Goal: Task Accomplishment & Management: Complete application form

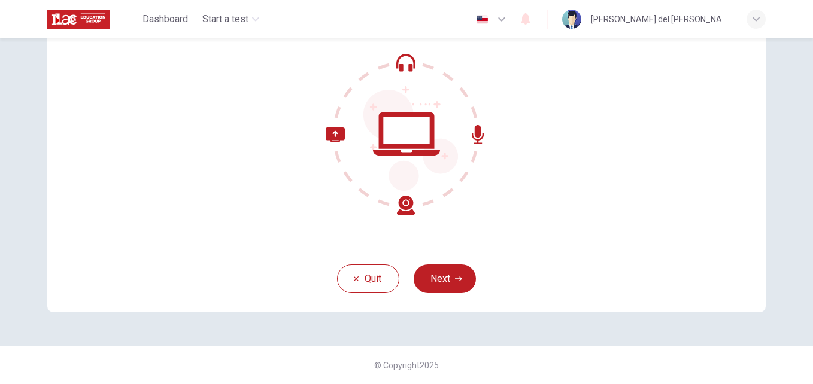
scroll to position [54, 0]
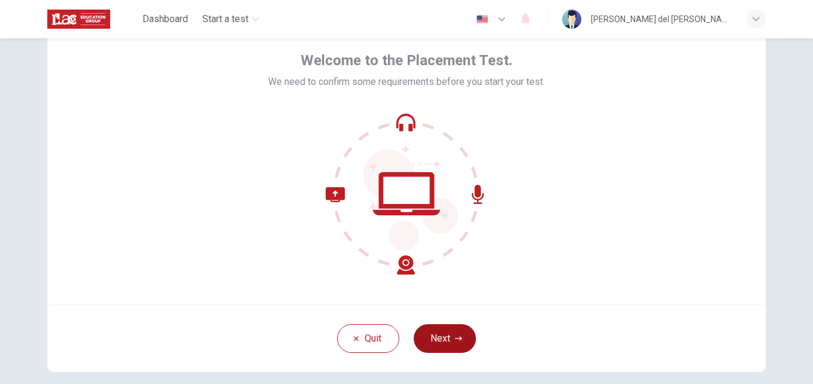
click at [451, 339] on button "Next" at bounding box center [445, 339] width 62 height 29
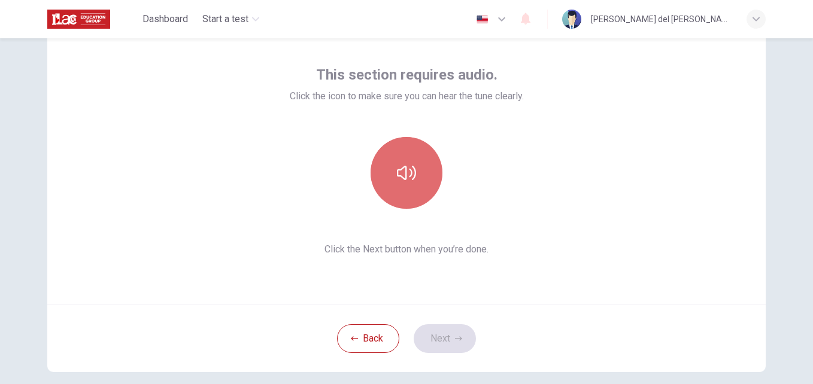
click at [408, 169] on icon "button" at bounding box center [406, 172] width 19 height 19
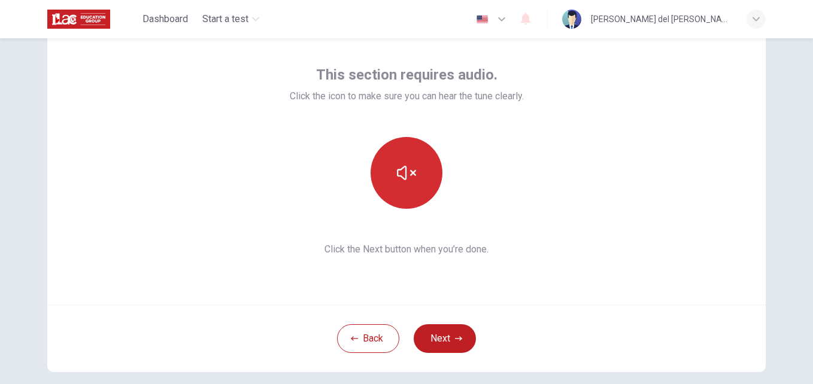
click at [404, 178] on icon "button" at bounding box center [406, 173] width 19 height 14
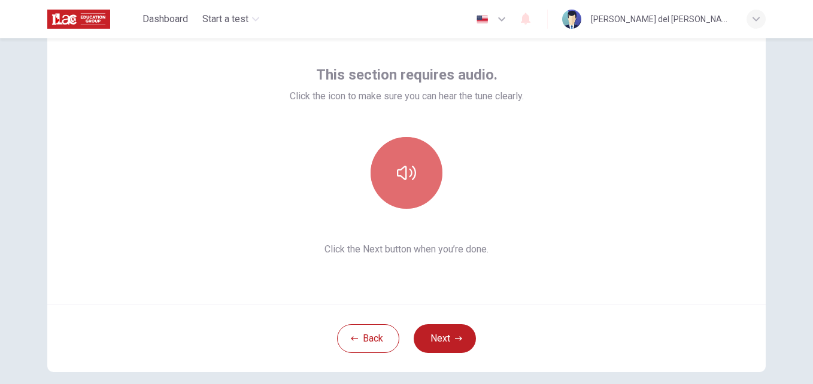
click at [408, 180] on icon "button" at bounding box center [406, 172] width 19 height 19
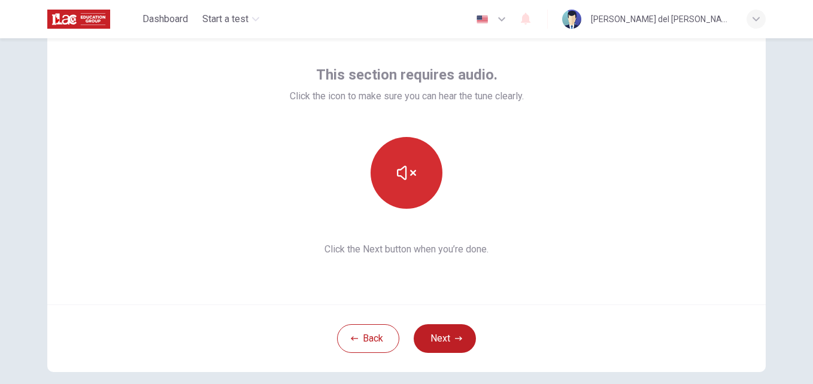
click at [408, 180] on icon "button" at bounding box center [406, 172] width 19 height 19
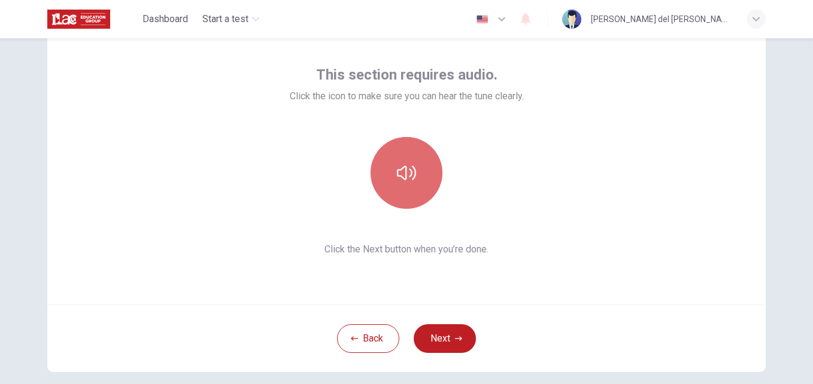
click at [416, 180] on button "button" at bounding box center [407, 173] width 72 height 72
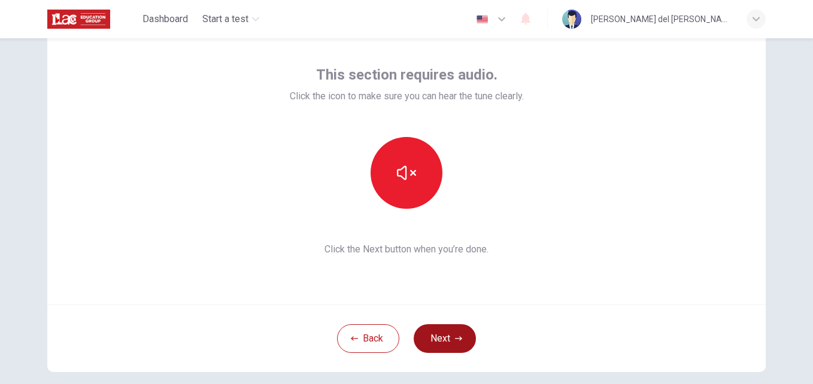
click at [451, 345] on button "Next" at bounding box center [445, 339] width 62 height 29
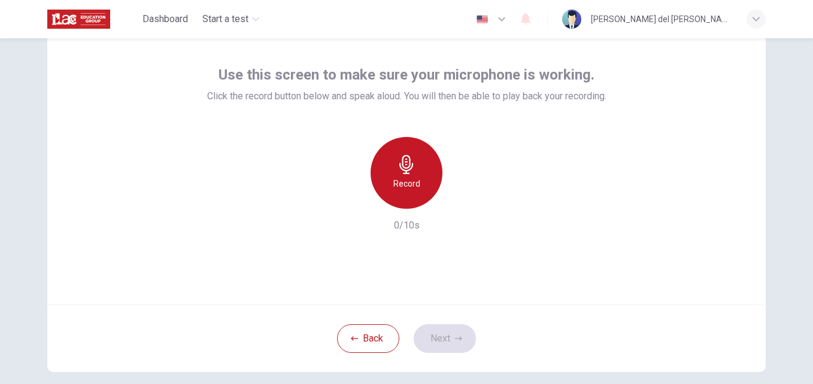
drag, startPoint x: 397, startPoint y: 181, endPoint x: 396, endPoint y: 188, distance: 6.6
click at [396, 187] on h6 "Record" at bounding box center [406, 184] width 27 height 14
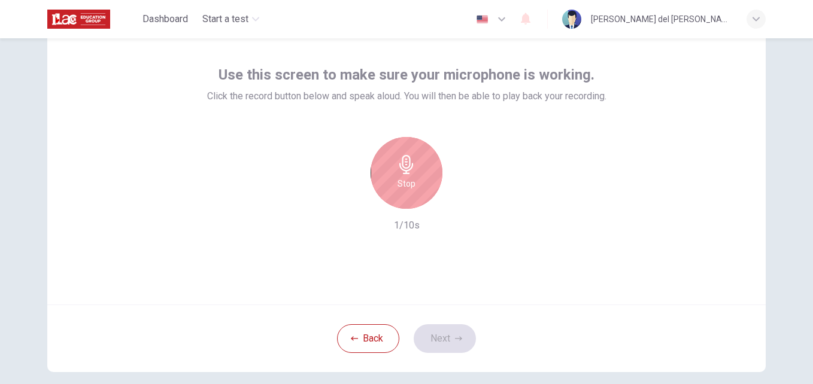
click at [398, 188] on h6 "Stop" at bounding box center [407, 184] width 18 height 14
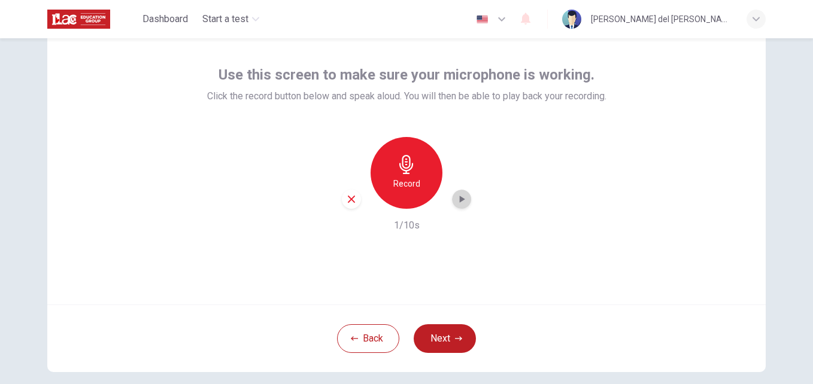
click at [462, 199] on icon "button" at bounding box center [462, 199] width 5 height 7
click at [439, 339] on button "Next" at bounding box center [445, 339] width 62 height 29
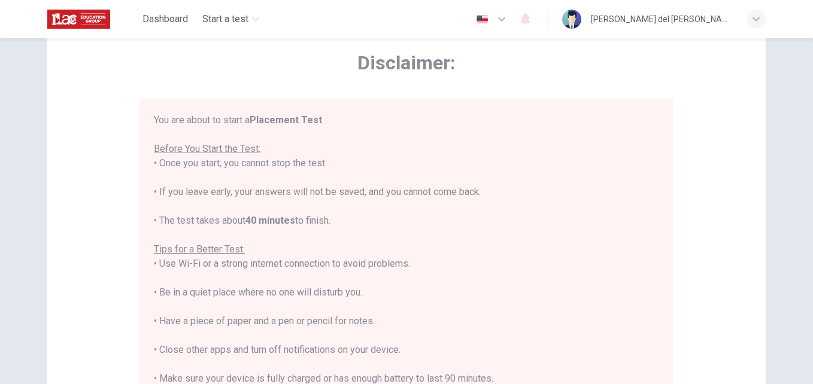
drag, startPoint x: 786, startPoint y: 2, endPoint x: 389, endPoint y: 153, distance: 424.4
click at [389, 153] on div "You are about to start a Placement Test . Before You Start the Test: • Once you…" at bounding box center [406, 278] width 505 height 330
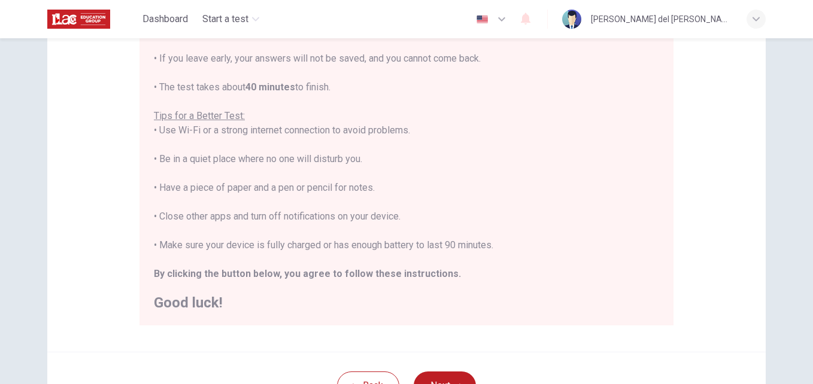
scroll to position [234, 0]
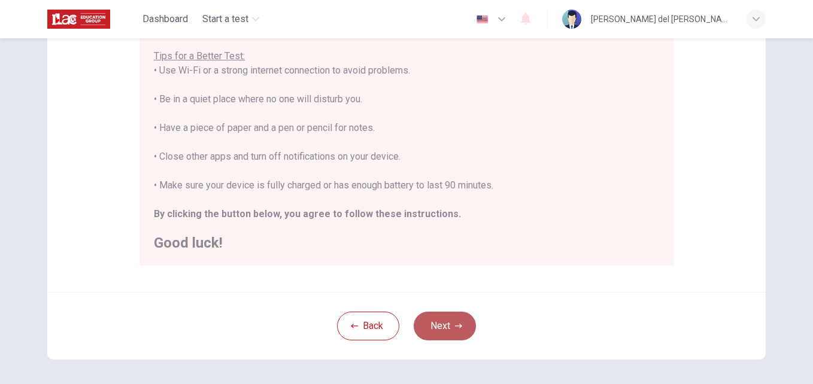
click at [446, 328] on button "Next" at bounding box center [445, 326] width 62 height 29
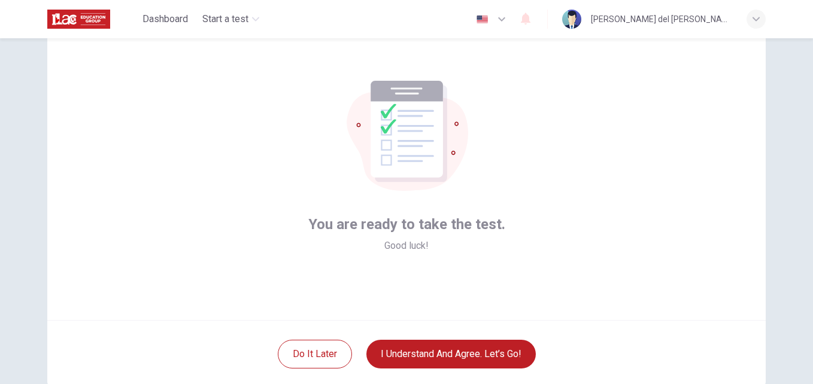
scroll to position [60, 0]
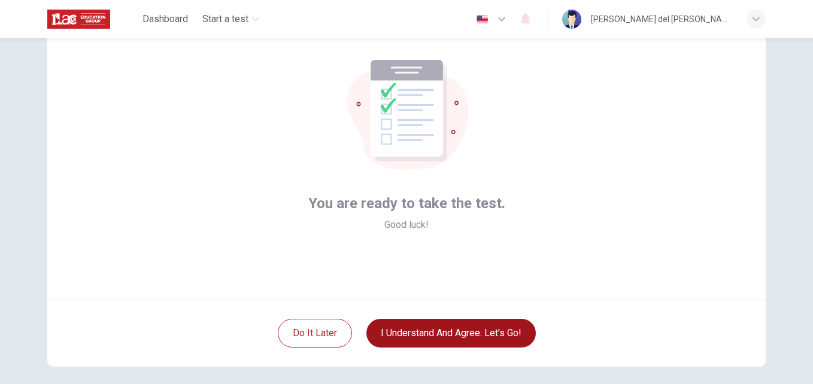
click at [452, 327] on button "I understand and agree. Let’s go!" at bounding box center [450, 333] width 169 height 29
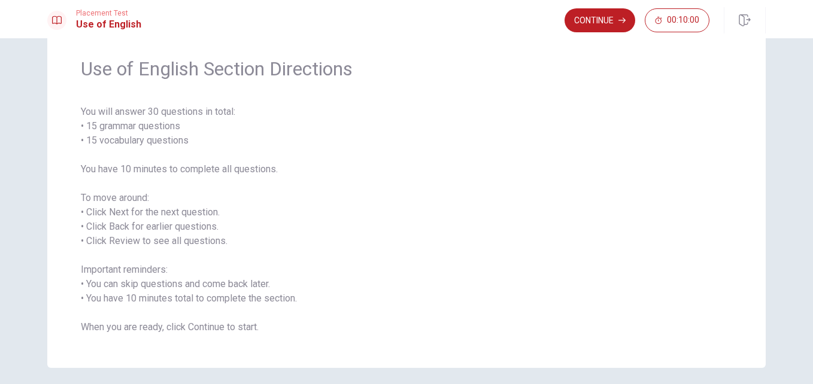
scroll to position [60, 0]
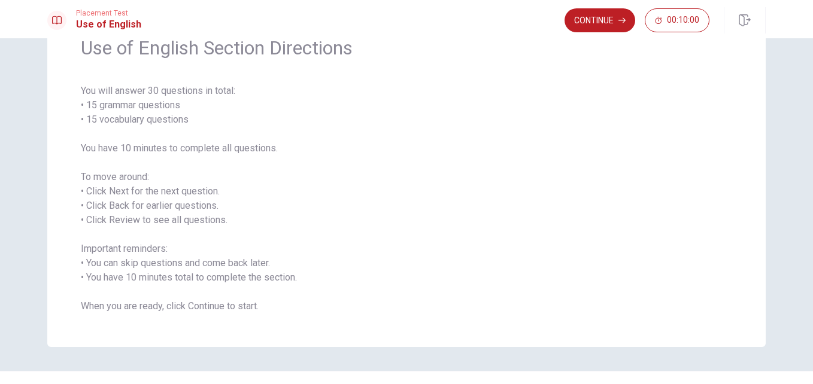
click at [480, 293] on span "You will answer 30 questions in total: • 15 grammar questions • 15 vocabulary q…" at bounding box center [406, 199] width 651 height 230
click at [588, 25] on button "Continue" at bounding box center [600, 20] width 71 height 24
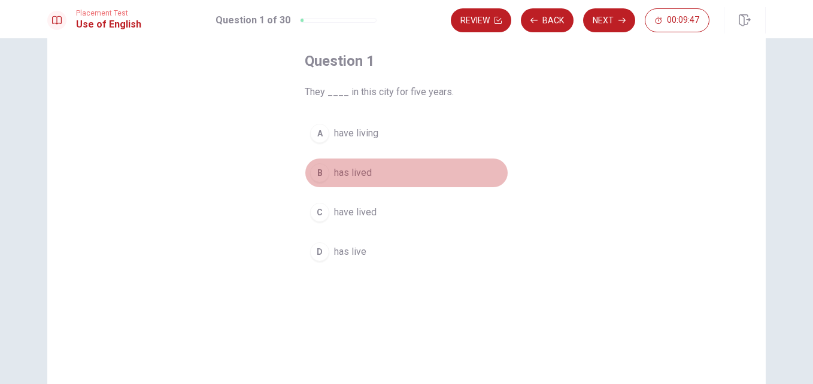
click at [345, 175] on span "has lived" at bounding box center [353, 173] width 38 height 14
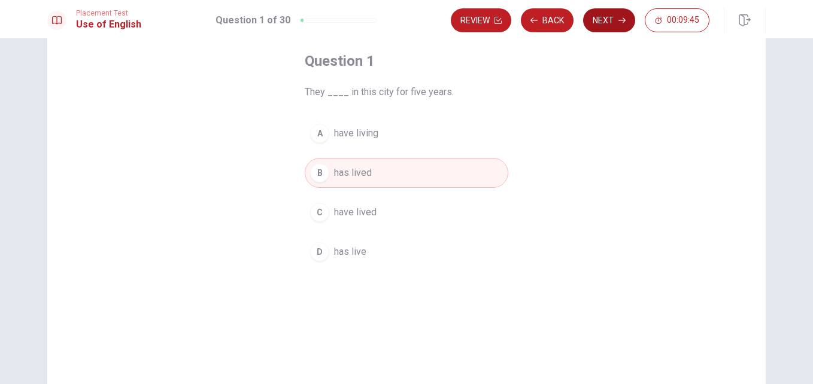
click at [615, 25] on button "Next" at bounding box center [609, 20] width 52 height 24
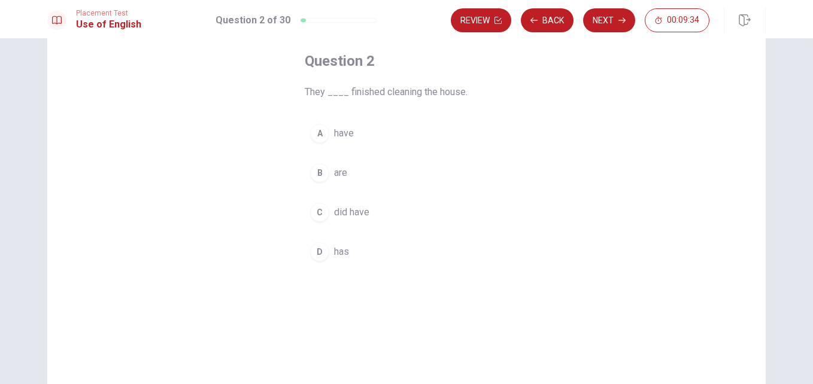
click at [320, 172] on div "B" at bounding box center [319, 172] width 19 height 19
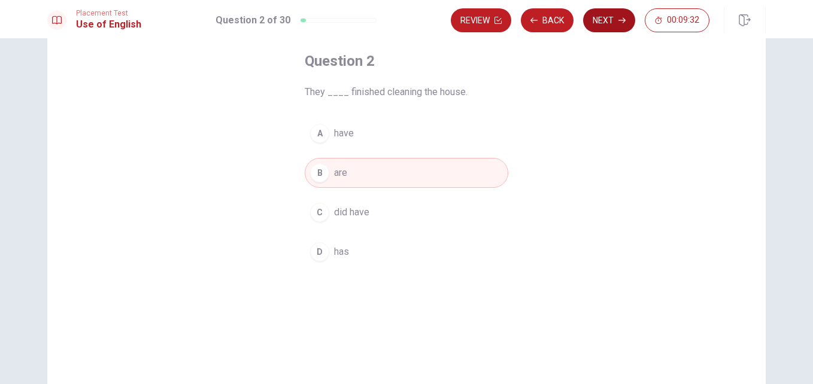
click at [609, 16] on button "Next" at bounding box center [609, 20] width 52 height 24
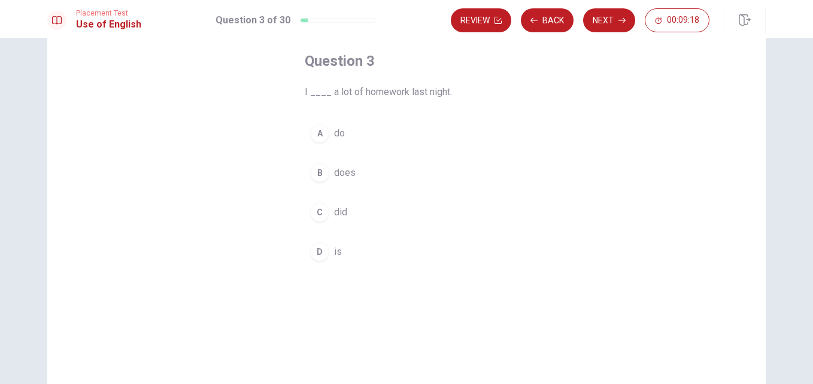
click at [320, 135] on div "A" at bounding box center [319, 133] width 19 height 19
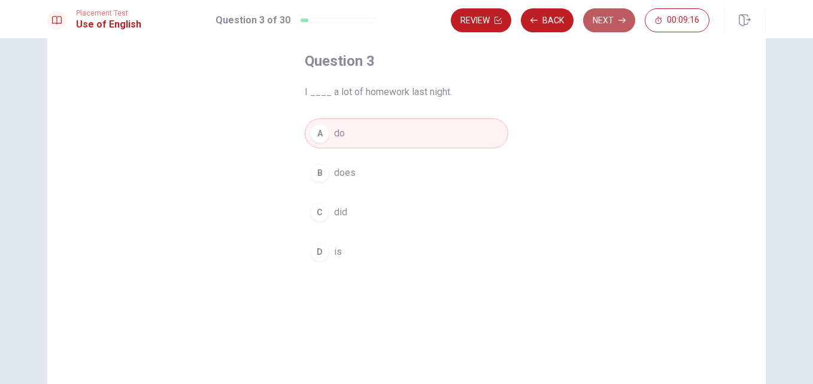
click at [609, 24] on button "Next" at bounding box center [609, 20] width 52 height 24
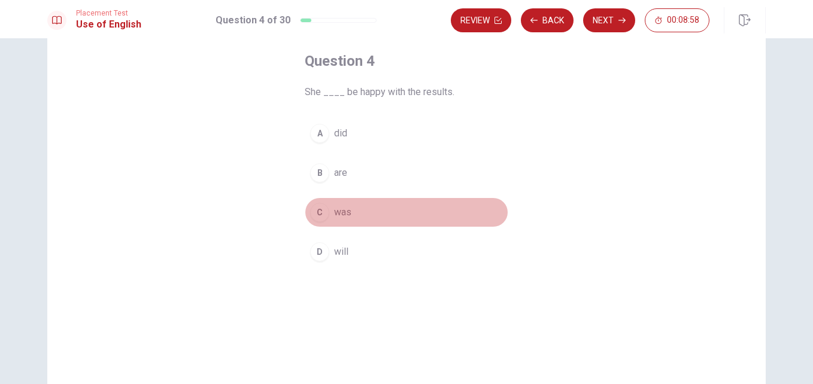
click at [317, 212] on div "C" at bounding box center [319, 212] width 19 height 19
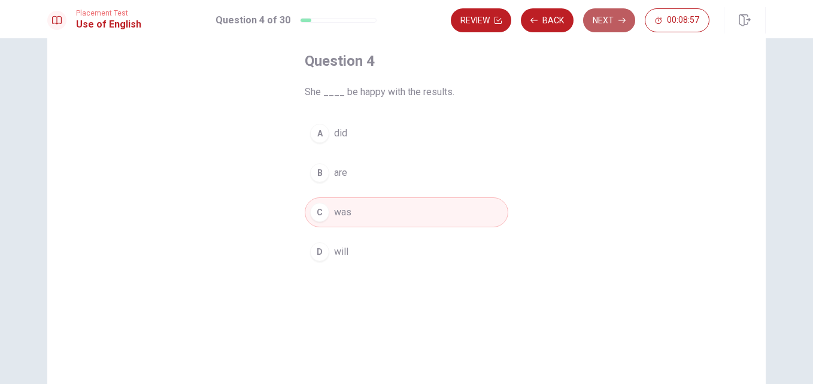
click at [605, 21] on button "Next" at bounding box center [609, 20] width 52 height 24
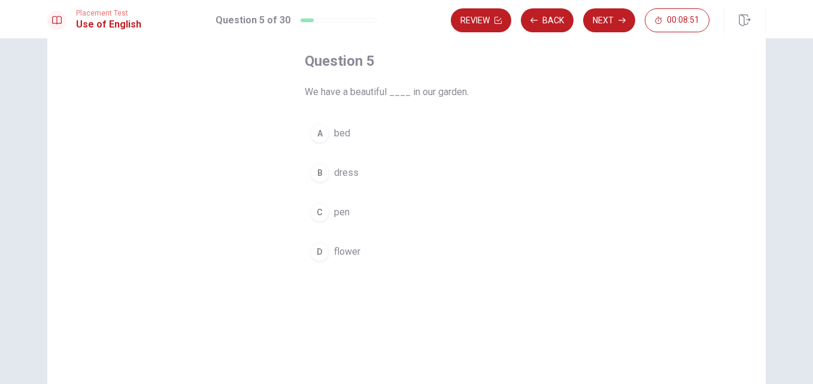
click at [317, 249] on div "D" at bounding box center [319, 251] width 19 height 19
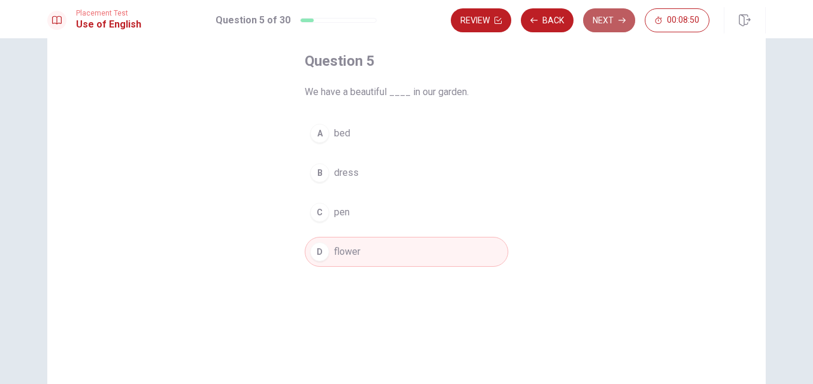
click at [605, 24] on button "Next" at bounding box center [609, 20] width 52 height 24
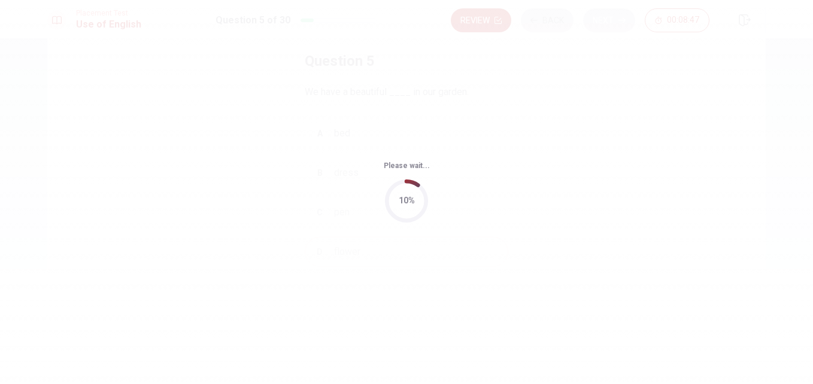
scroll to position [0, 0]
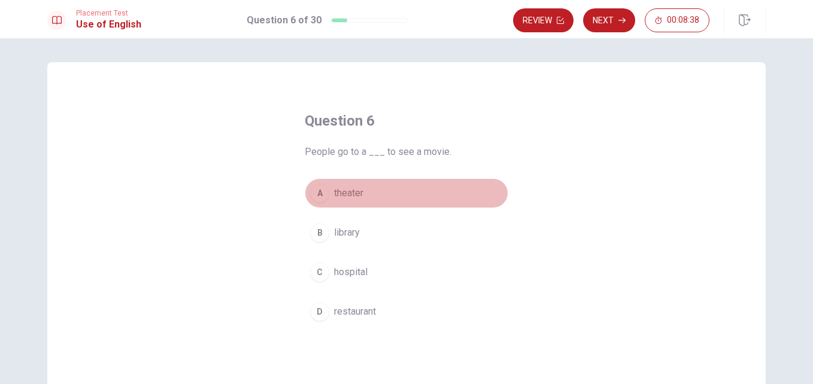
click at [319, 194] on div "A" at bounding box center [319, 193] width 19 height 19
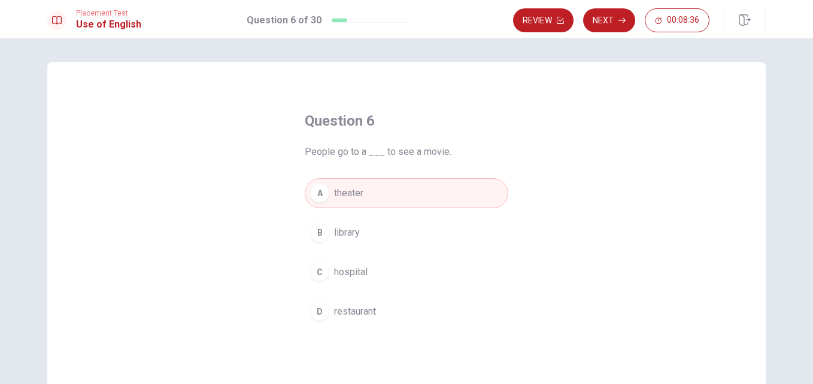
click at [604, 14] on button "Next" at bounding box center [609, 20] width 52 height 24
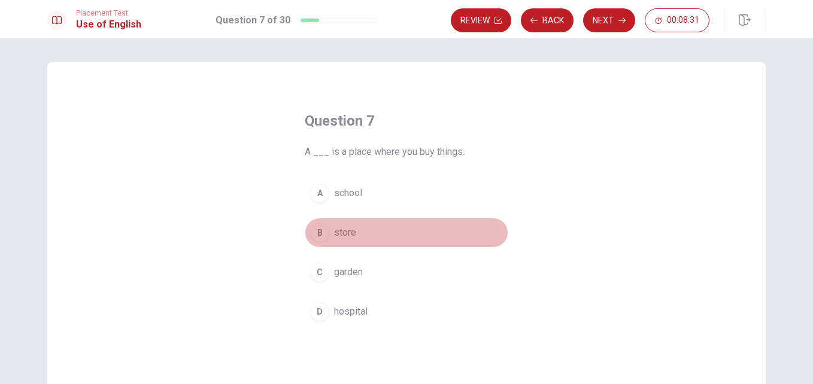
click at [320, 232] on div "B" at bounding box center [319, 232] width 19 height 19
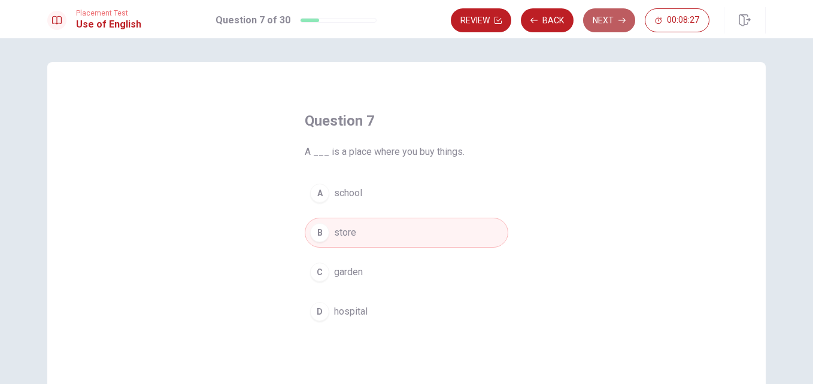
click at [604, 22] on button "Next" at bounding box center [609, 20] width 52 height 24
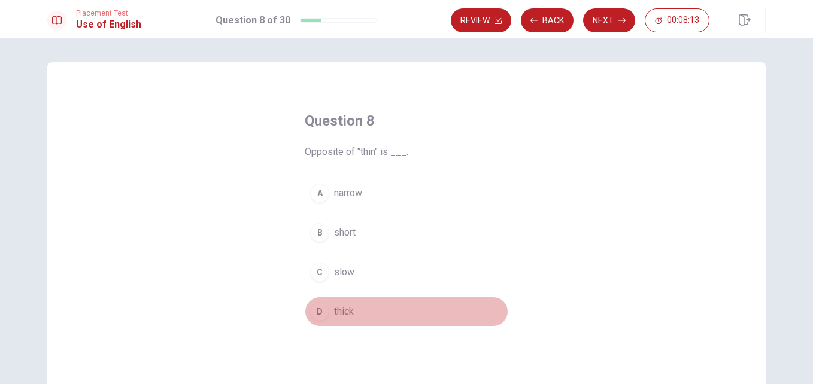
click at [320, 311] on div "D" at bounding box center [319, 311] width 19 height 19
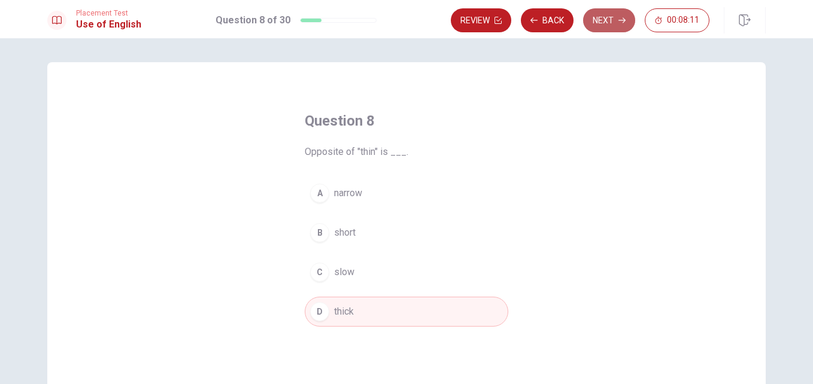
click at [613, 25] on button "Next" at bounding box center [609, 20] width 52 height 24
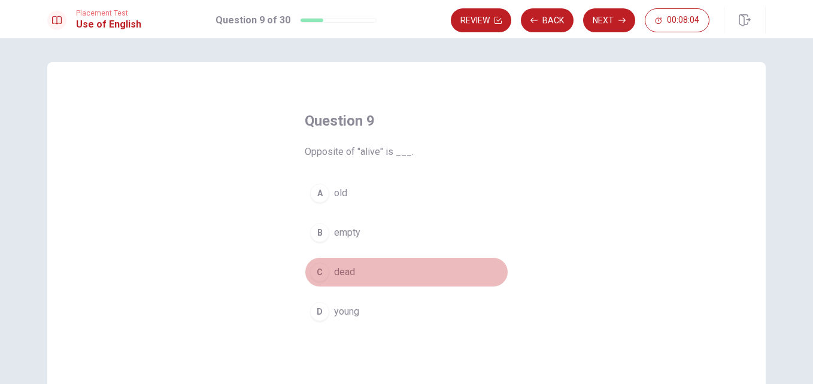
click at [355, 274] on button "C dead" at bounding box center [407, 272] width 204 height 30
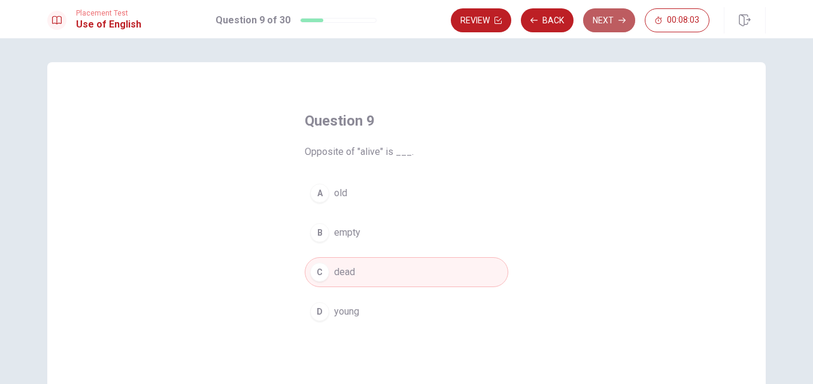
click at [606, 20] on button "Next" at bounding box center [609, 20] width 52 height 24
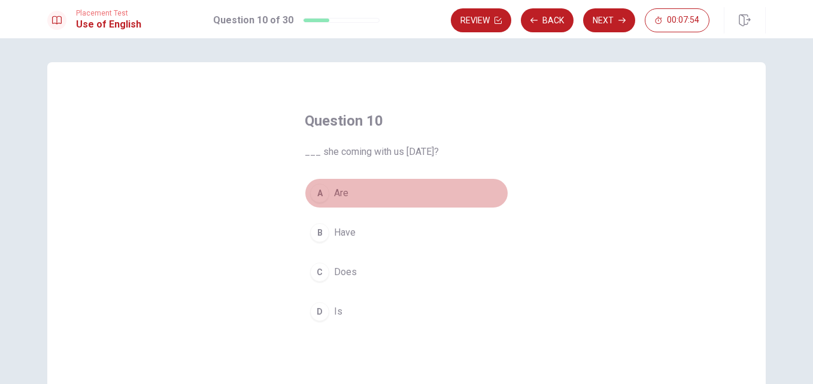
click at [340, 194] on span "Are" at bounding box center [341, 193] width 14 height 14
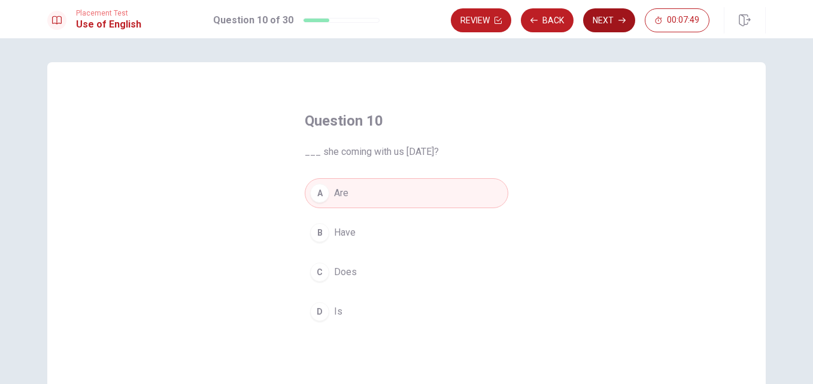
click at [602, 20] on button "Next" at bounding box center [609, 20] width 52 height 24
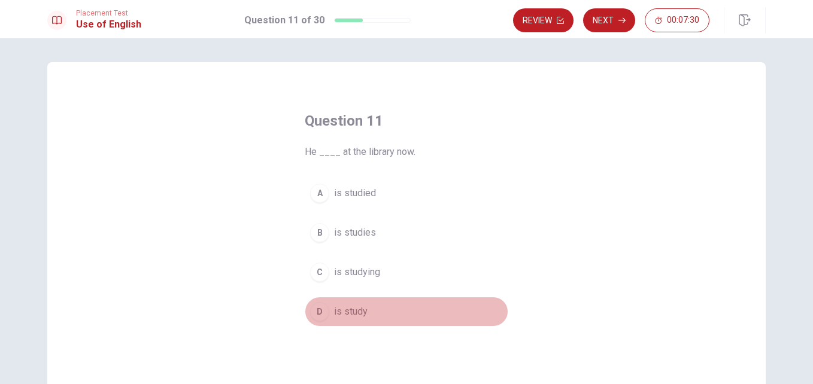
click at [351, 308] on span "is study" at bounding box center [351, 312] width 34 height 14
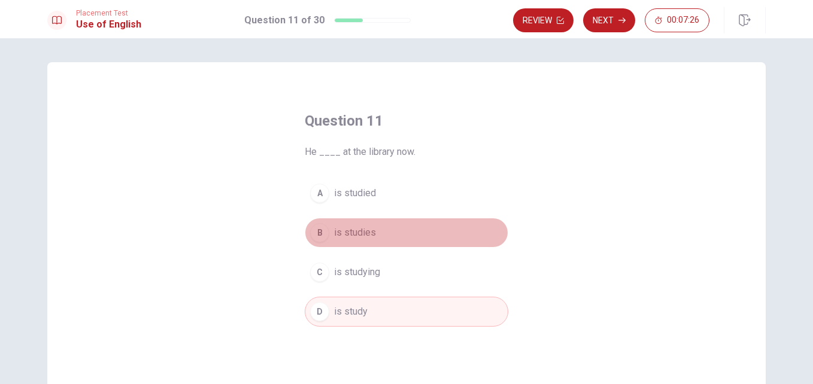
click at [371, 236] on span "is studies" at bounding box center [355, 233] width 42 height 14
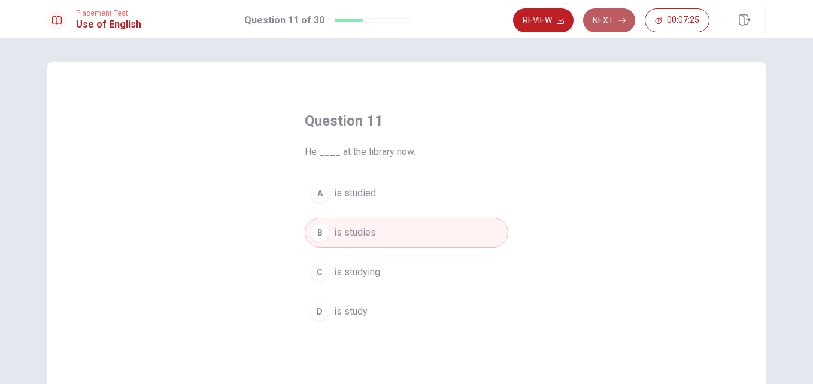
click at [609, 22] on button "Next" at bounding box center [609, 20] width 52 height 24
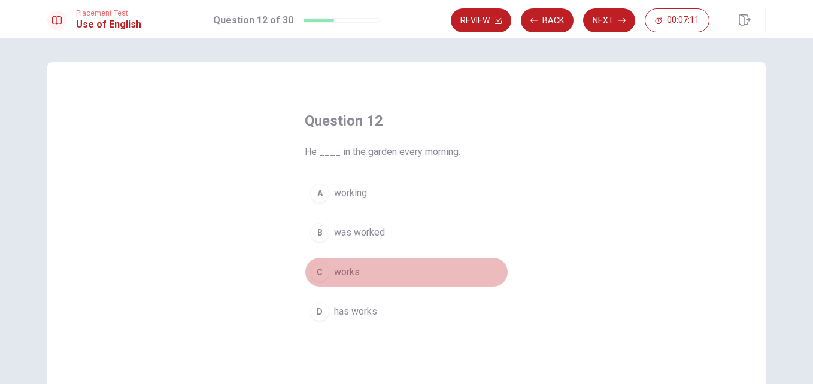
click at [339, 269] on span "works" at bounding box center [347, 272] width 26 height 14
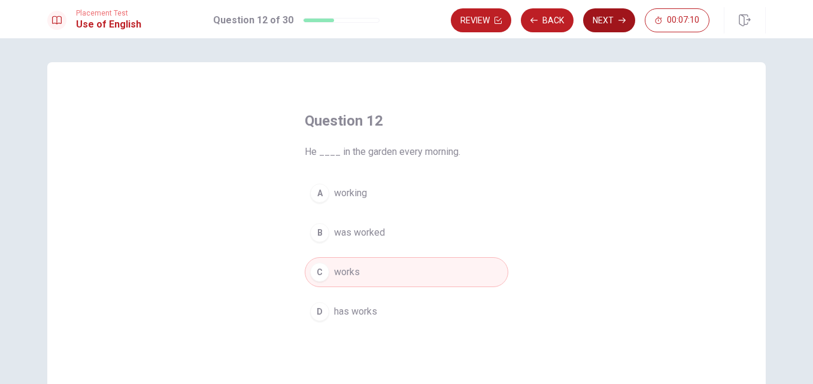
click at [610, 26] on button "Next" at bounding box center [609, 20] width 52 height 24
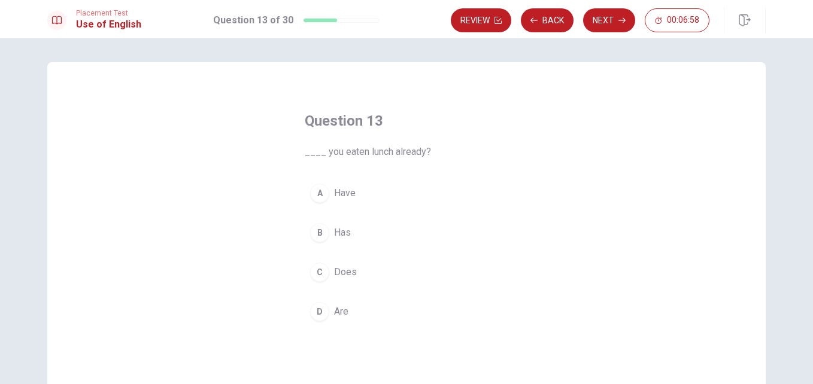
click at [349, 270] on span "Does" at bounding box center [345, 272] width 23 height 14
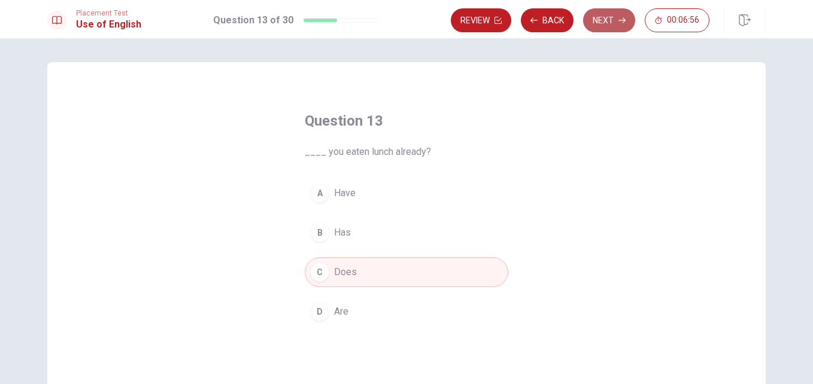
click at [602, 23] on button "Next" at bounding box center [609, 20] width 52 height 24
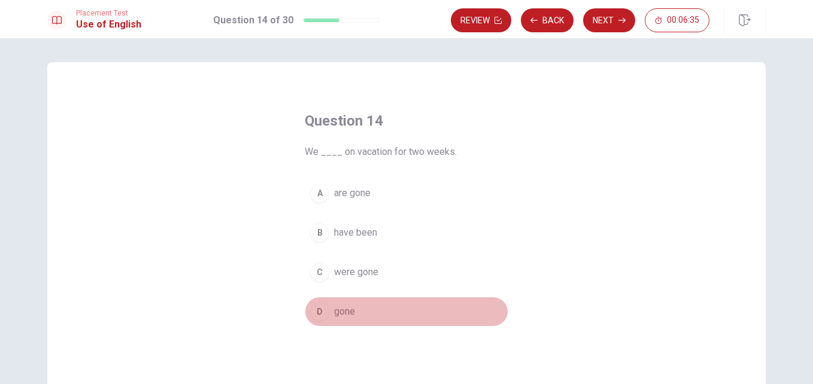
click at [353, 313] on button "D gone" at bounding box center [407, 312] width 204 height 30
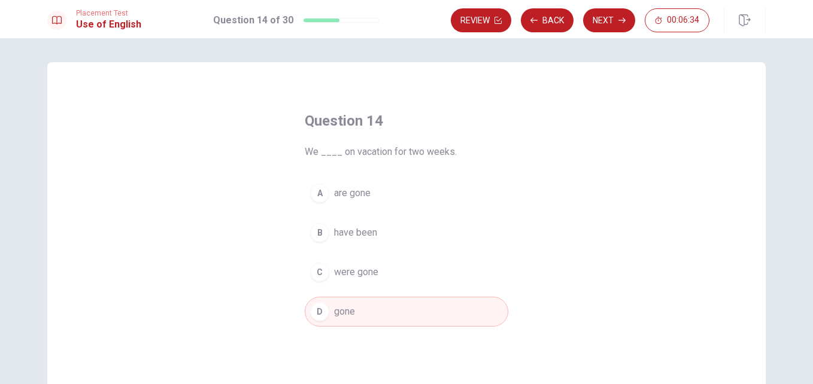
click at [607, 23] on button "Next" at bounding box center [609, 20] width 52 height 24
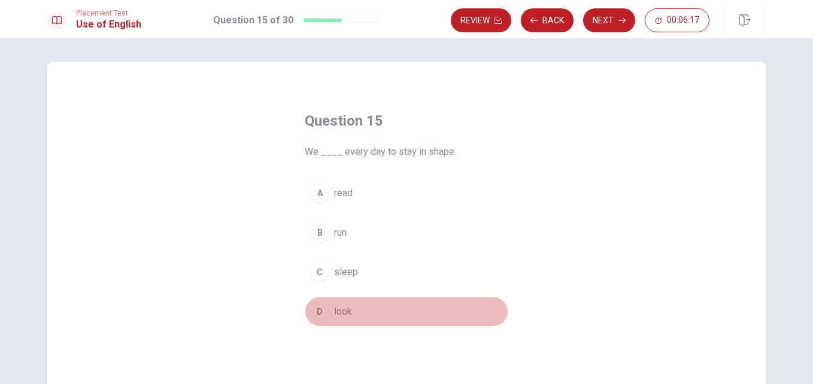
click at [352, 309] on button "D look" at bounding box center [407, 312] width 204 height 30
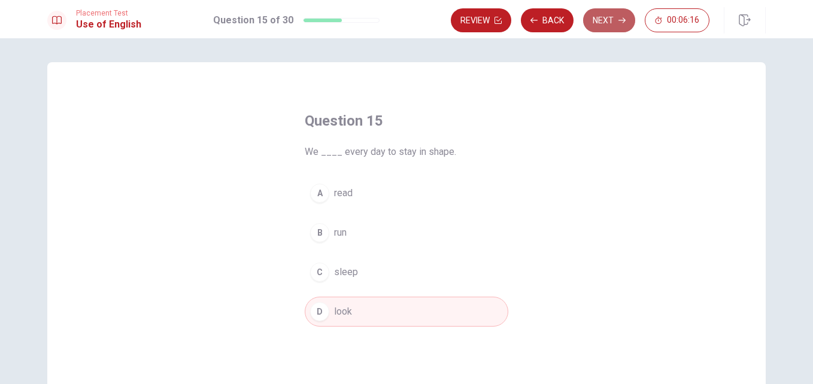
click at [620, 10] on button "Next" at bounding box center [609, 20] width 52 height 24
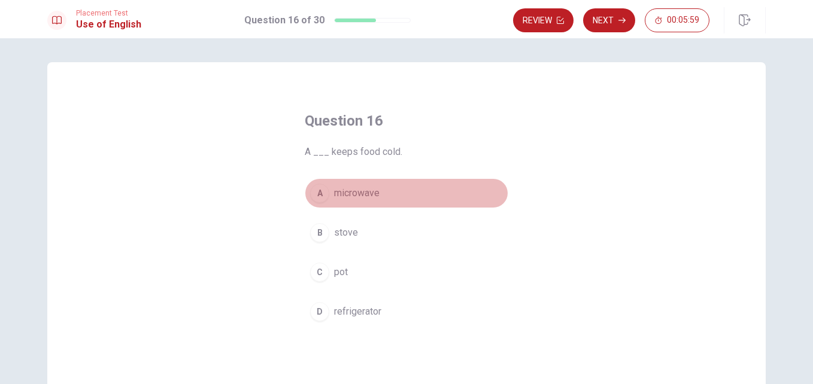
click at [348, 194] on span "microwave" at bounding box center [357, 193] width 46 height 14
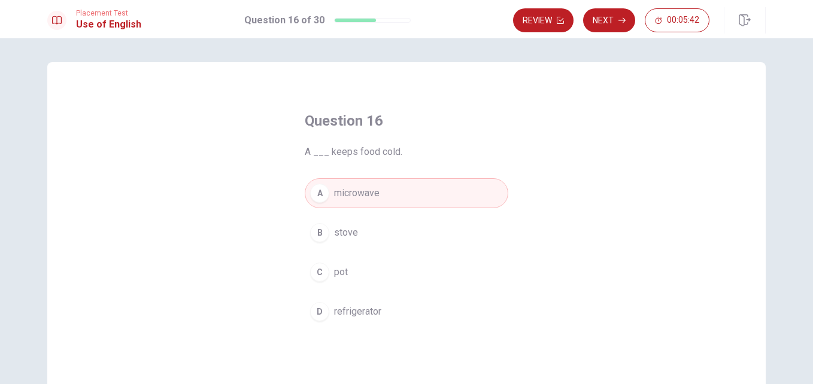
drag, startPoint x: 356, startPoint y: 296, endPoint x: 364, endPoint y: 310, distance: 16.1
click at [364, 310] on div "A microwave B stove C pot D refrigerator" at bounding box center [407, 252] width 204 height 148
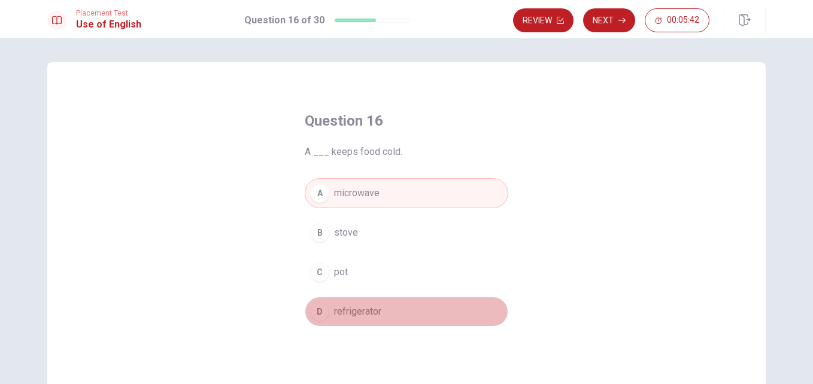
click at [364, 310] on span "refrigerator" at bounding box center [357, 312] width 47 height 14
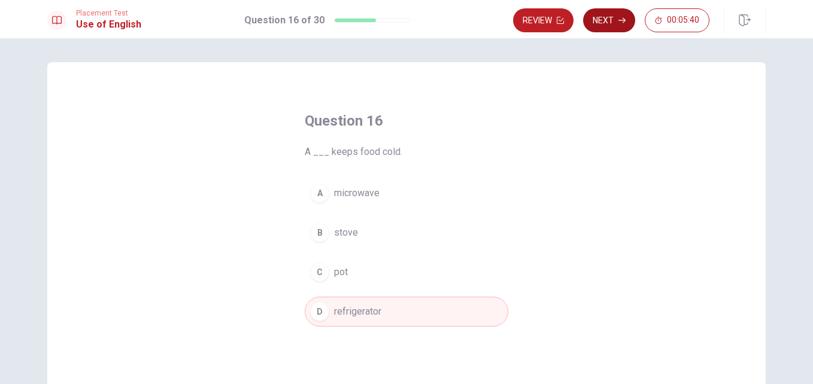
click at [604, 23] on button "Next" at bounding box center [609, 20] width 52 height 24
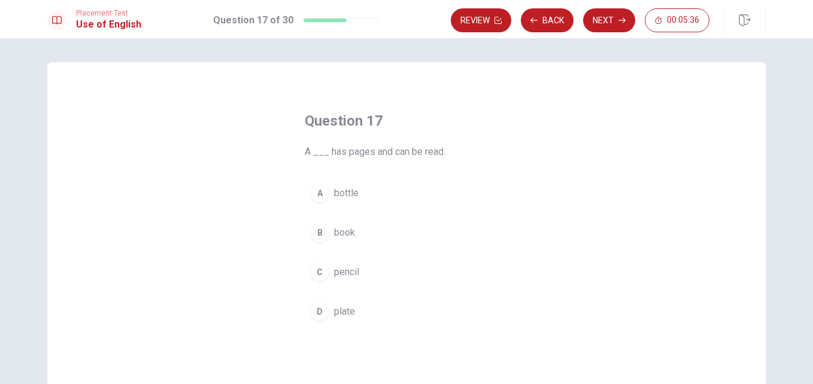
click at [342, 232] on span "book" at bounding box center [344, 233] width 21 height 14
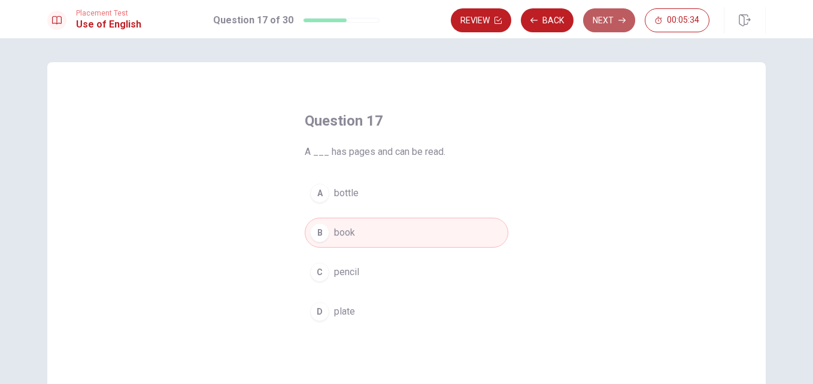
click at [605, 27] on button "Next" at bounding box center [609, 20] width 52 height 24
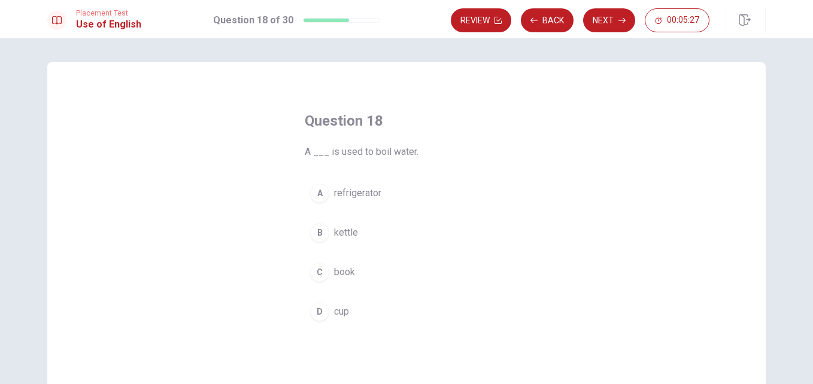
click at [336, 311] on span "cup" at bounding box center [341, 312] width 15 height 14
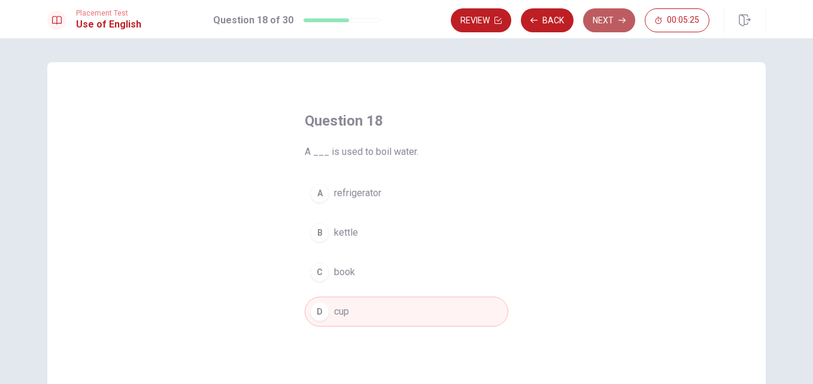
click at [603, 17] on button "Next" at bounding box center [609, 20] width 52 height 24
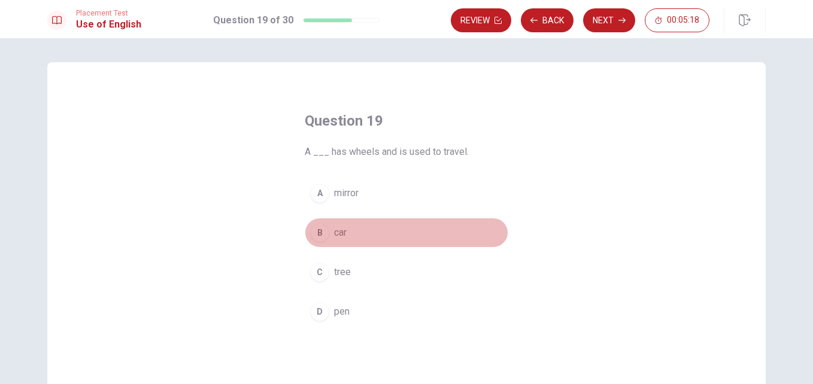
click at [343, 234] on span "car" at bounding box center [340, 233] width 13 height 14
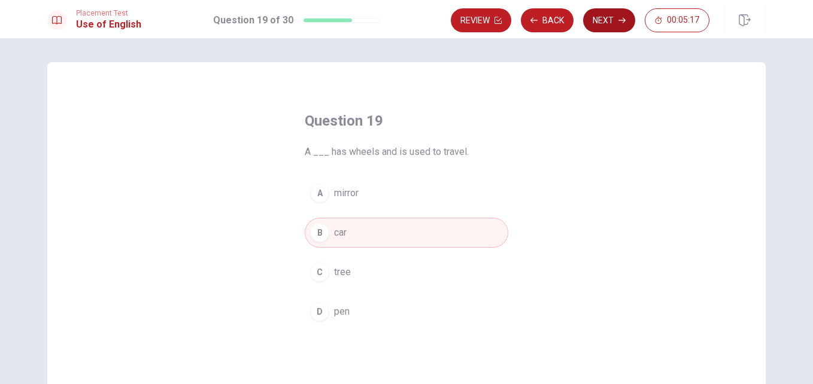
click at [609, 17] on button "Next" at bounding box center [609, 20] width 52 height 24
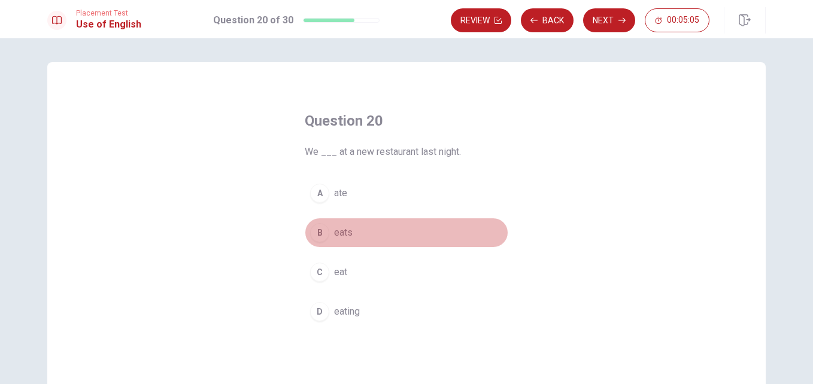
click at [349, 235] on span "eats" at bounding box center [343, 233] width 19 height 14
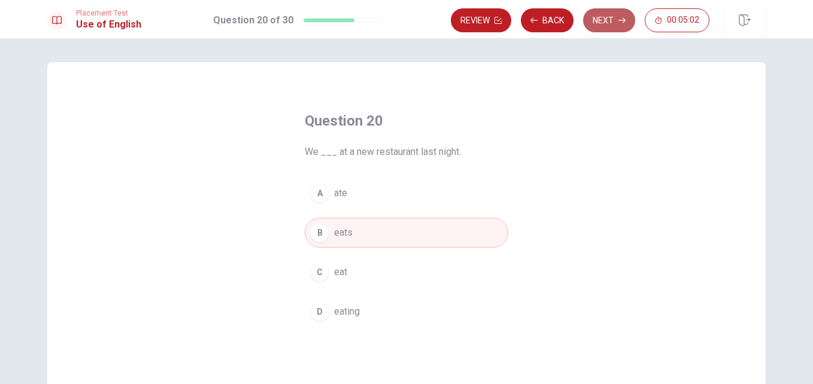
click at [609, 19] on button "Next" at bounding box center [609, 20] width 52 height 24
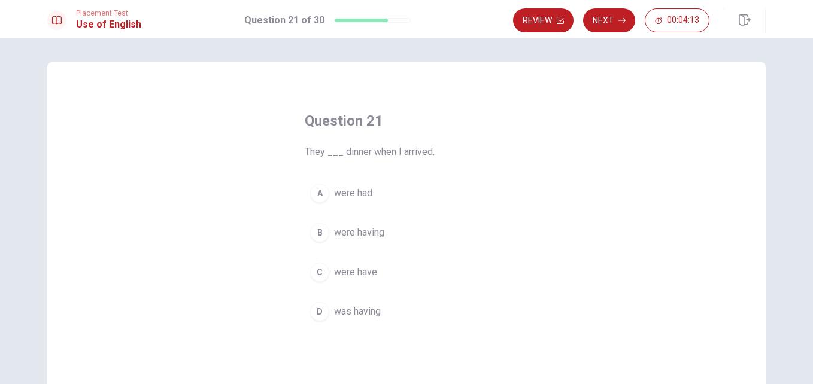
click at [348, 274] on span "were have" at bounding box center [355, 272] width 43 height 14
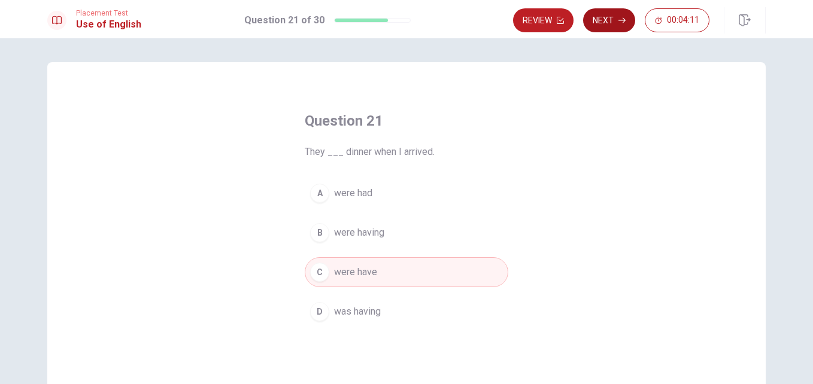
click at [618, 28] on button "Next" at bounding box center [609, 20] width 52 height 24
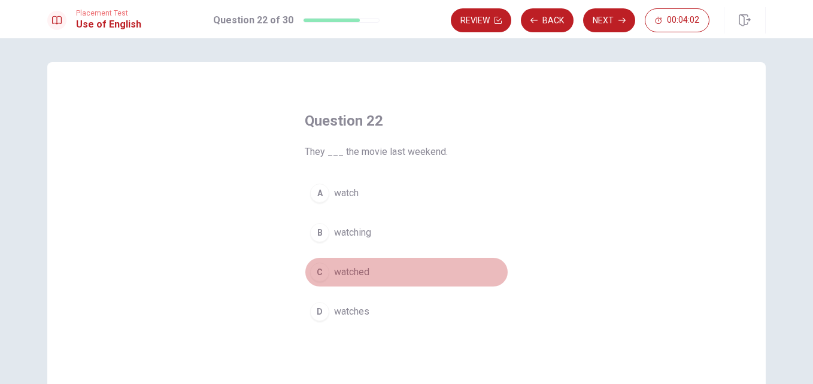
click at [359, 269] on span "watched" at bounding box center [351, 272] width 35 height 14
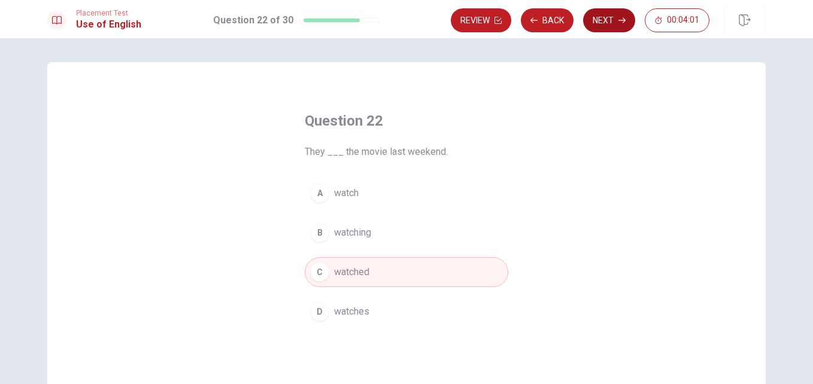
click at [603, 21] on button "Next" at bounding box center [609, 20] width 52 height 24
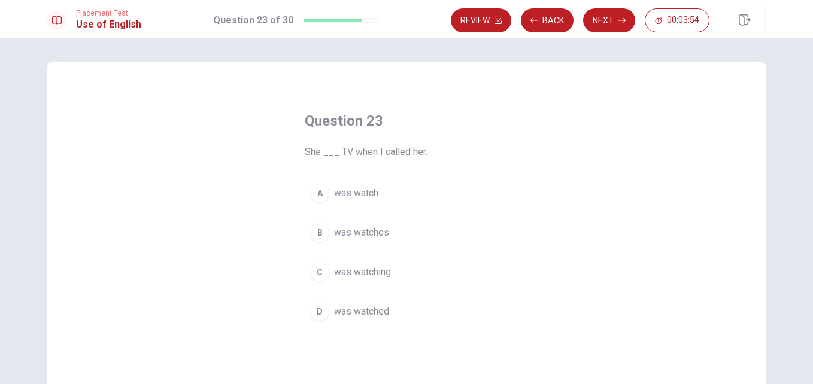
drag, startPoint x: 393, startPoint y: 153, endPoint x: 407, endPoint y: 154, distance: 13.3
click at [407, 154] on span "She ___ TV when I called her." at bounding box center [407, 152] width 204 height 14
click at [364, 314] on span "was watched" at bounding box center [361, 312] width 55 height 14
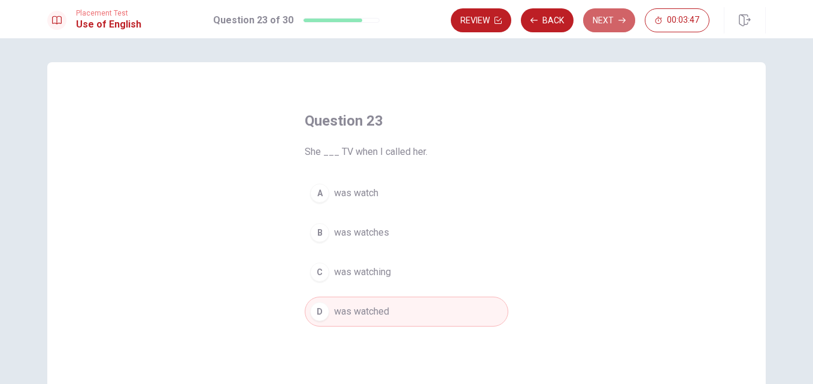
click at [607, 21] on button "Next" at bounding box center [609, 20] width 52 height 24
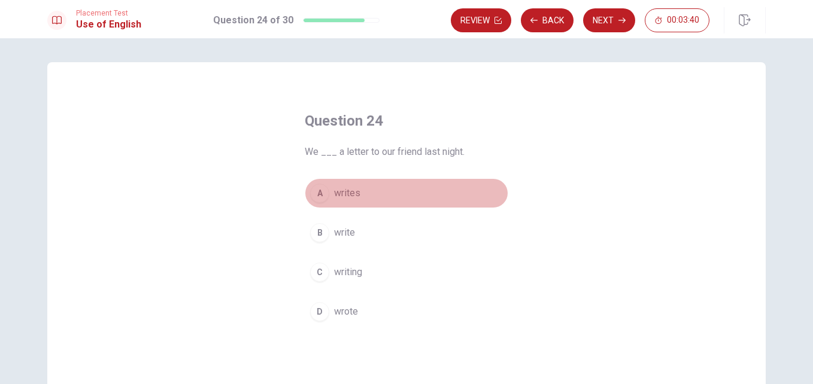
click at [353, 194] on span "writes" at bounding box center [347, 193] width 26 height 14
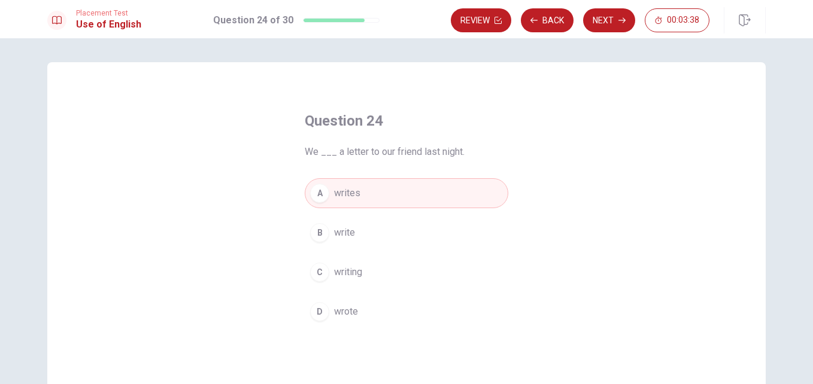
click at [348, 311] on span "wrote" at bounding box center [346, 312] width 24 height 14
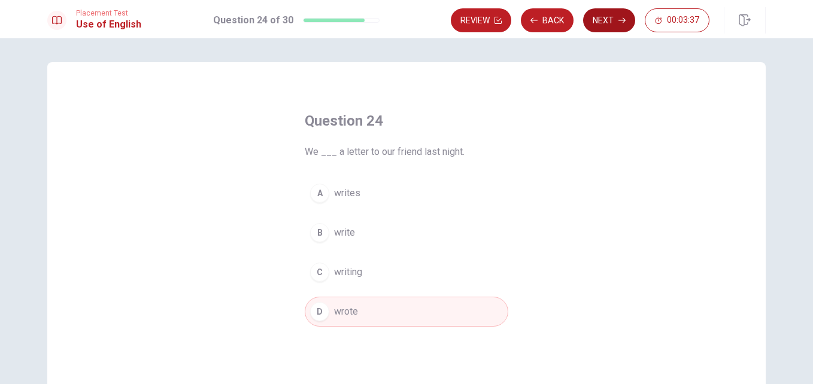
click at [602, 19] on button "Next" at bounding box center [609, 20] width 52 height 24
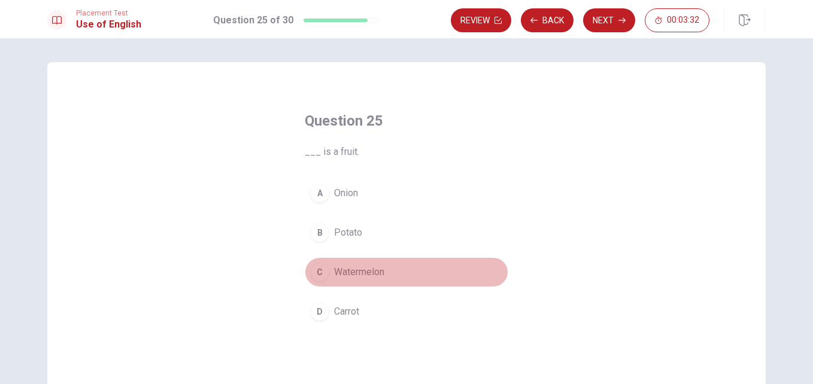
click at [345, 275] on span "Watermelon" at bounding box center [359, 272] width 50 height 14
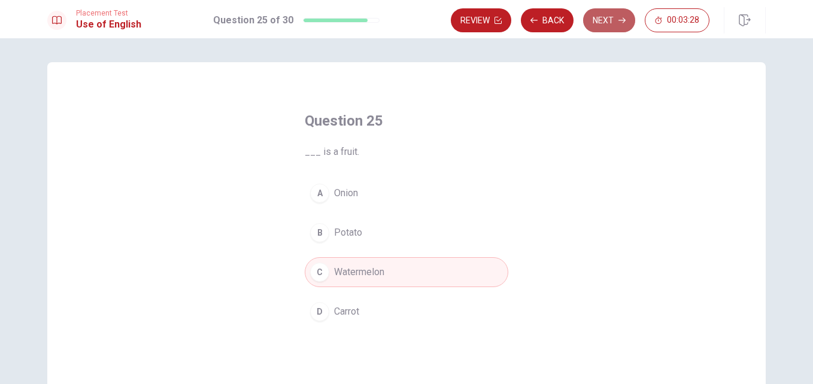
click at [614, 22] on button "Next" at bounding box center [609, 20] width 52 height 24
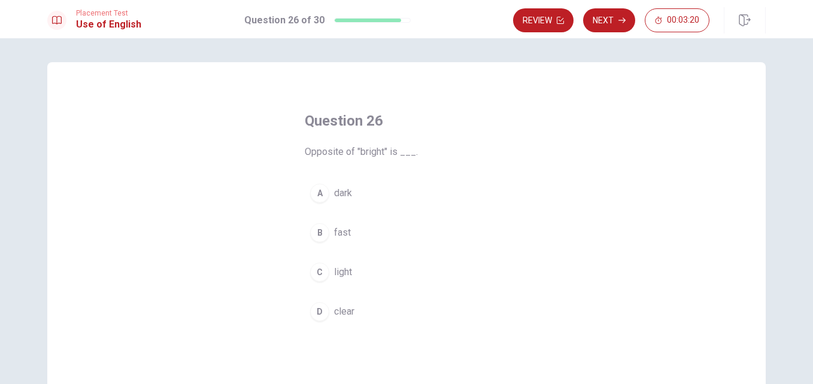
click at [350, 190] on button "A dark" at bounding box center [407, 193] width 204 height 30
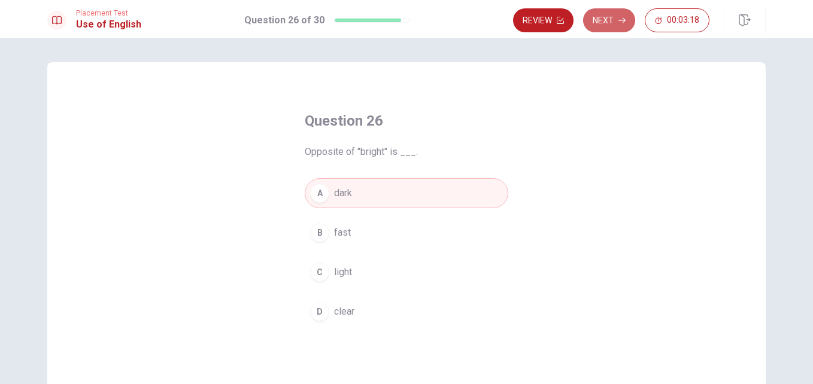
click at [607, 22] on button "Next" at bounding box center [609, 20] width 52 height 24
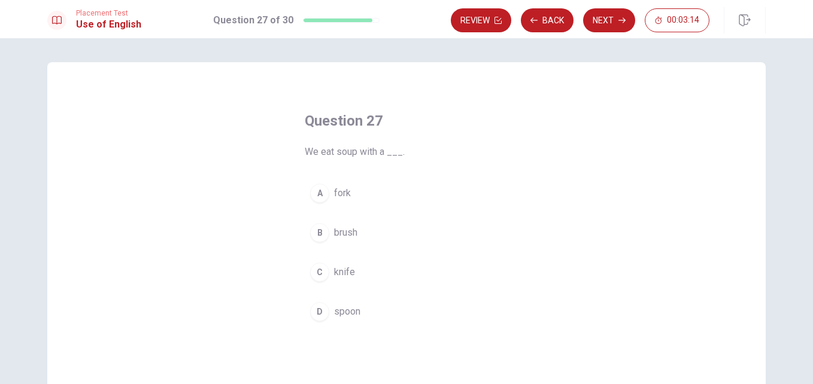
click at [353, 314] on span "spoon" at bounding box center [347, 312] width 26 height 14
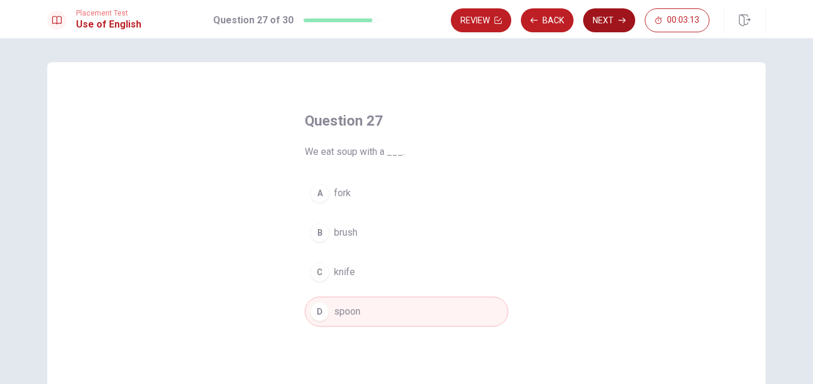
click at [601, 15] on button "Next" at bounding box center [609, 20] width 52 height 24
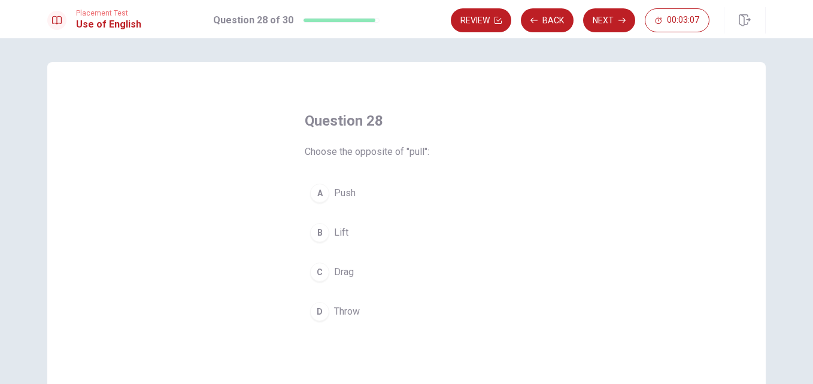
click at [330, 223] on button "B Lift" at bounding box center [407, 233] width 204 height 30
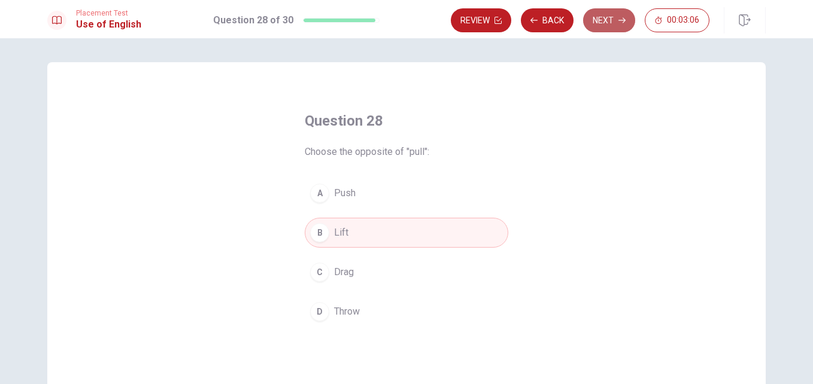
click at [601, 28] on button "Next" at bounding box center [609, 20] width 52 height 24
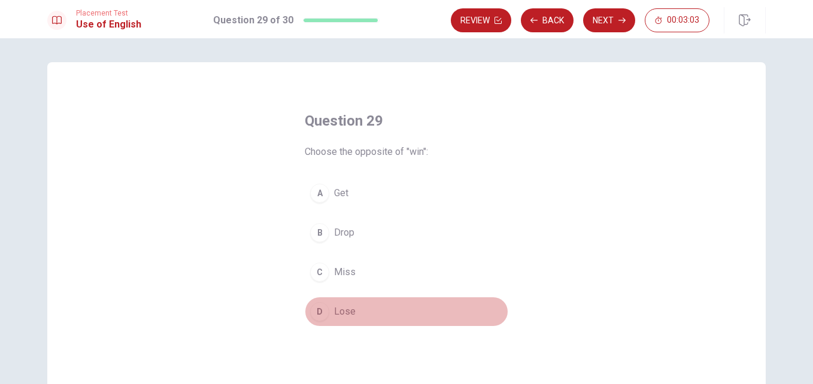
click at [361, 310] on button "D Lose" at bounding box center [407, 312] width 204 height 30
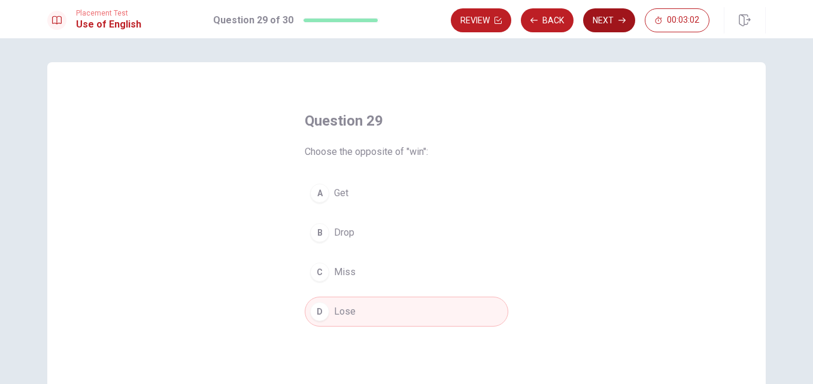
click at [597, 13] on button "Next" at bounding box center [609, 20] width 52 height 24
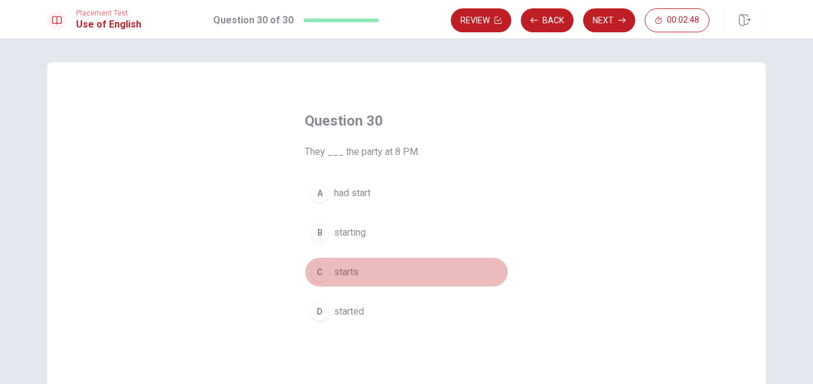
click at [351, 274] on span "starts" at bounding box center [346, 272] width 25 height 14
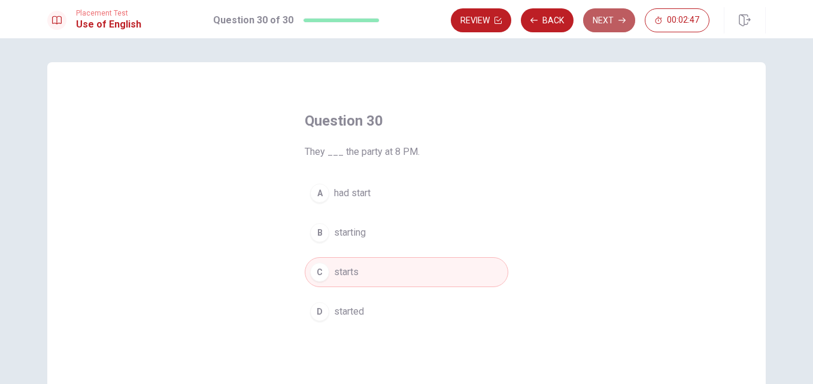
click at [616, 20] on button "Next" at bounding box center [609, 20] width 52 height 24
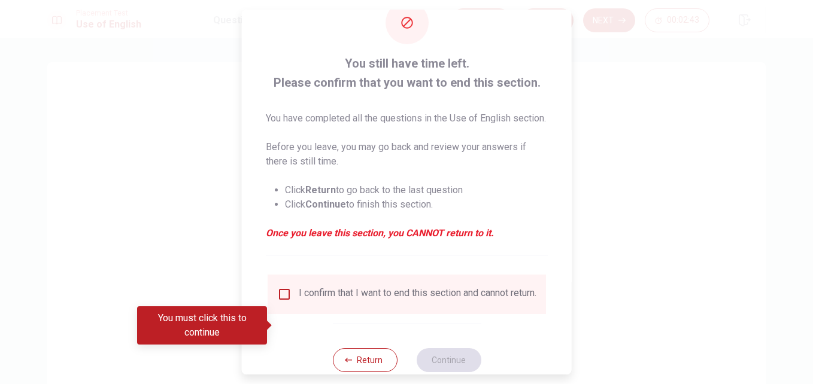
scroll to position [60, 0]
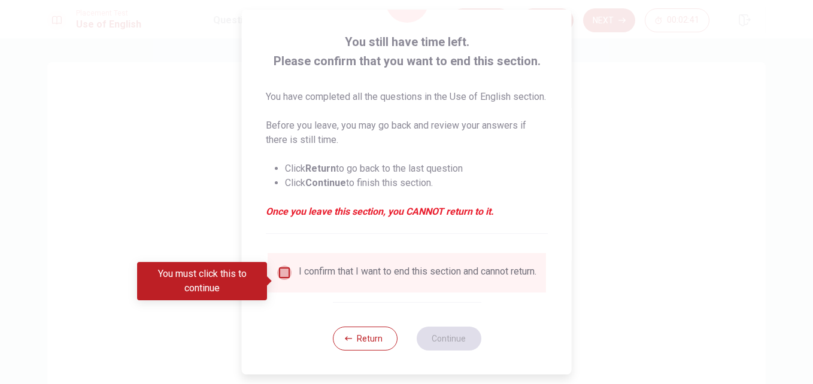
click at [283, 280] on input "You must click this to continue" at bounding box center [284, 273] width 14 height 14
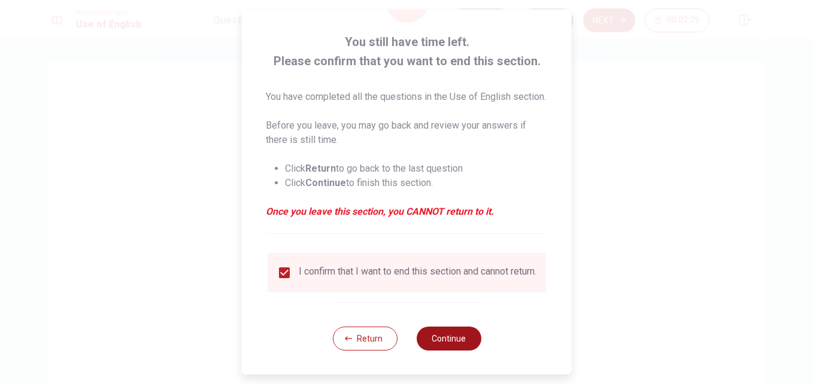
click at [454, 350] on button "Continue" at bounding box center [448, 339] width 65 height 24
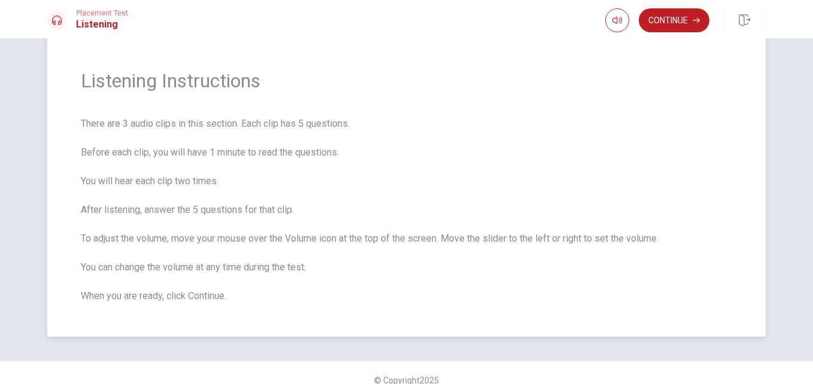
scroll to position [42, 0]
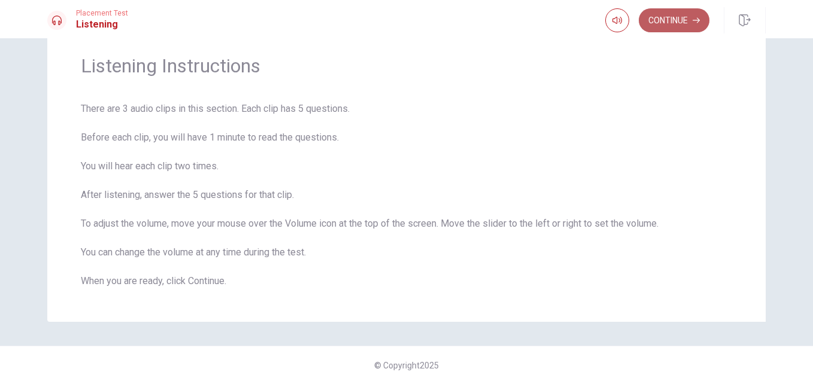
click at [685, 21] on button "Continue" at bounding box center [674, 20] width 71 height 24
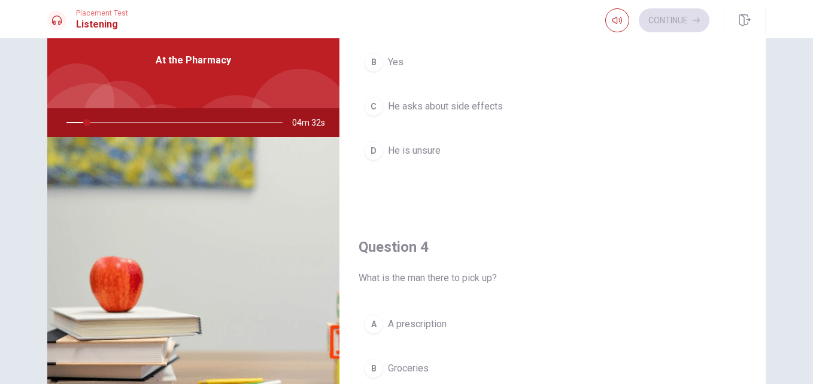
scroll to position [0, 0]
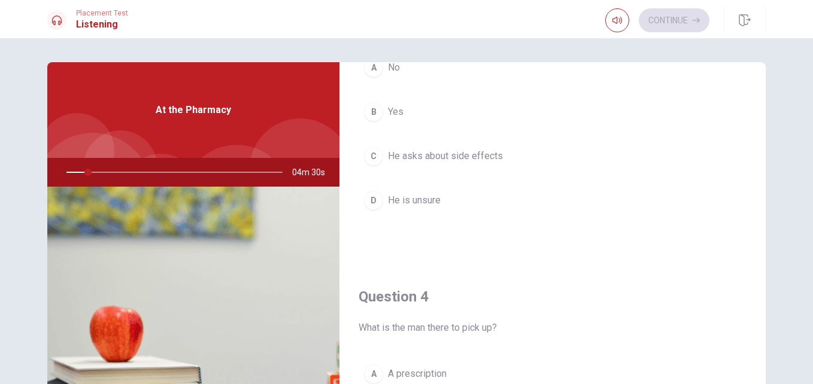
click at [163, 132] on div "At the Pharmacy" at bounding box center [193, 110] width 292 height 96
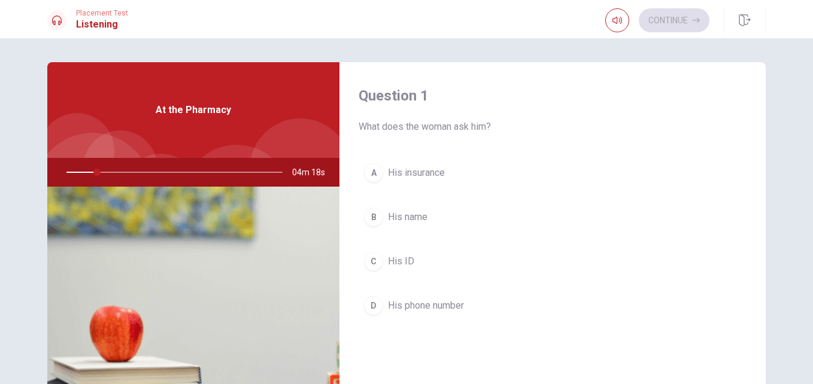
click at [95, 171] on div at bounding box center [172, 172] width 240 height 29
click at [78, 25] on h1 "Listening" at bounding box center [102, 24] width 52 height 14
click at [56, 22] on icon at bounding box center [57, 21] width 10 height 10
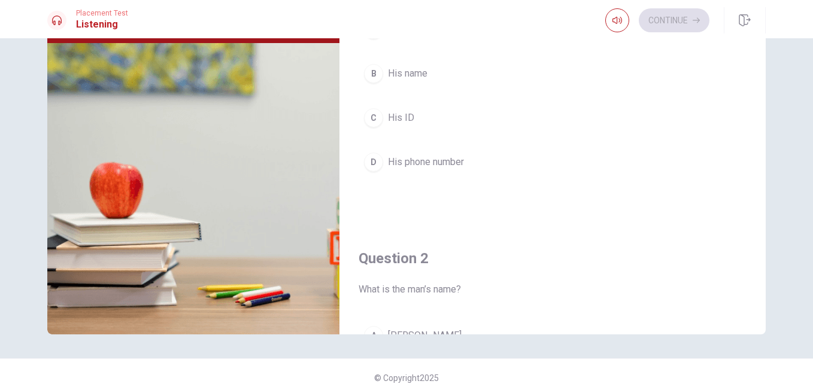
scroll to position [156, 0]
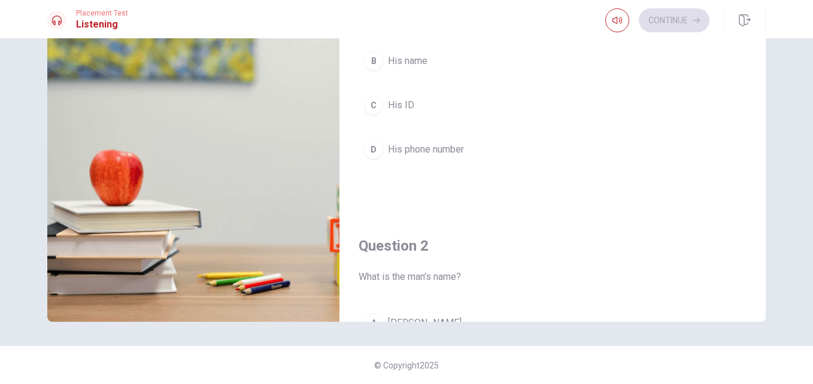
click at [202, 280] on img at bounding box center [193, 177] width 292 height 292
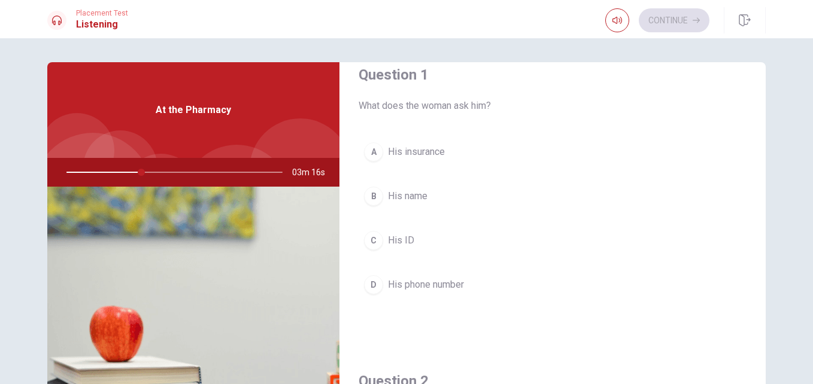
scroll to position [0, 0]
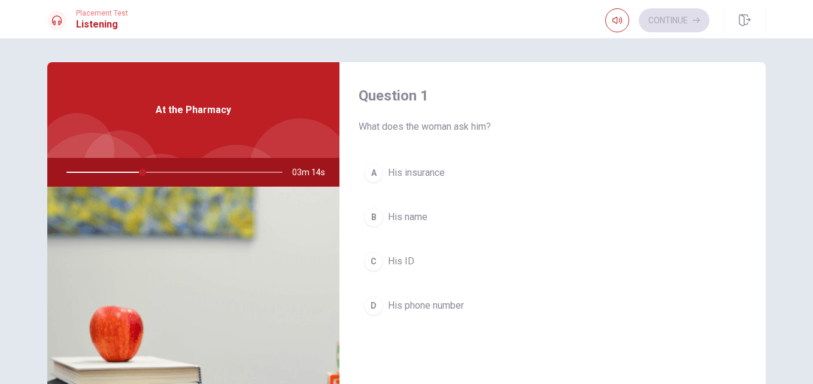
click at [372, 217] on div "B" at bounding box center [373, 217] width 19 height 19
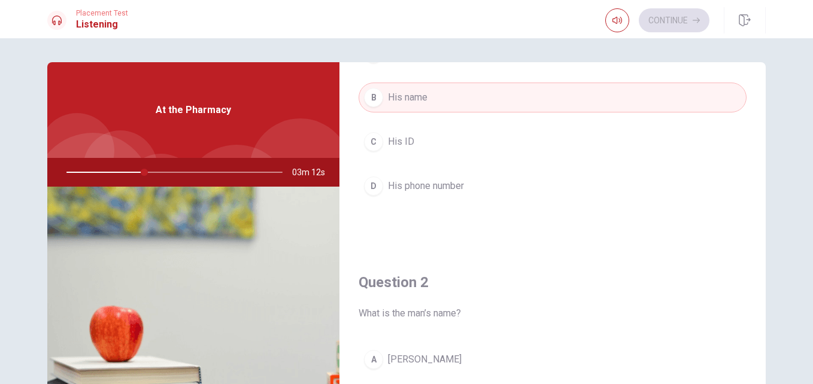
scroll to position [180, 0]
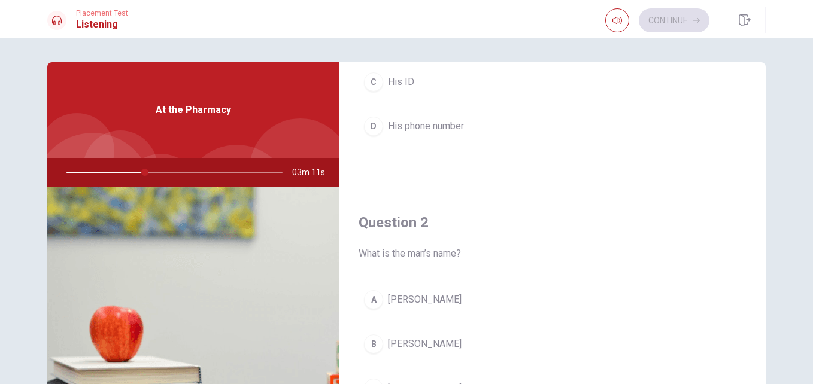
click at [377, 301] on div "A" at bounding box center [373, 299] width 19 height 19
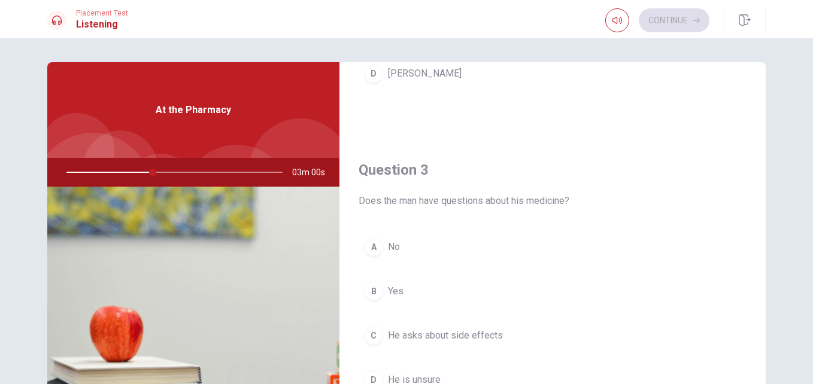
scroll to position [599, 0]
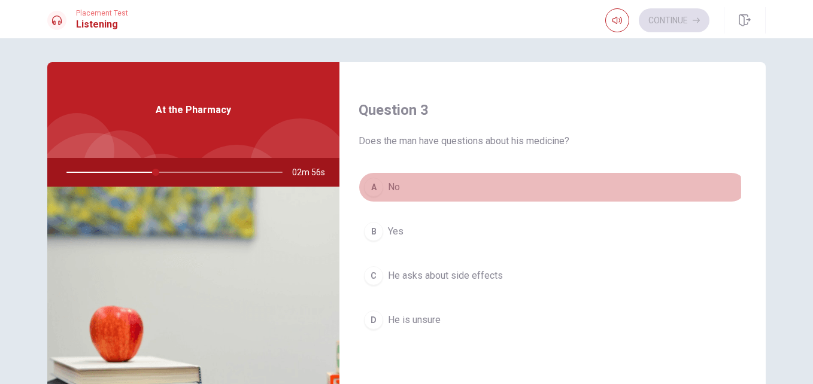
click at [370, 189] on div "A" at bounding box center [373, 187] width 19 height 19
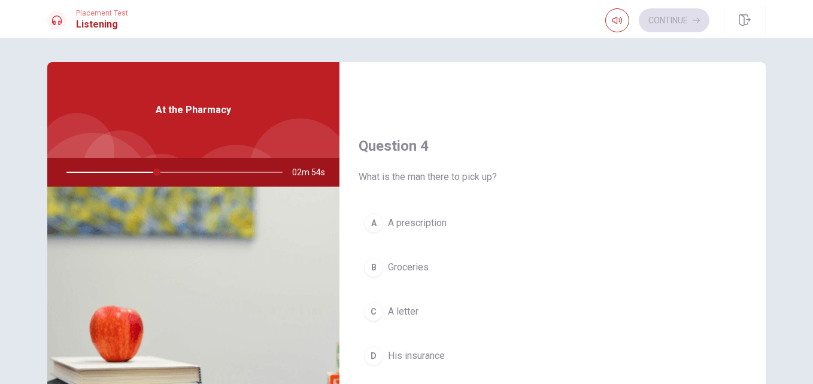
scroll to position [898, 0]
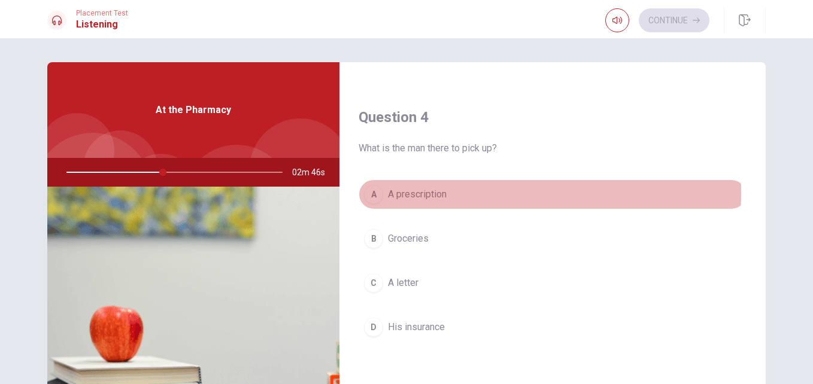
click at [441, 193] on span "A prescription" at bounding box center [417, 194] width 59 height 14
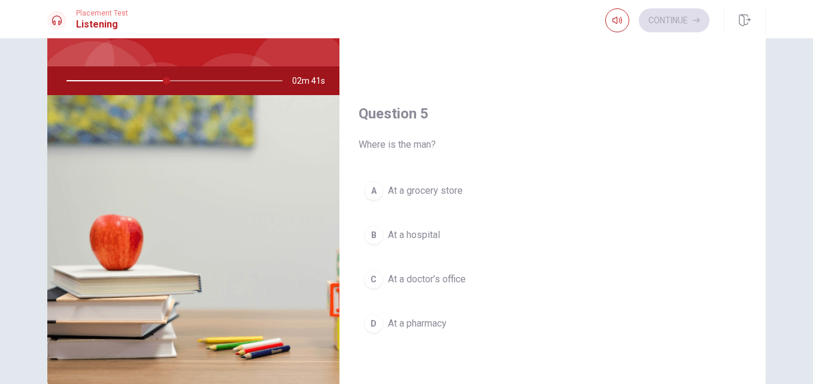
scroll to position [120, 0]
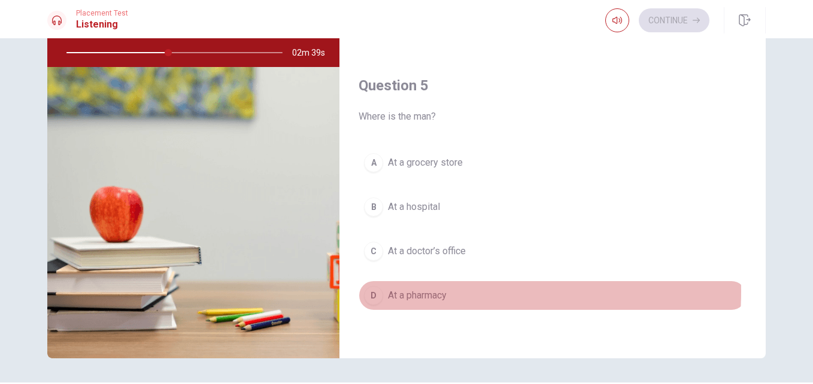
click at [421, 292] on span "At a pharmacy" at bounding box center [417, 296] width 59 height 14
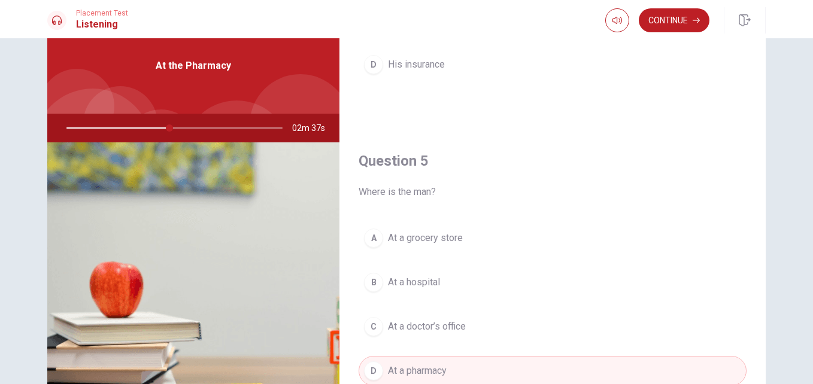
scroll to position [37, 0]
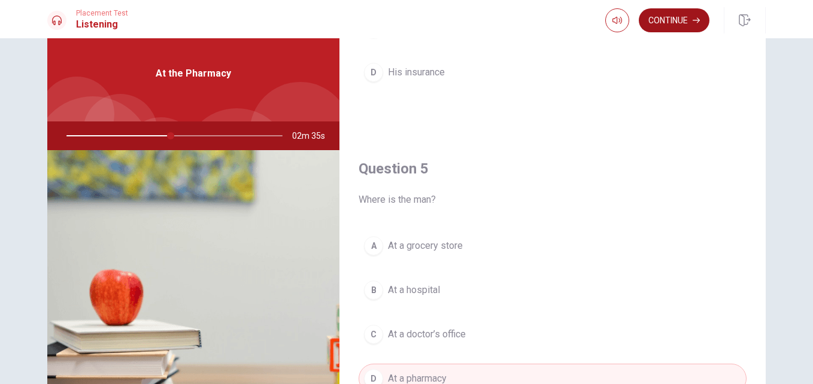
click at [663, 19] on button "Continue" at bounding box center [674, 20] width 71 height 24
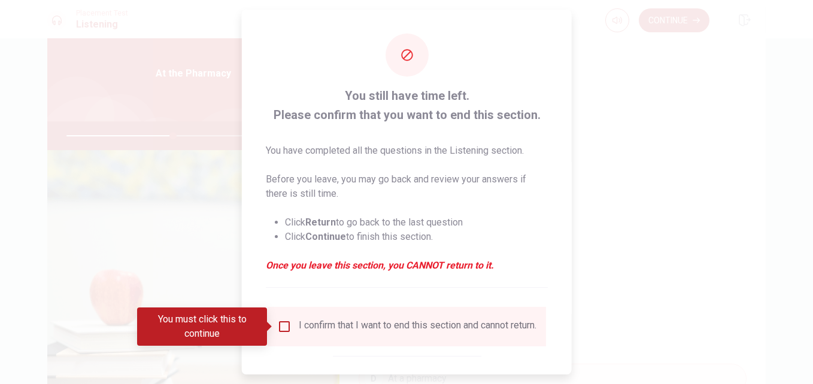
click at [281, 325] on input "You must click this to continue" at bounding box center [284, 327] width 14 height 14
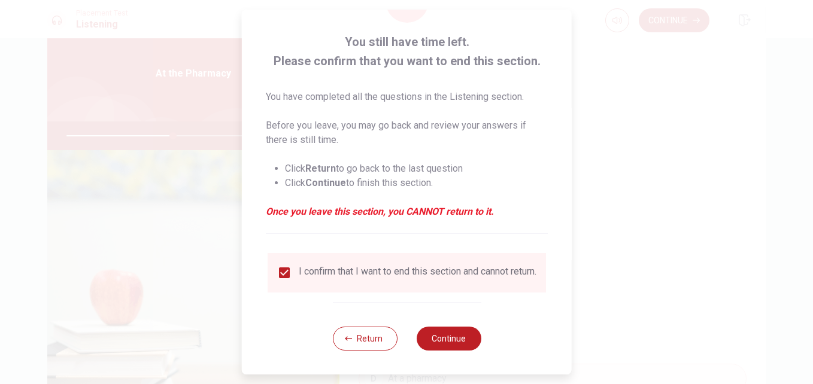
scroll to position [62, 0]
click at [462, 350] on button "Continue" at bounding box center [448, 339] width 65 height 24
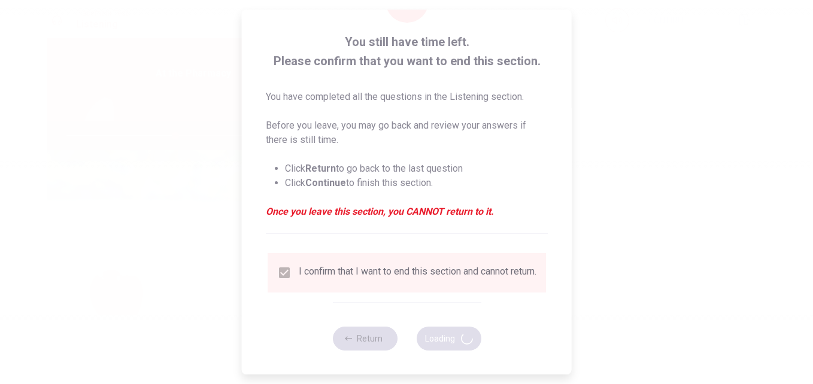
type input "51"
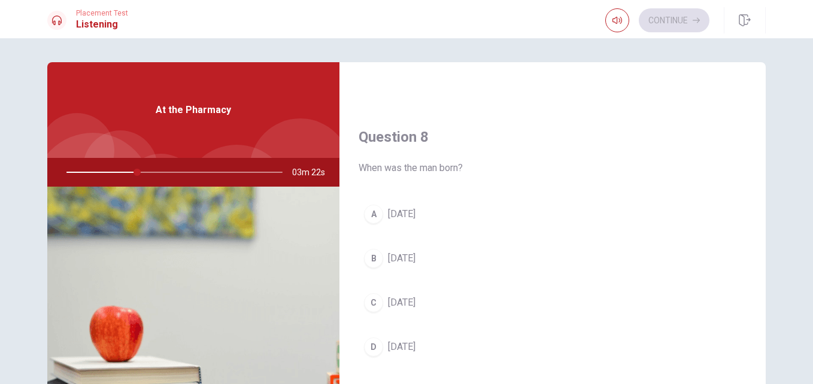
scroll to position [599, 0]
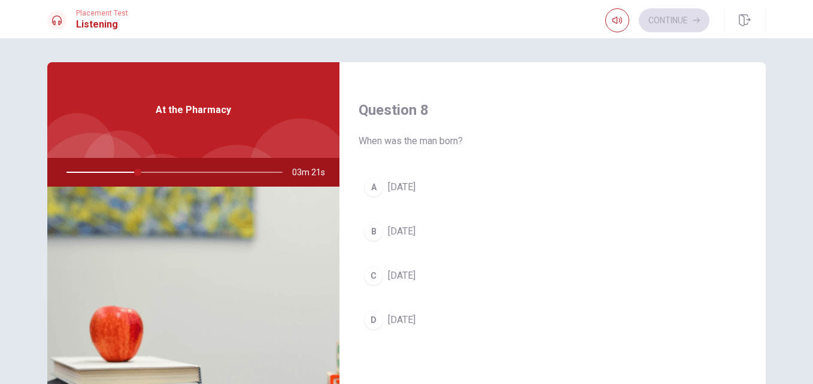
click at [388, 189] on span "[DATE]" at bounding box center [402, 187] width 28 height 14
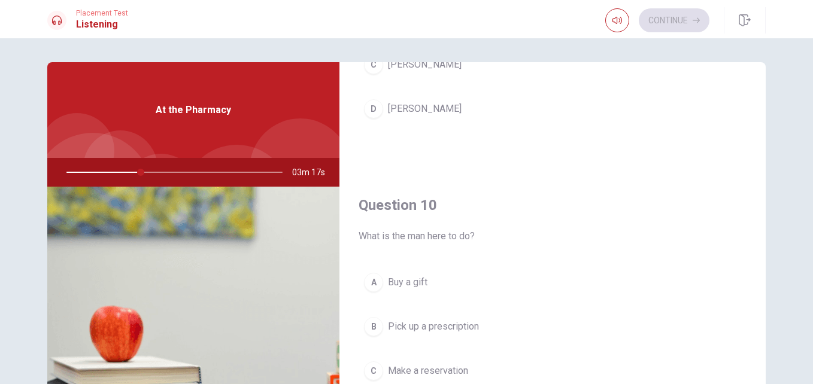
scroll to position [60, 0]
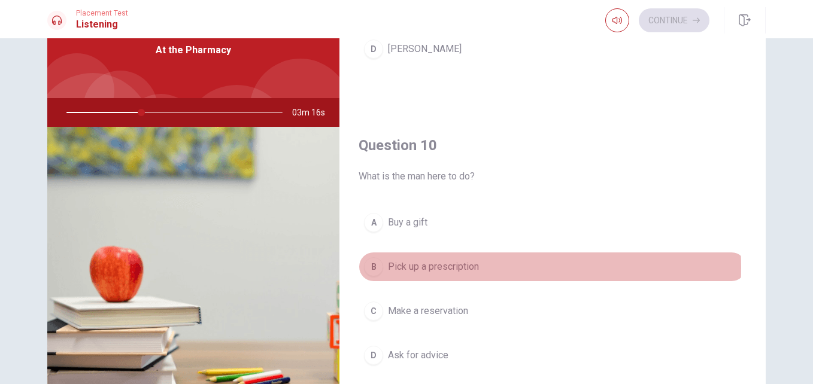
click at [432, 268] on span "Pick up a prescription" at bounding box center [433, 267] width 91 height 14
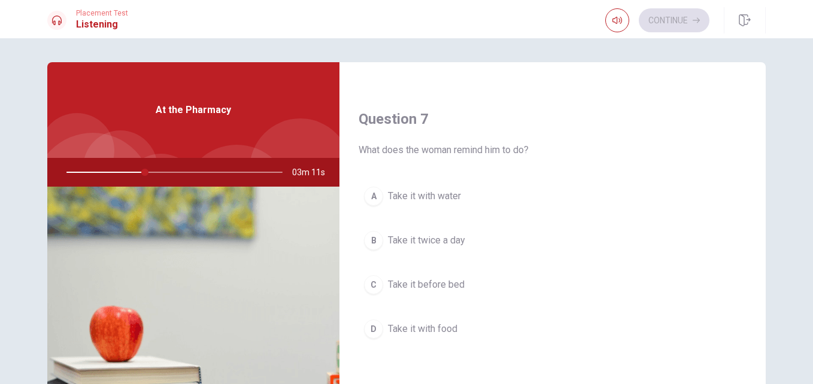
scroll to position [299, 0]
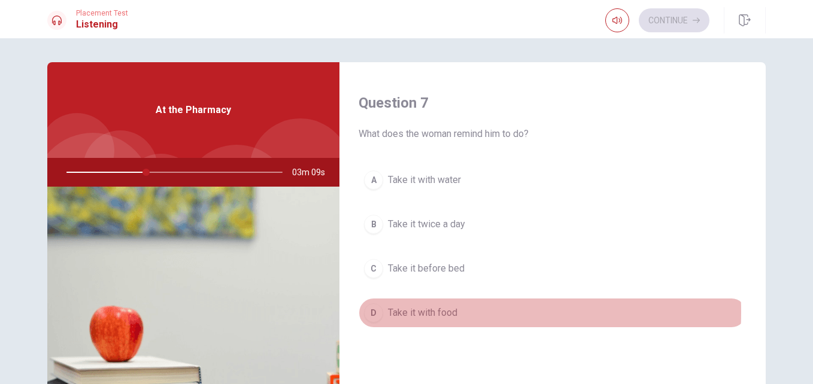
click at [447, 313] on span "Take it with food" at bounding box center [422, 313] width 69 height 14
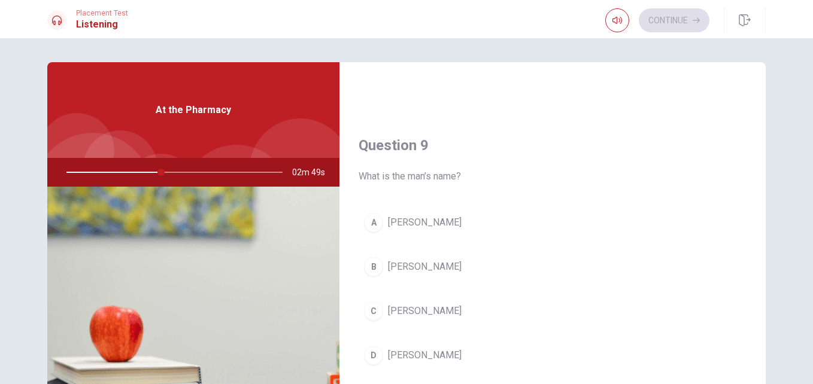
scroll to position [898, 0]
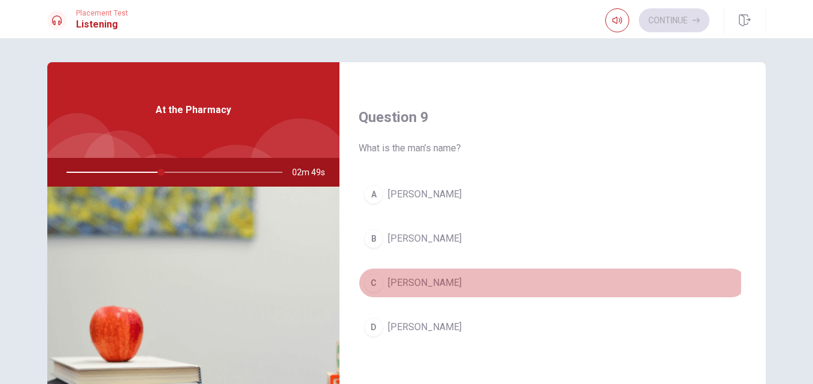
click at [437, 283] on span "[PERSON_NAME]" at bounding box center [425, 283] width 74 height 14
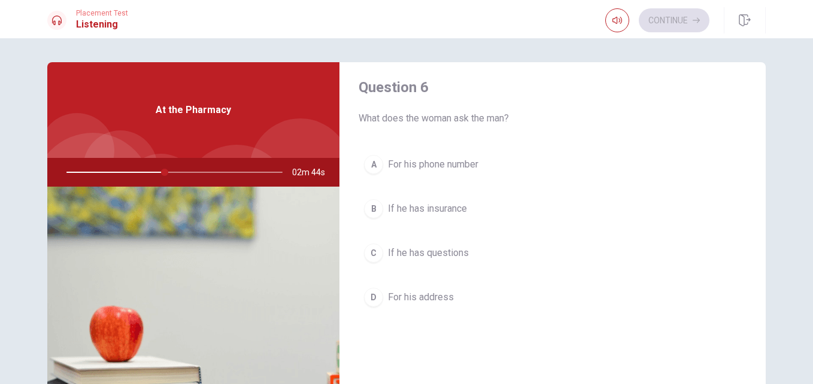
scroll to position [0, 0]
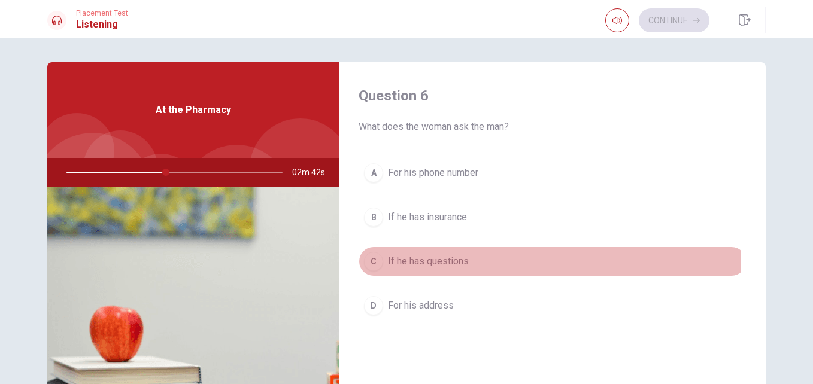
click at [438, 257] on span "If he has questions" at bounding box center [428, 261] width 81 height 14
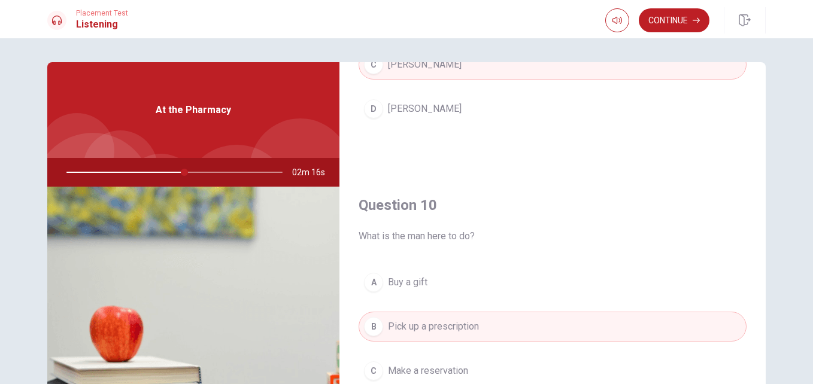
scroll to position [60, 0]
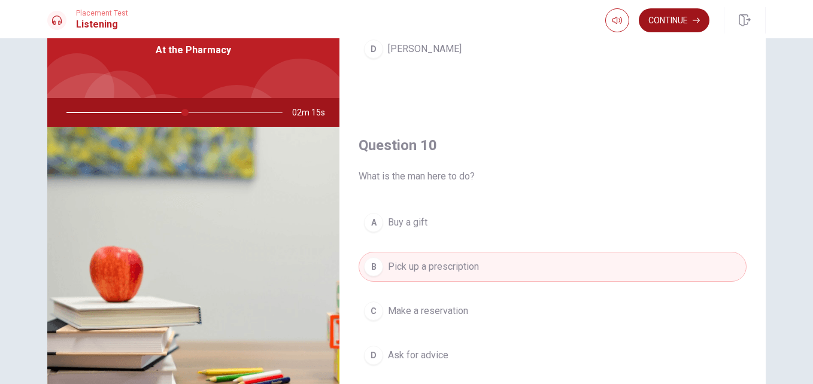
click at [668, 26] on button "Continue" at bounding box center [674, 20] width 71 height 24
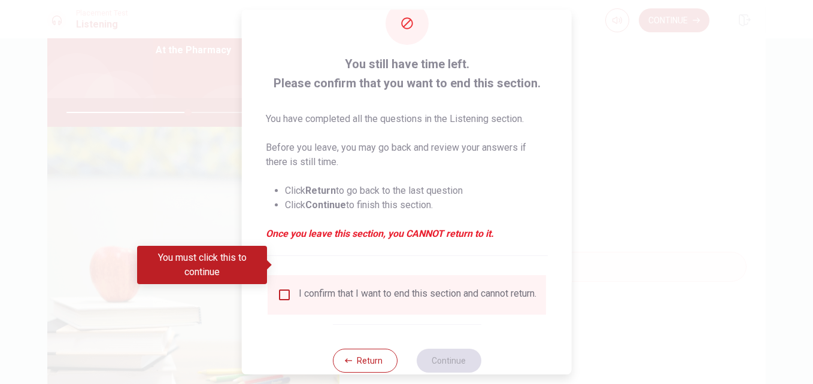
scroll to position [62, 0]
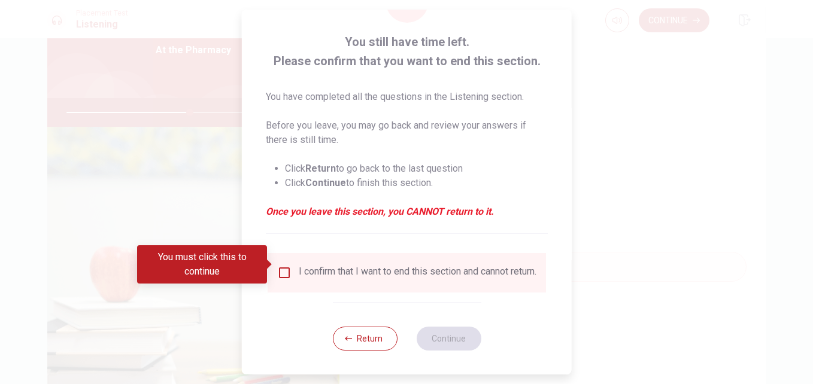
click at [286, 267] on input "You must click this to continue" at bounding box center [284, 273] width 14 height 14
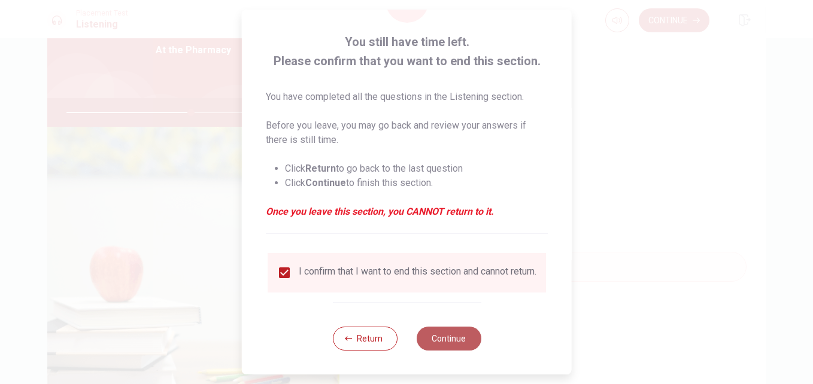
click at [457, 341] on button "Continue" at bounding box center [448, 339] width 65 height 24
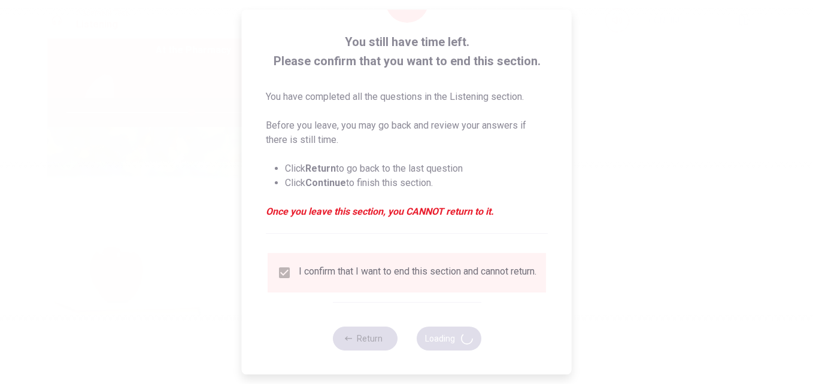
type input "58"
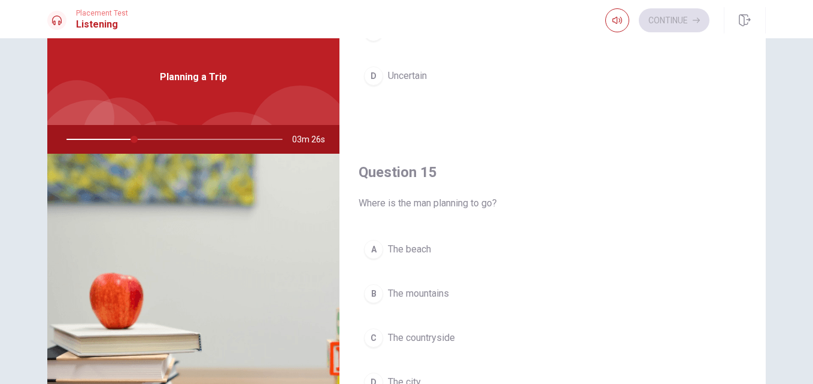
scroll to position [60, 0]
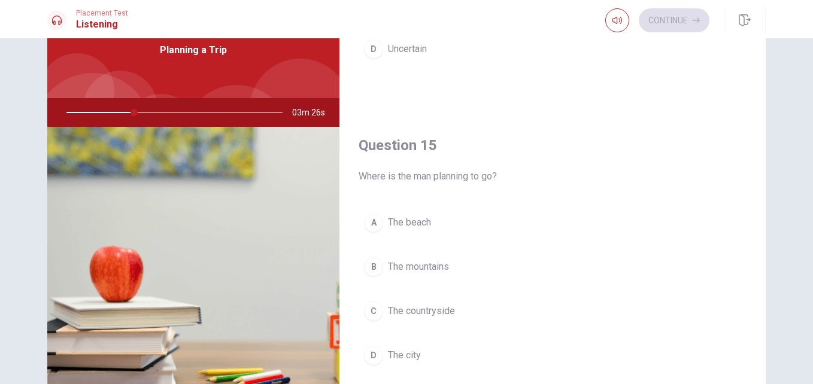
click at [414, 260] on span "The mountains" at bounding box center [418, 267] width 61 height 14
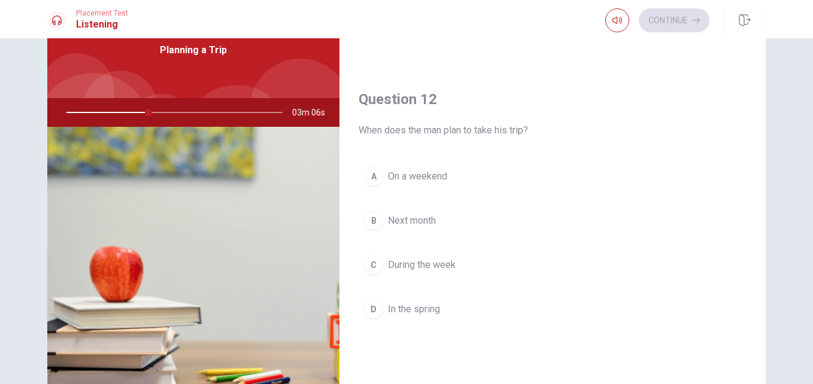
scroll to position [239, 0]
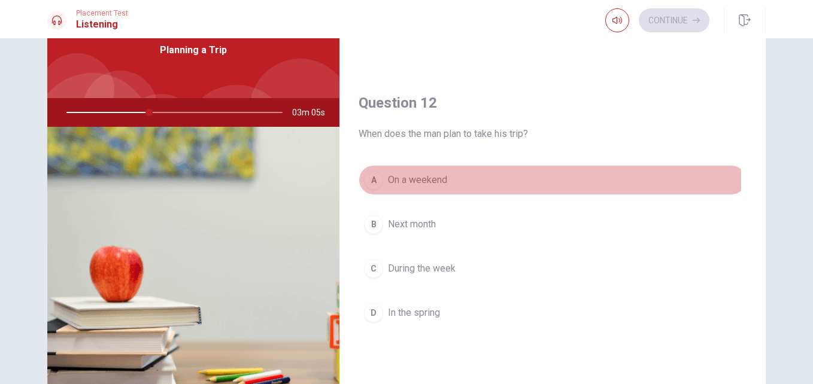
click at [424, 181] on span "On a weekend" at bounding box center [417, 180] width 59 height 14
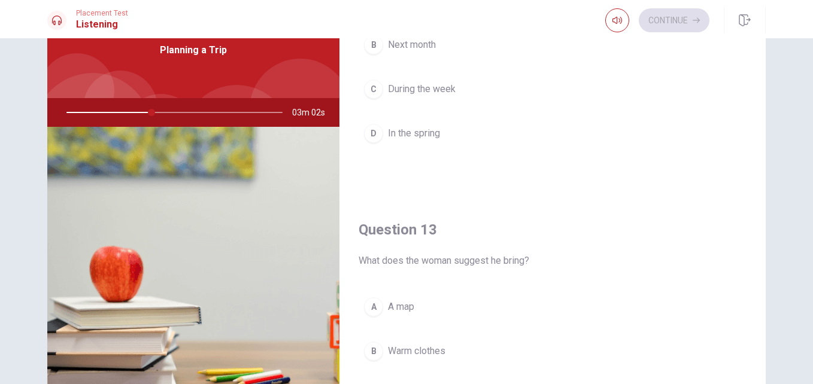
scroll to position [599, 0]
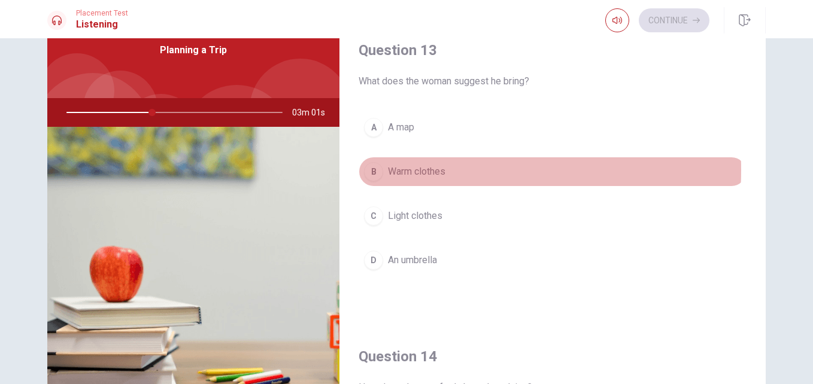
click at [402, 170] on span "Warm clothes" at bounding box center [416, 172] width 57 height 14
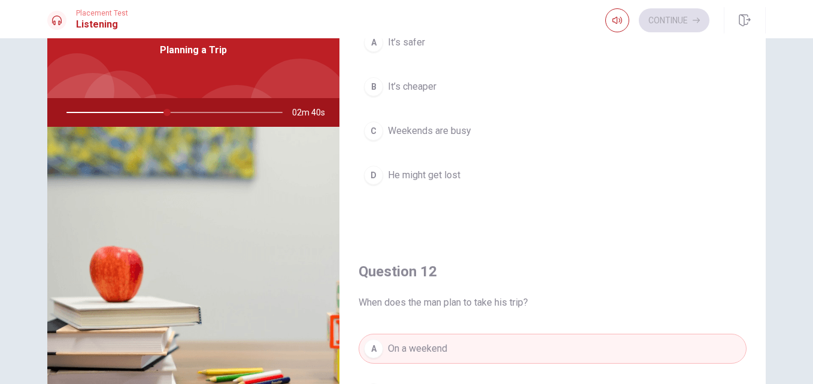
scroll to position [0, 0]
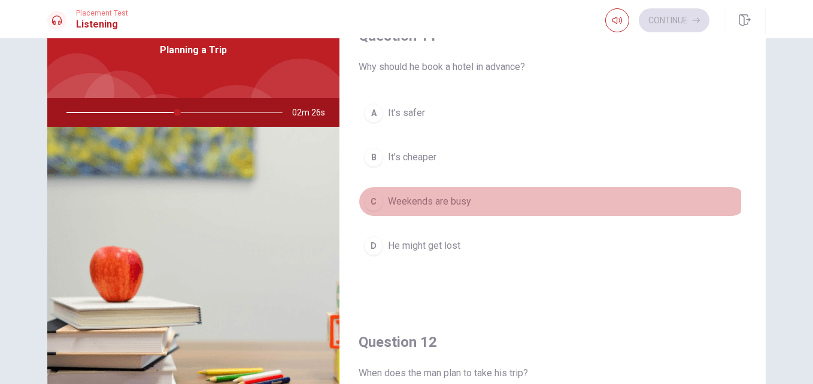
click at [426, 200] on span "Weekends are busy" at bounding box center [429, 202] width 83 height 14
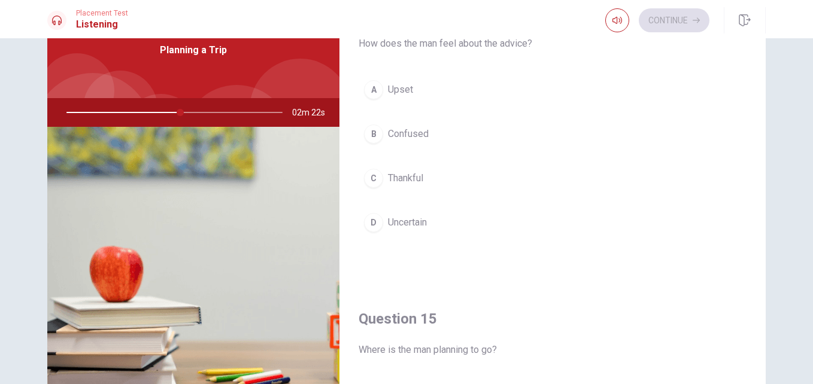
scroll to position [958, 0]
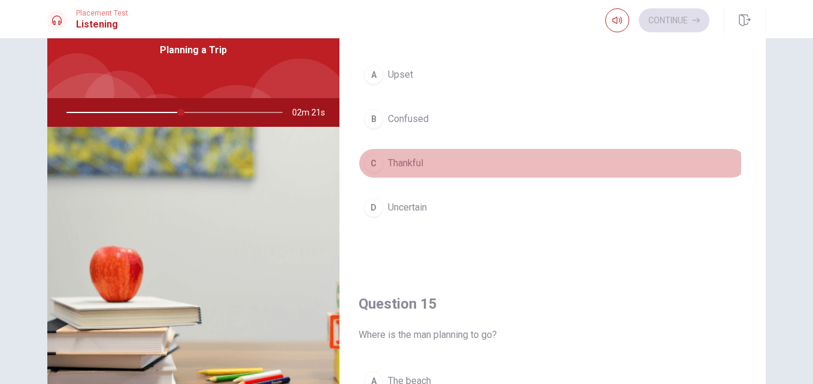
click at [414, 163] on span "Thankful" at bounding box center [405, 163] width 35 height 14
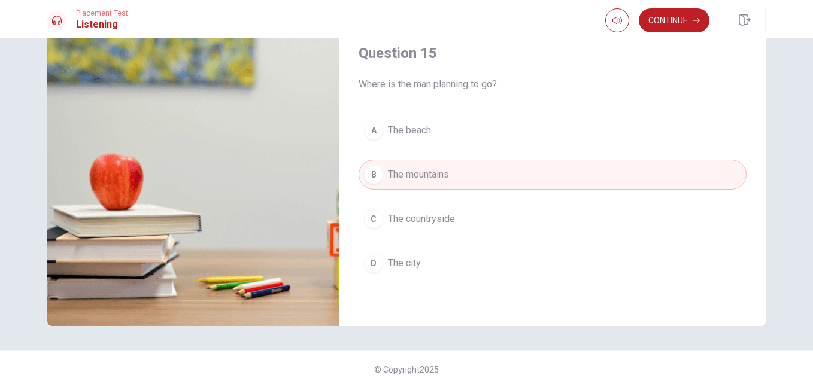
scroll to position [156, 0]
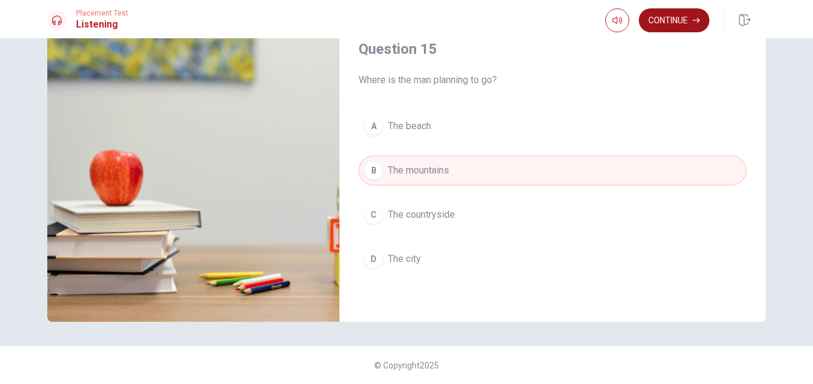
click at [668, 16] on button "Continue" at bounding box center [674, 20] width 71 height 24
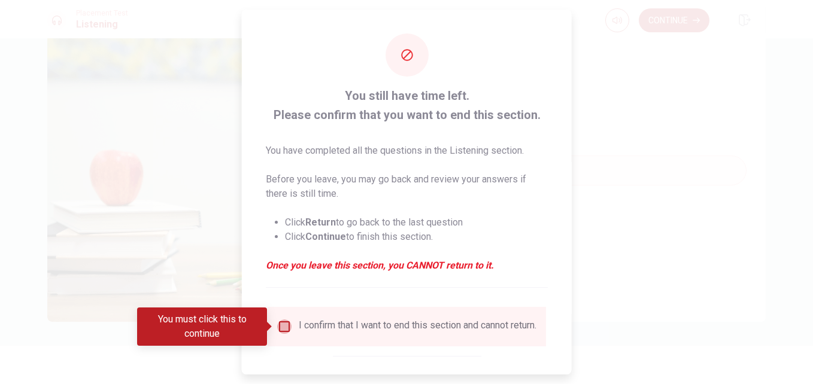
click at [282, 326] on input "You must click this to continue" at bounding box center [284, 327] width 14 height 14
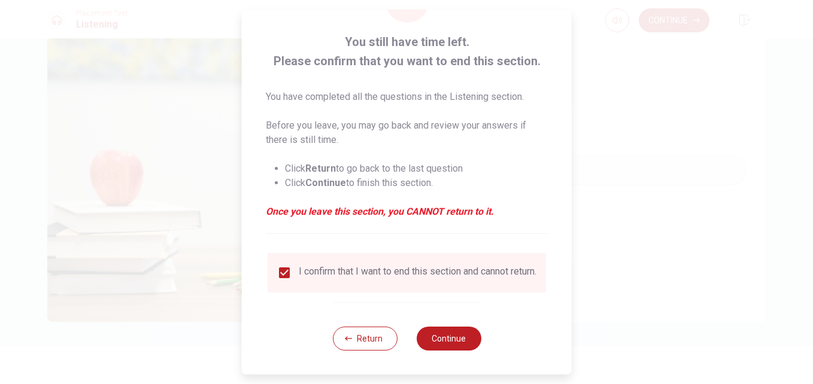
scroll to position [62, 0]
click at [468, 335] on button "Continue" at bounding box center [448, 339] width 65 height 24
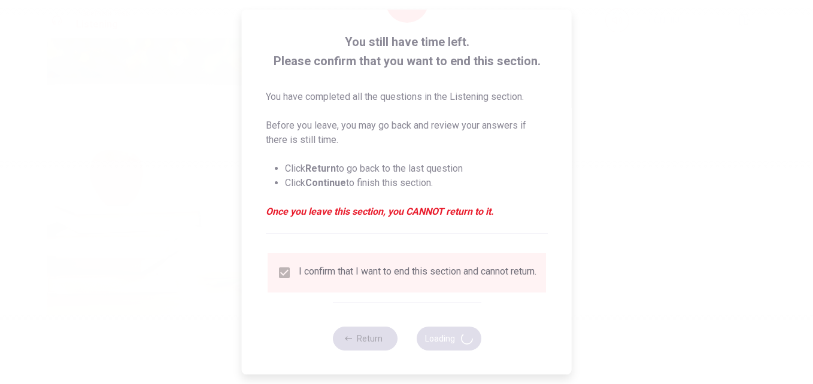
type input "56"
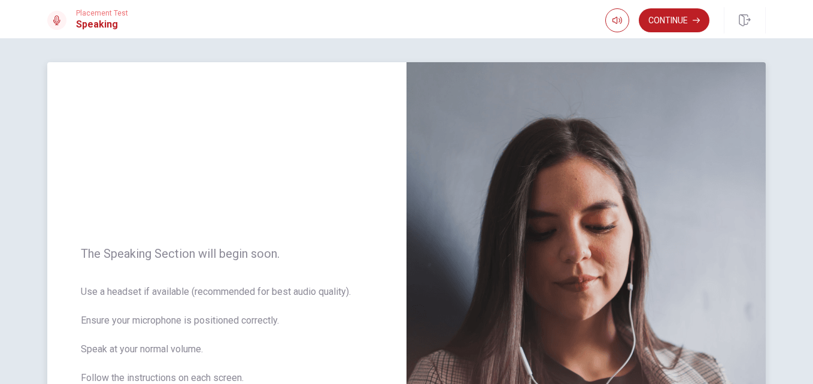
scroll to position [60, 0]
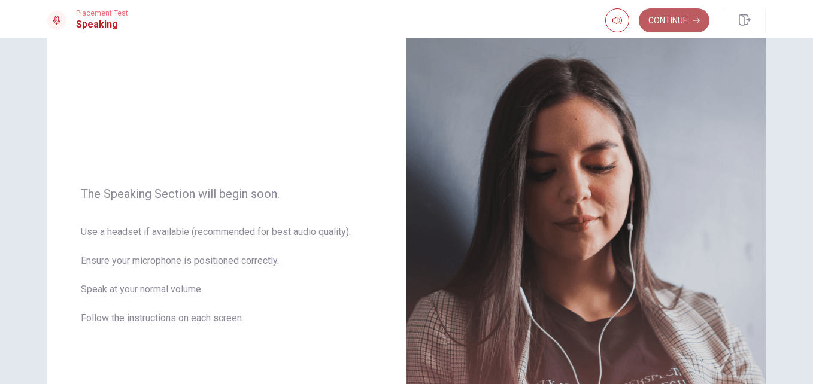
click at [666, 13] on button "Continue" at bounding box center [674, 20] width 71 height 24
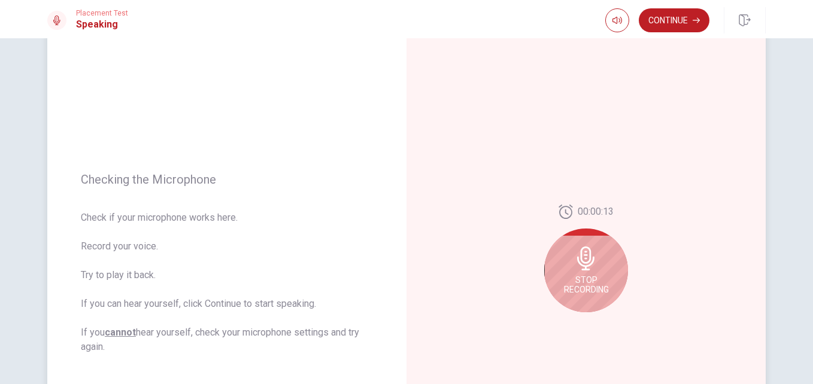
click at [578, 267] on icon at bounding box center [586, 259] width 24 height 24
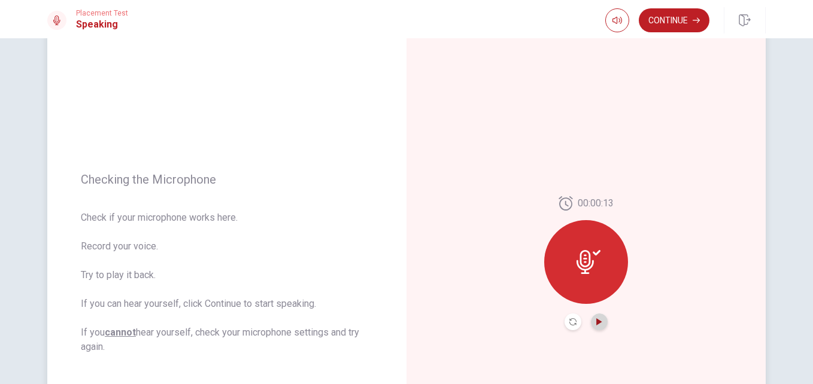
click at [596, 321] on icon "Play Audio" at bounding box center [598, 322] width 5 height 7
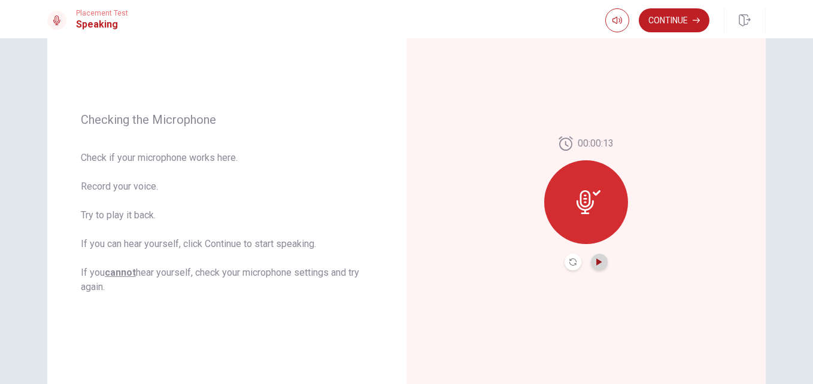
click at [595, 265] on button "Play Audio" at bounding box center [599, 262] width 17 height 17
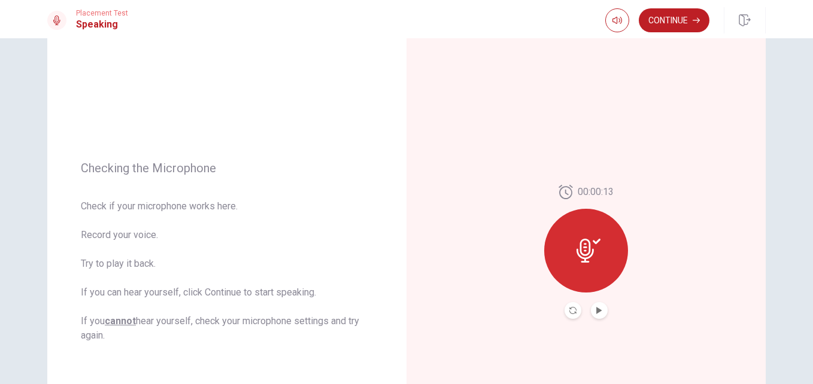
scroll to position [60, 0]
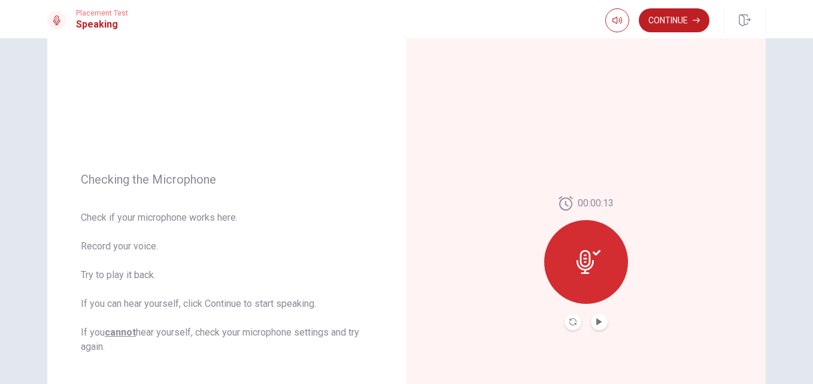
click at [581, 272] on icon at bounding box center [585, 262] width 17 height 24
click at [589, 259] on icon at bounding box center [589, 262] width 24 height 24
click at [599, 326] on button "Play Audio" at bounding box center [599, 322] width 17 height 17
click at [598, 323] on icon "Play Audio" at bounding box center [599, 322] width 7 height 7
click at [569, 320] on icon "Record Again" at bounding box center [572, 322] width 7 height 7
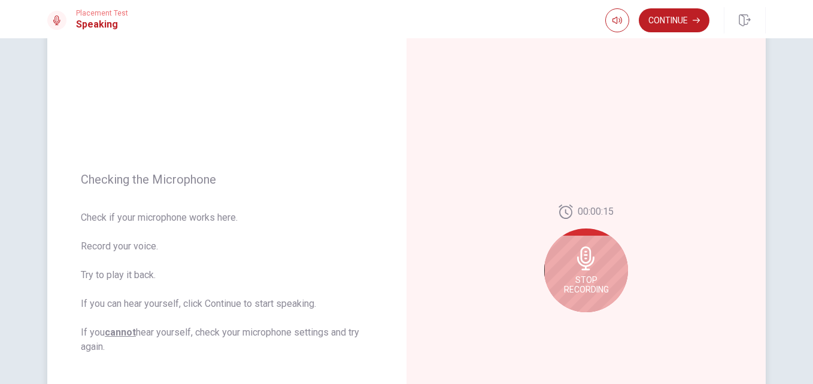
click at [578, 289] on span "Stop Recording" at bounding box center [586, 284] width 45 height 19
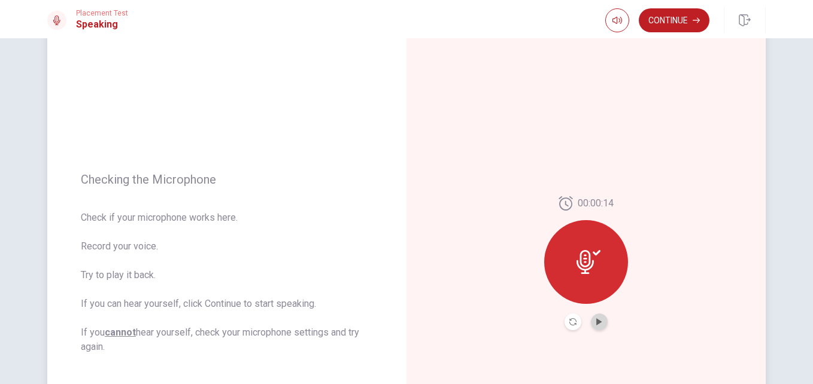
click at [599, 326] on button "Play Audio" at bounding box center [599, 322] width 17 height 17
click at [599, 325] on button "Play Audio" at bounding box center [599, 322] width 17 height 17
click at [596, 323] on icon "Play Audio" at bounding box center [598, 322] width 5 height 7
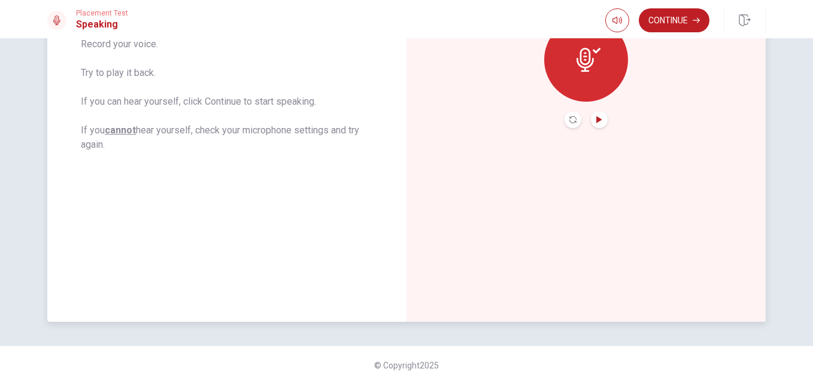
scroll to position [83, 0]
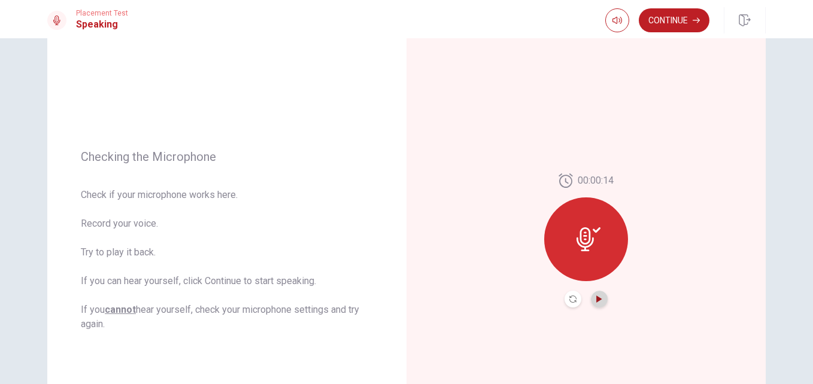
click at [599, 305] on button "Play Audio" at bounding box center [599, 299] width 17 height 17
click at [591, 297] on button "Play Audio" at bounding box center [599, 299] width 17 height 17
click at [579, 236] on icon at bounding box center [589, 240] width 24 height 24
click at [581, 243] on icon at bounding box center [585, 240] width 17 height 24
click at [569, 295] on button "Record Again" at bounding box center [573, 299] width 17 height 17
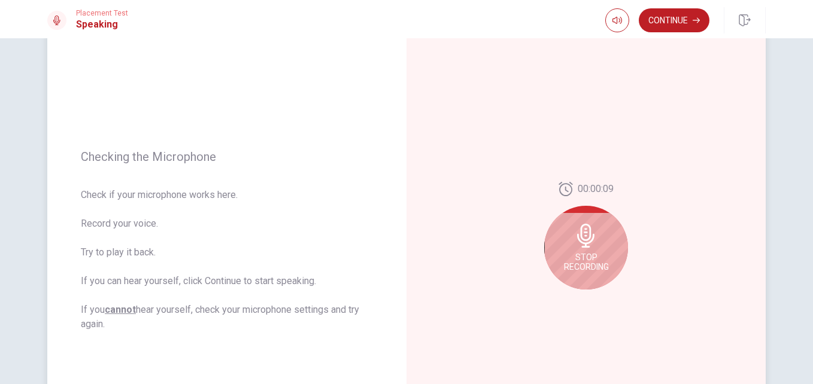
click at [595, 254] on span "Stop Recording" at bounding box center [586, 262] width 45 height 19
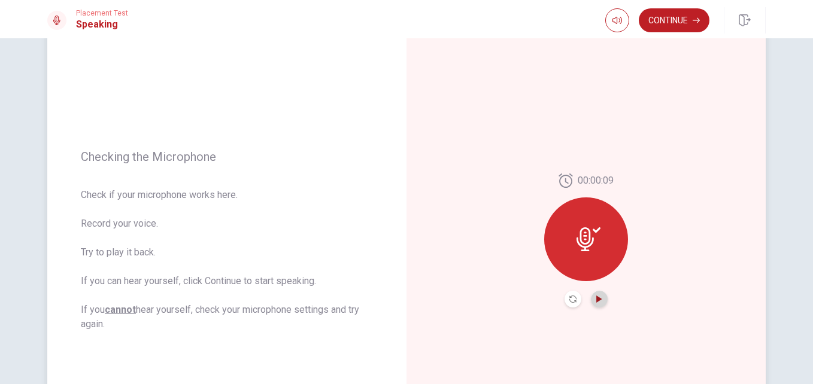
click at [596, 298] on icon "Play Audio" at bounding box center [598, 299] width 5 height 7
click at [678, 23] on button "Continue" at bounding box center [674, 20] width 71 height 24
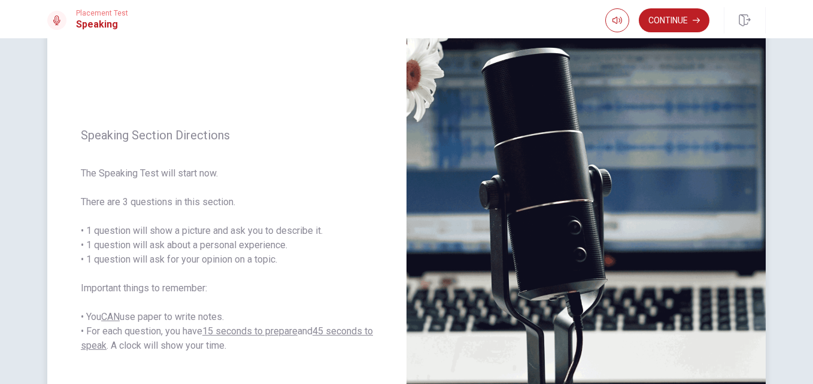
scroll to position [142, 0]
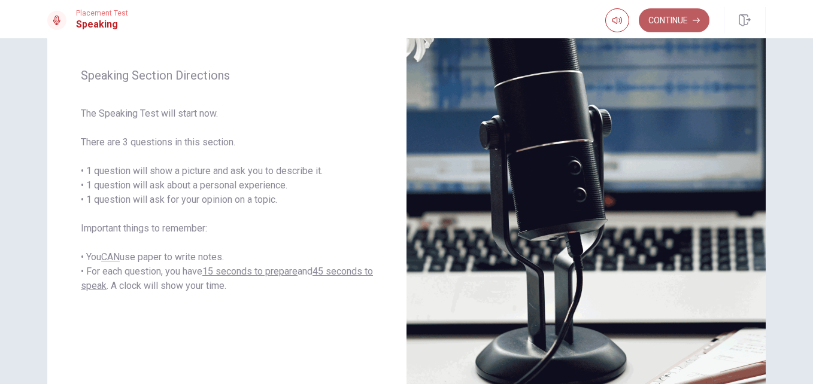
click at [680, 26] on button "Continue" at bounding box center [674, 20] width 71 height 24
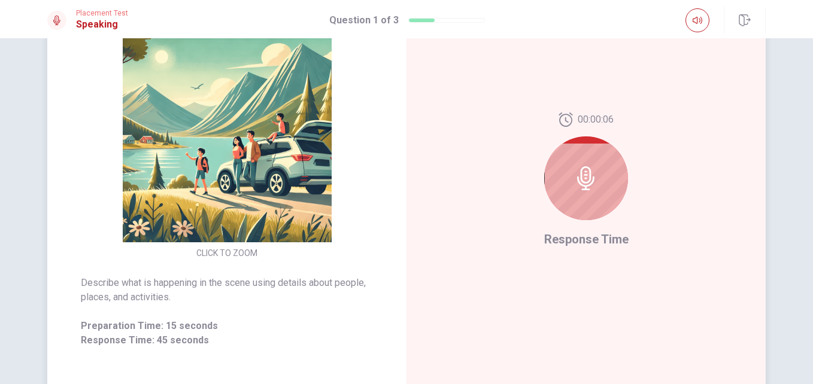
click at [586, 182] on icon at bounding box center [585, 178] width 17 height 24
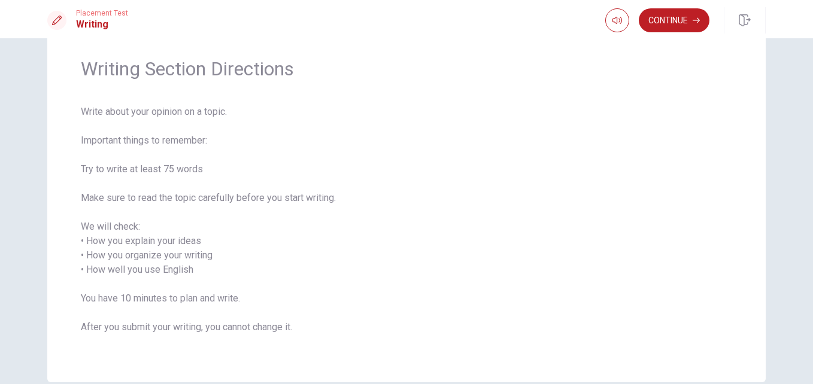
scroll to position [60, 0]
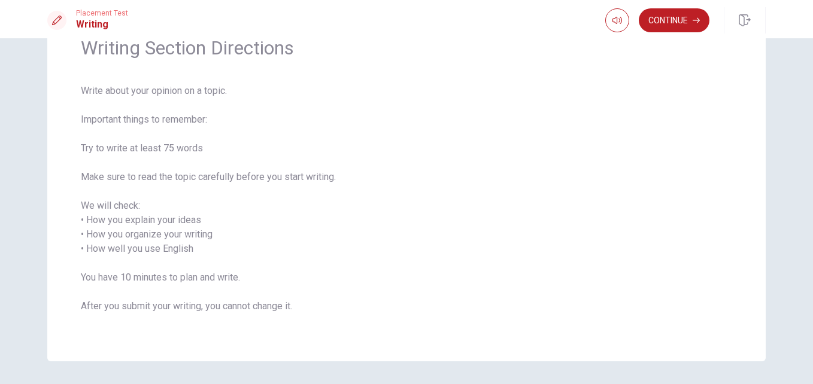
drag, startPoint x: 139, startPoint y: 175, endPoint x: 319, endPoint y: 180, distance: 180.3
click at [319, 180] on span "Write about your opinion on a topic. Important things to remember: Try to write…" at bounding box center [406, 206] width 651 height 244
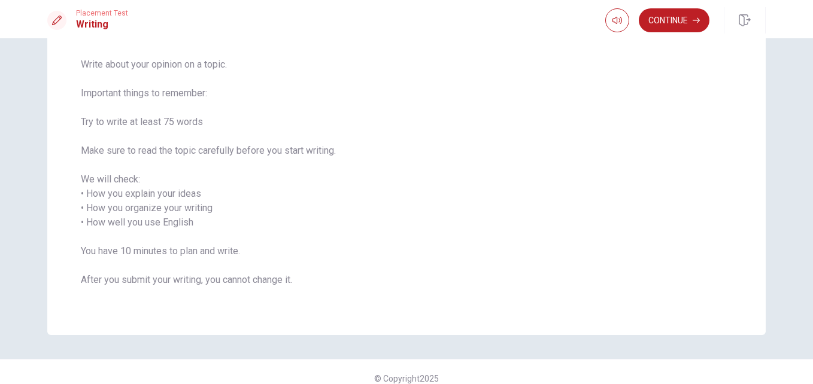
scroll to position [99, 0]
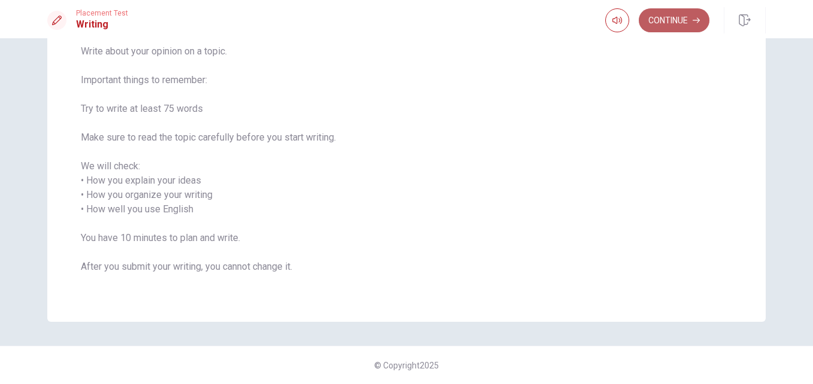
click at [687, 25] on button "Continue" at bounding box center [674, 20] width 71 height 24
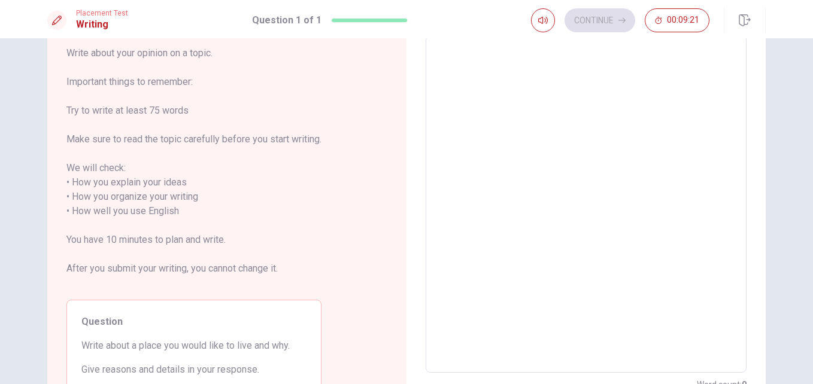
scroll to position [0, 0]
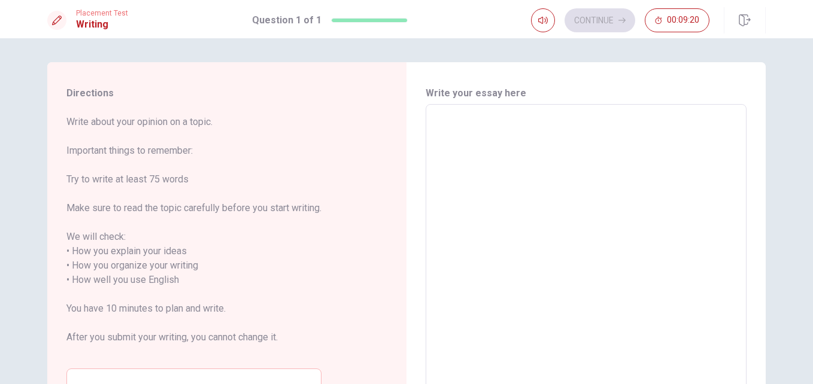
click at [484, 146] on textarea at bounding box center [586, 273] width 304 height 318
type textarea "i"
type textarea "x"
type textarea "i"
type textarea "x"
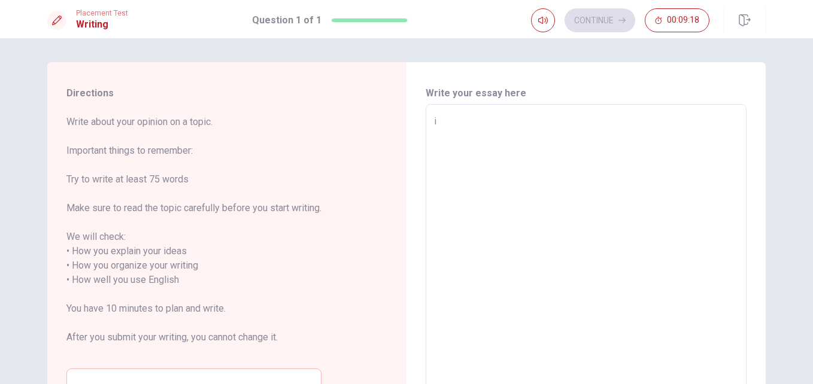
type textarea "i l"
type textarea "x"
type textarea "i li"
type textarea "x"
type textarea "i lik"
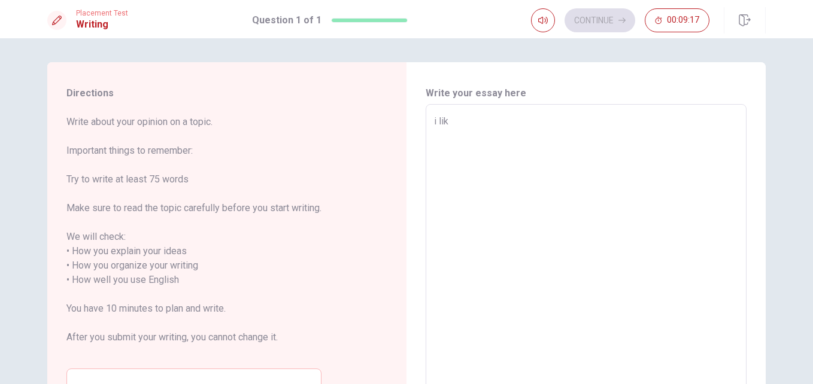
type textarea "x"
type textarea "i like"
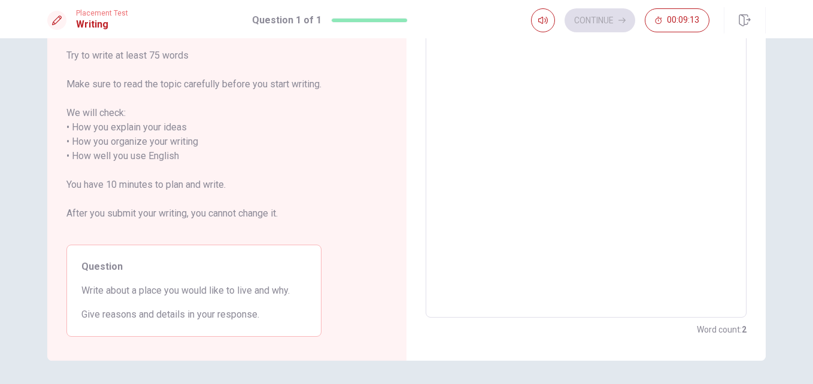
type textarea "x"
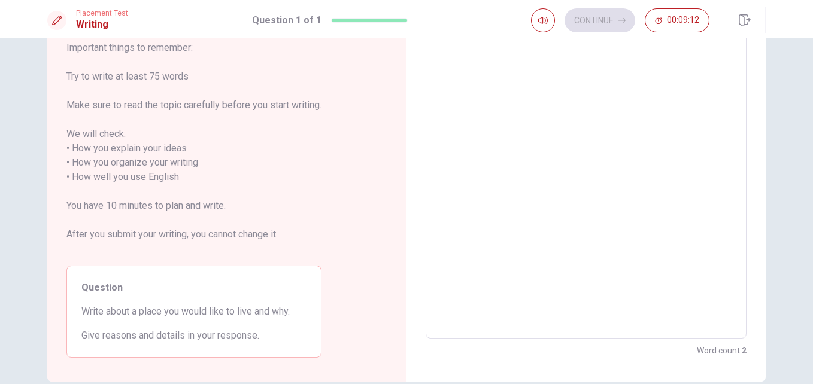
type textarea "i like"
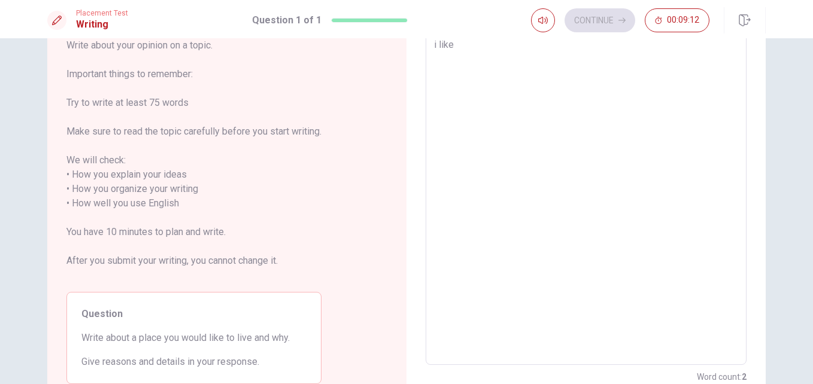
type textarea "x"
type textarea "i like l"
type textarea "x"
type textarea "i like li"
type textarea "x"
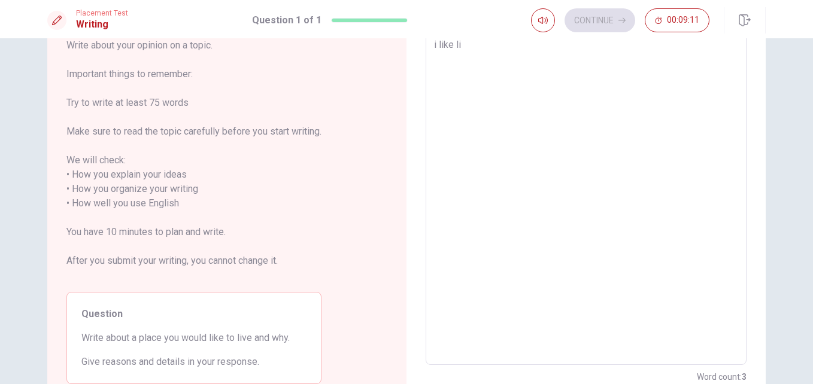
type textarea "i like liv"
type textarea "x"
type textarea "i like live"
type textarea "x"
type textarea "i like live"
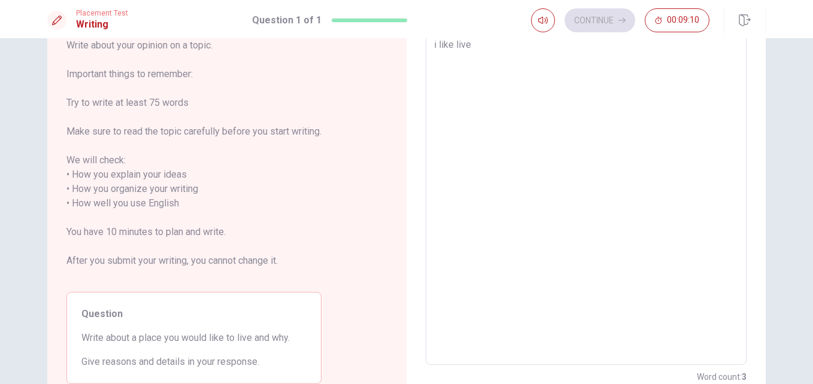
type textarea "x"
type textarea "i like live i"
type textarea "x"
type textarea "i like live in"
type textarea "x"
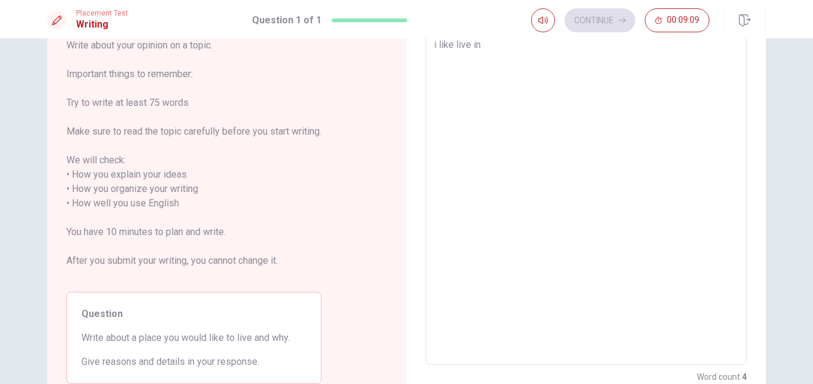
type textarea "i like live in"
type textarea "x"
type textarea "i like live in m"
type textarea "x"
type textarea "i like live in my"
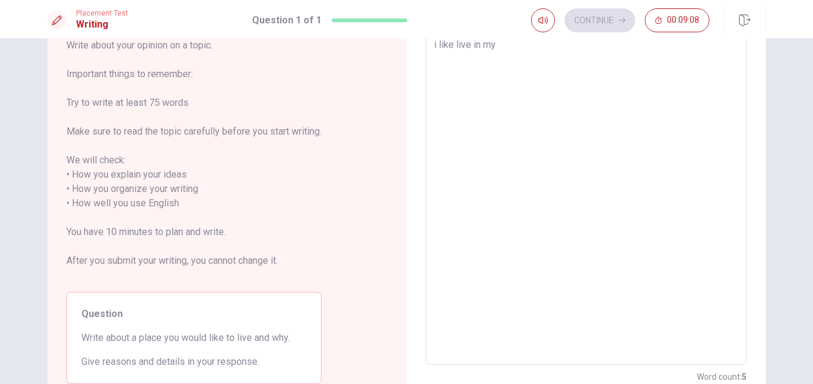
type textarea "x"
type textarea "i like live in my"
type textarea "x"
type textarea "i like live in my c"
type textarea "x"
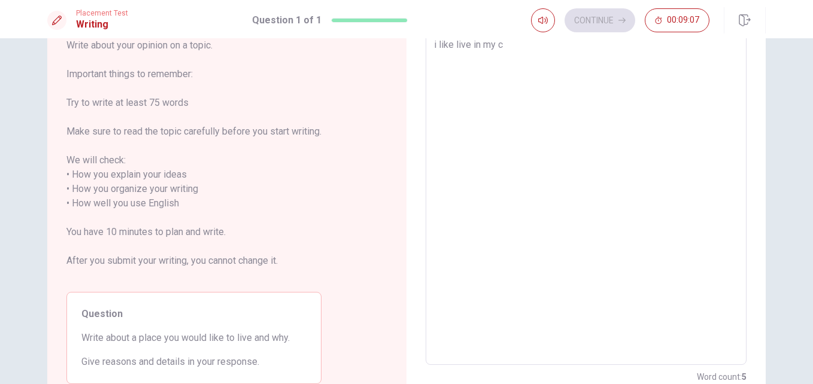
type textarea "i like live in my ci"
type textarea "x"
type textarea "i like live in my cit"
type textarea "x"
type textarea "i like live in my citi"
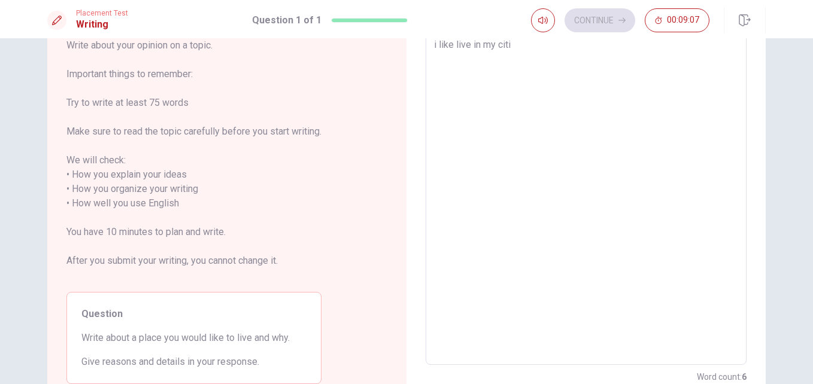
type textarea "x"
type textarea "i like live in my citi,"
type textarea "x"
type textarea "i like live in my citi,"
type textarea "x"
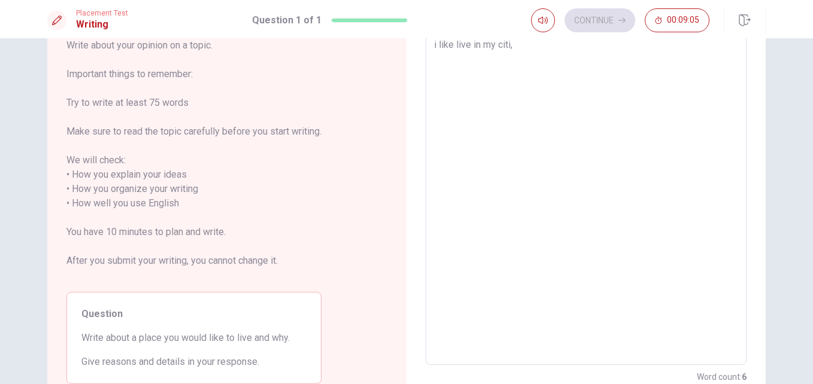
type textarea "i like live in my citi,"
type textarea "x"
type textarea "i like live in my citi"
type textarea "x"
type textarea "i like live in my cit"
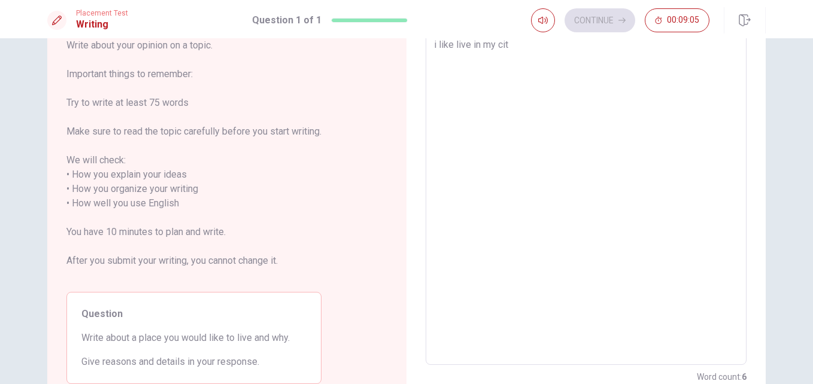
type textarea "x"
type textarea "i like live in my city"
type textarea "x"
type textarea "i like live in my city"
type textarea "x"
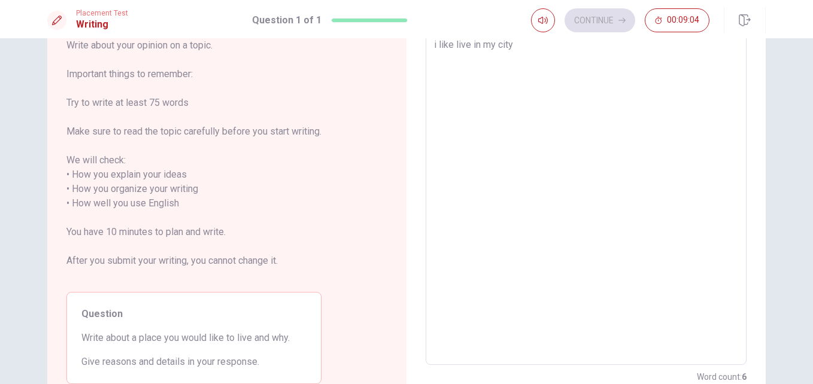
type textarea "i like live in my city c"
type textarea "x"
type textarea "i like live in my city ca"
type textarea "x"
type textarea "i like live in my city cal"
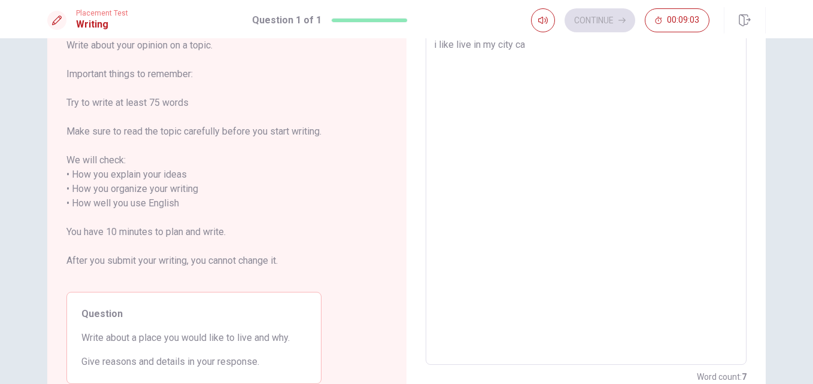
type textarea "x"
type textarea "i like live in my city [GEOGRAPHIC_DATA]"
type textarea "x"
type textarea "i like live in my city [GEOGRAPHIC_DATA],"
type textarea "x"
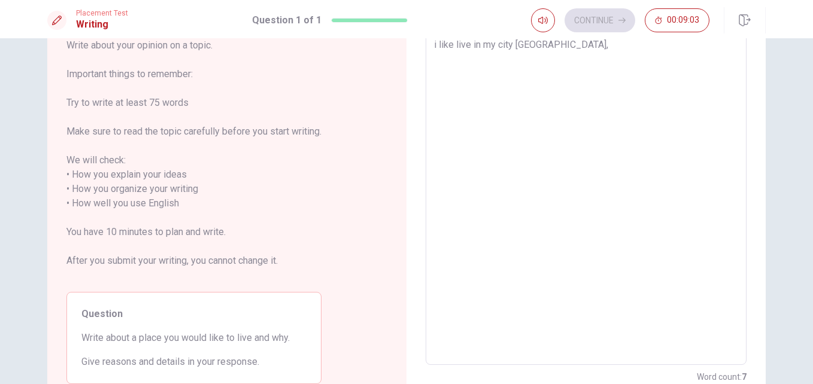
type textarea "i like live in my city [GEOGRAPHIC_DATA],"
type textarea "x"
type textarea "i like live in my city [GEOGRAPHIC_DATA], i"
type textarea "x"
type textarea "i like live in my city cali, is"
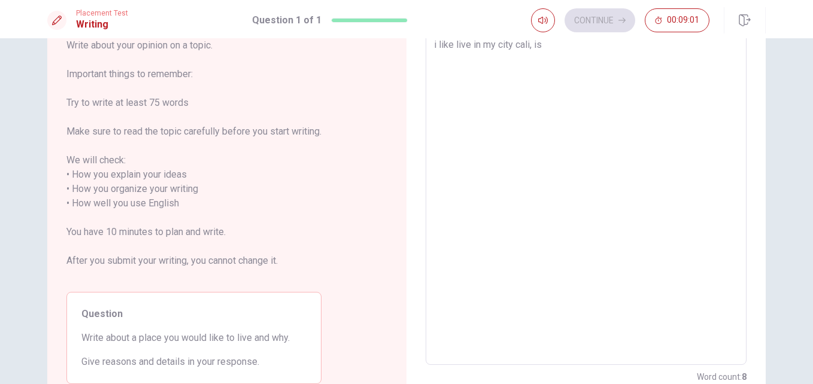
type textarea "x"
type textarea "i like live in my city cali, is"
type textarea "x"
type textarea "i like live in my city cali, is a"
type textarea "x"
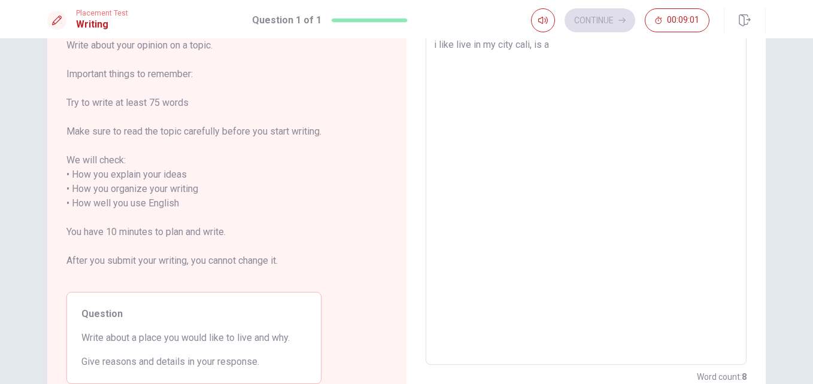
type textarea "i like live in my city cali, is a"
type textarea "x"
type textarea "i like live in my city cali, is a b"
type textarea "x"
type textarea "i like live in my city cali, is a be"
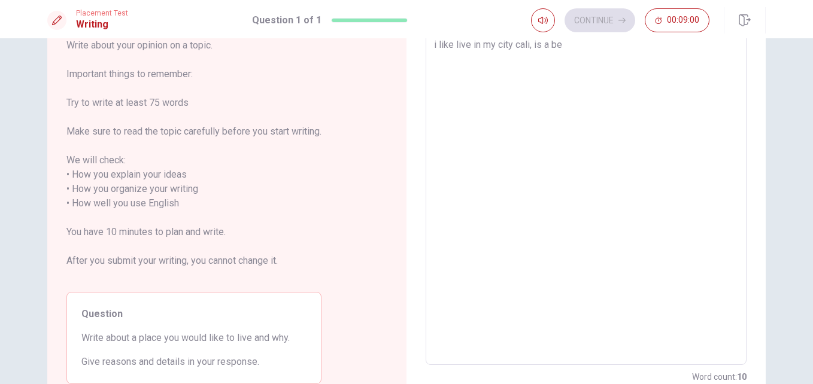
type textarea "x"
type textarea "i like live in my city [GEOGRAPHIC_DATA], is a beu"
type textarea "x"
type textarea "i like live in my city [GEOGRAPHIC_DATA], is a beua"
type textarea "x"
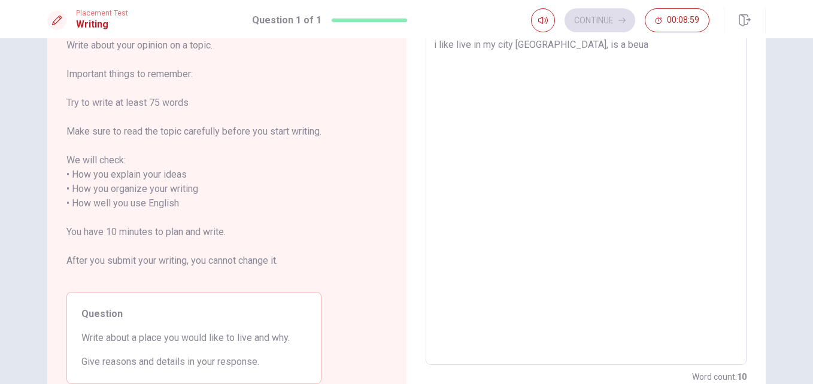
type textarea "i like live in my city [GEOGRAPHIC_DATA], is a beu"
type textarea "x"
type textarea "i like live in my city cali, is a be"
type textarea "x"
type textarea "i like live in my city cali, is a b"
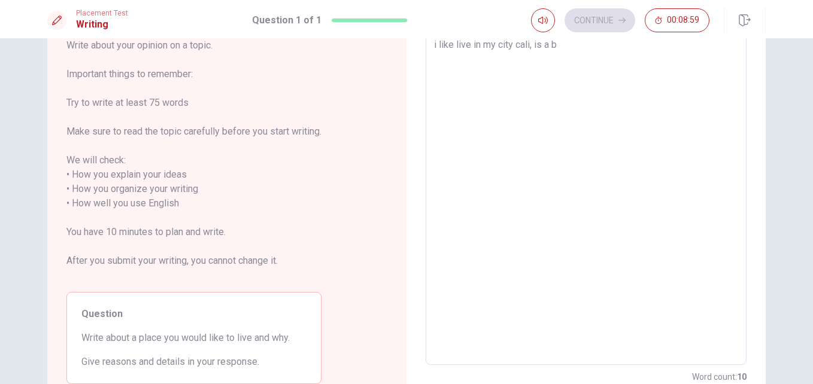
type textarea "x"
type textarea "i like live in my city cali, is a be"
type textarea "x"
type textarea "i like live in my city cali, is a bea"
type textarea "x"
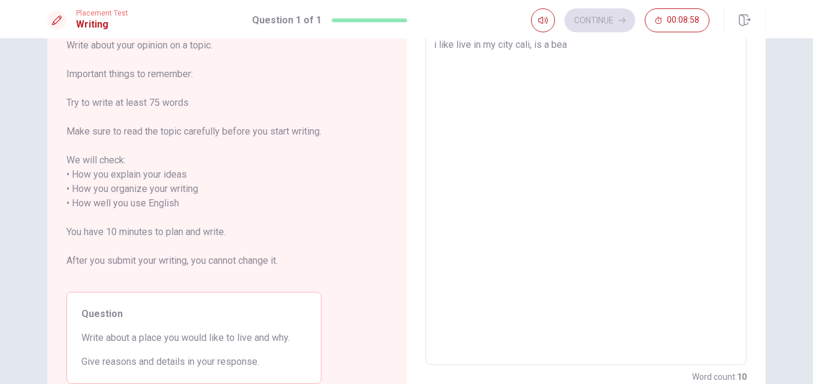
type textarea "i like live in my city [GEOGRAPHIC_DATA], is a beau"
type textarea "x"
type textarea "i like live in my city [GEOGRAPHIC_DATA], is a beaut"
type textarea "x"
type textarea "i like live in my city [GEOGRAPHIC_DATA], is a beauti"
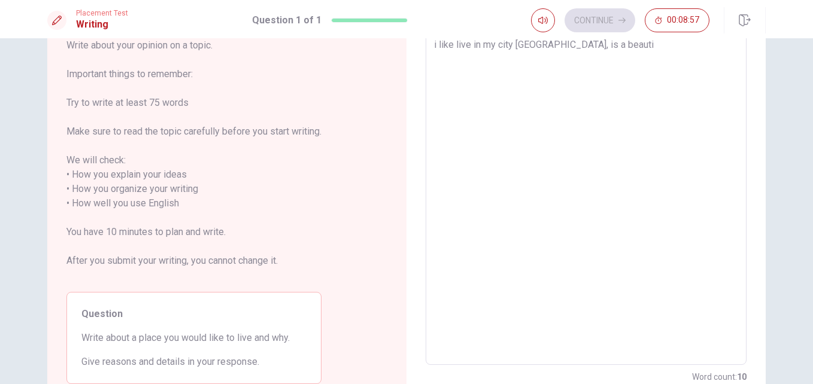
type textarea "x"
type textarea "i like live in my city [GEOGRAPHIC_DATA], is a beautig"
type textarea "x"
type textarea "i like live in my city [GEOGRAPHIC_DATA], is a beautigu"
type textarea "x"
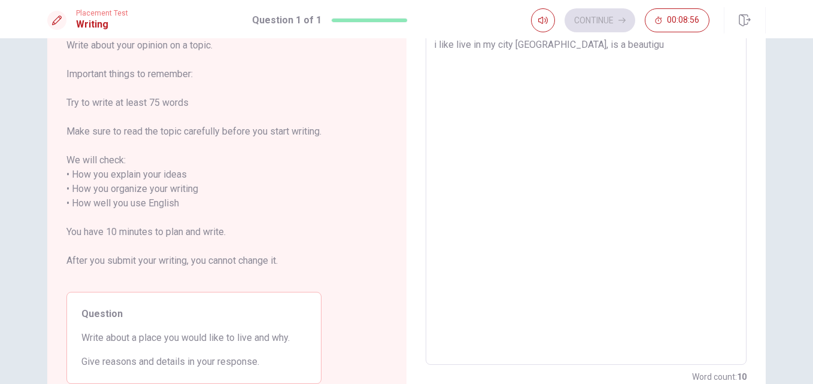
type textarea "i like live in my city [GEOGRAPHIC_DATA], is a beautig"
type textarea "x"
type textarea "i like live in my city [GEOGRAPHIC_DATA], is a beauti"
type textarea "x"
type textarea "i like live in my city [GEOGRAPHIC_DATA], is a beautif"
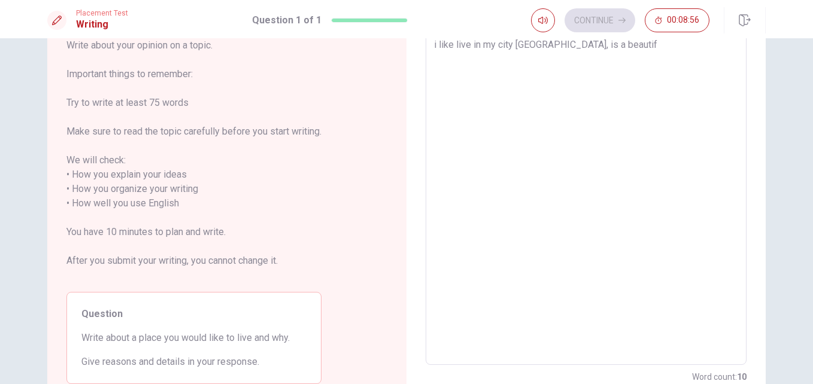
type textarea "x"
type textarea "i like live in my city [GEOGRAPHIC_DATA], is a beautifu"
type textarea "x"
type textarea "i like live in my city [GEOGRAPHIC_DATA], is a beautiful"
type textarea "x"
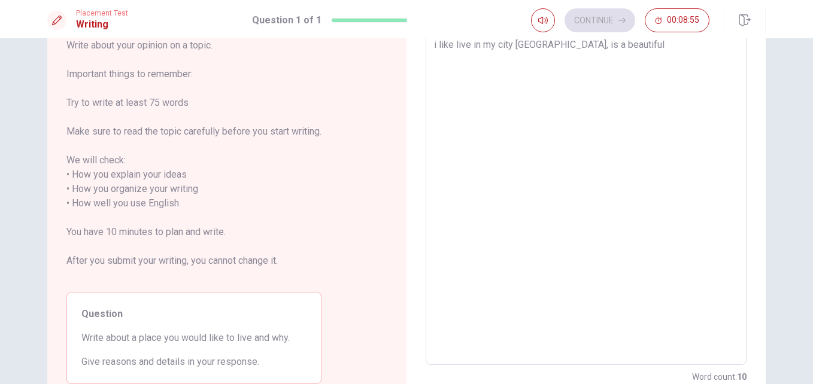
type textarea "i like live in my city [GEOGRAPHIC_DATA], is a beautifull"
type textarea "x"
type textarea "i like live in my city [GEOGRAPHIC_DATA], is a beautifull"
type textarea "x"
type textarea "i like live in my city cali, is a beautifull c"
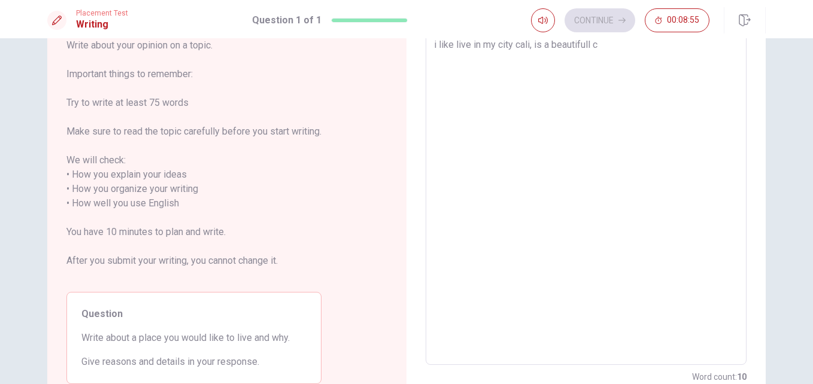
type textarea "x"
type textarea "i like live in my city cali, is a beautifull ci"
type textarea "x"
type textarea "i like live in my city [GEOGRAPHIC_DATA], is a beautifull cit"
type textarea "x"
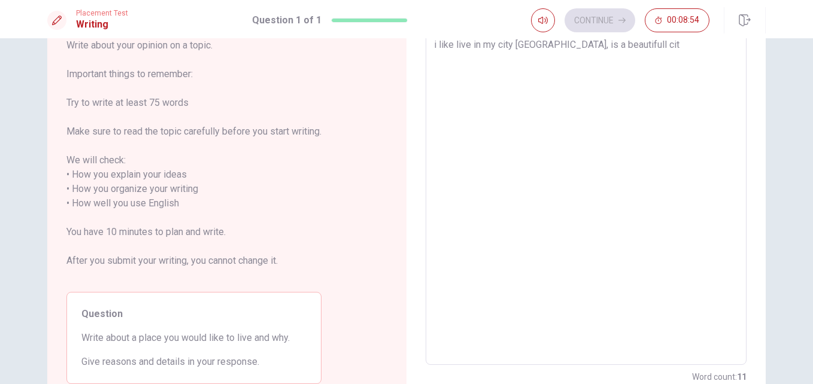
type textarea "i like live in my city [GEOGRAPHIC_DATA], is a beautifull city"
type textarea "x"
type textarea "i like live in my city [GEOGRAPHIC_DATA], is a beautifull city,"
type textarea "x"
type textarea "i like live in my city [GEOGRAPHIC_DATA], is a beautifull city,"
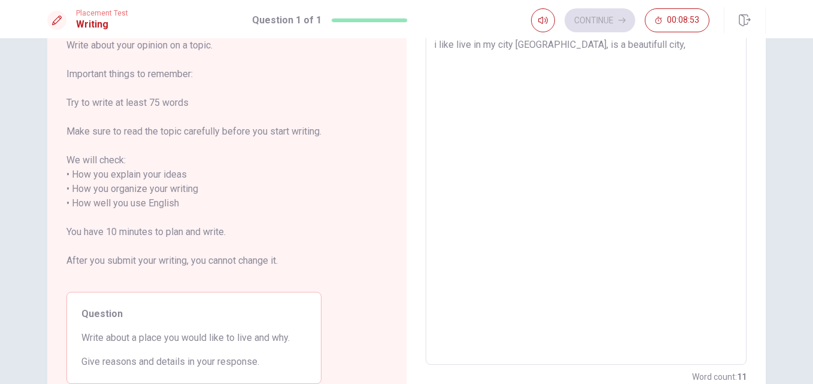
type textarea "x"
type textarea "i like live in my city [GEOGRAPHIC_DATA], is a beautifull city, y"
type textarea "x"
type textarea "i like live in my city [GEOGRAPHIC_DATA], is a beautifull city, yo"
type textarea "x"
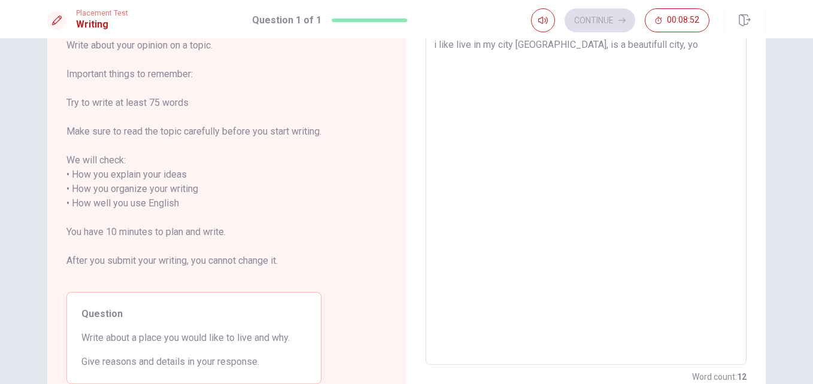
type textarea "i like live in my city [GEOGRAPHIC_DATA], is a beautifull city, you"
type textarea "x"
type textarea "i like live in my city [GEOGRAPHIC_DATA], is a beautifull city, your"
type textarea "x"
type textarea "i like live in my city [GEOGRAPHIC_DATA], is a beautifull city, your"
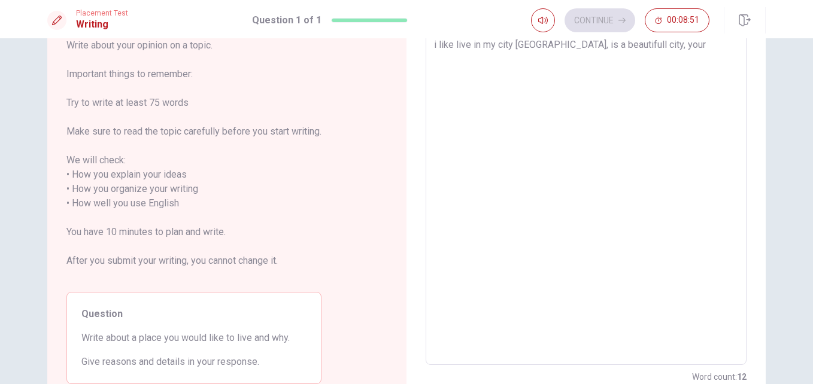
type textarea "x"
type textarea "i like live in my city [GEOGRAPHIC_DATA], is a beautifull city, your p"
type textarea "x"
type textarea "i like live in my city [GEOGRAPHIC_DATA], is a beautifull city, your pe"
type textarea "x"
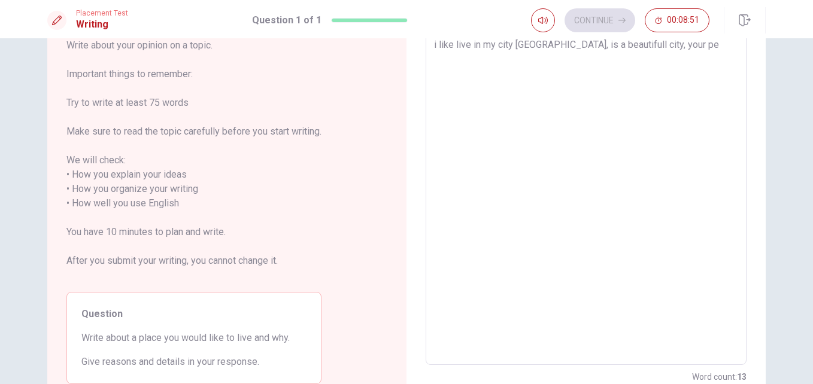
type textarea "i like live in my city [GEOGRAPHIC_DATA], is a beautifull city, your peo"
type textarea "x"
type textarea "i like live in my city [GEOGRAPHIC_DATA], is a beautifull city, your peop"
type textarea "x"
type textarea "i like live in my city [GEOGRAPHIC_DATA], is a beautifull city, your peopl"
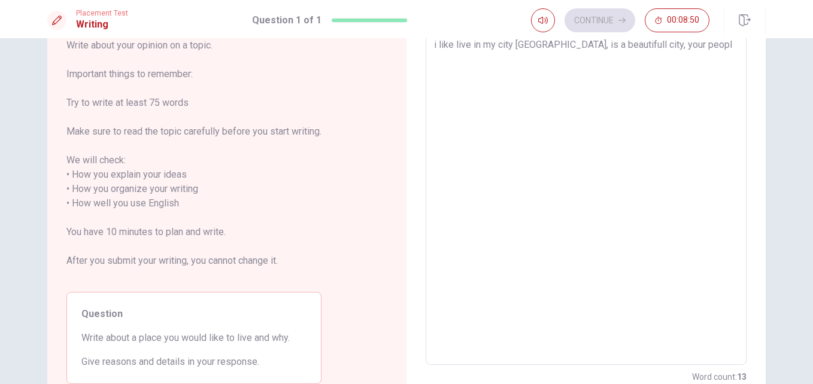
type textarea "x"
type textarea "i like live in my city [GEOGRAPHIC_DATA], is a beautifull city, your people"
type textarea "x"
type textarea "i like live in my city [GEOGRAPHIC_DATA], is a beautifull city, your people"
type textarea "x"
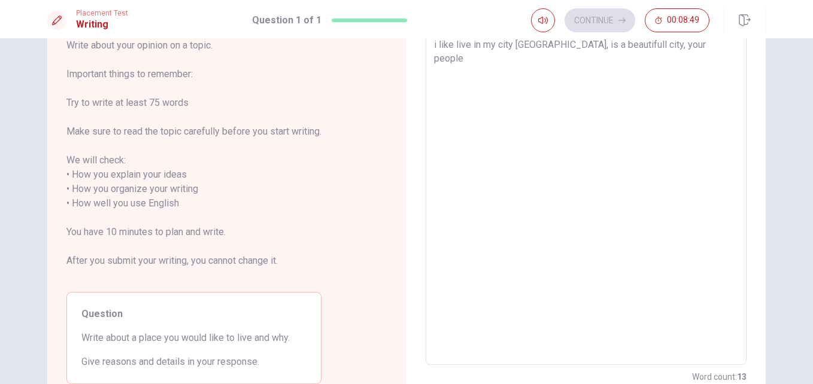
type textarea "i like live in my city [GEOGRAPHIC_DATA], is a beautifull city, your people i"
type textarea "x"
type textarea "i like live in my city [GEOGRAPHIC_DATA], is a beautifull city, your people is"
type textarea "x"
type textarea "i like live in my city [GEOGRAPHIC_DATA], is a beautifull city, your people is"
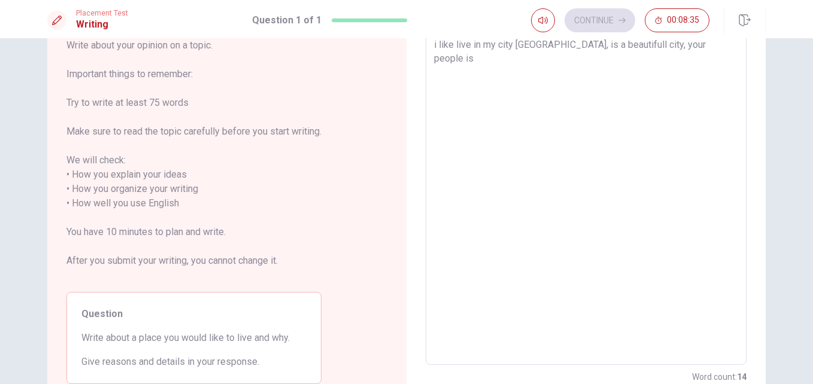
type textarea "x"
type textarea "i like live in my city [GEOGRAPHIC_DATA], is a beautifull city, your people is g"
type textarea "x"
type textarea "i like live in my city [GEOGRAPHIC_DATA], is a beautifull city, your people is …"
type textarea "x"
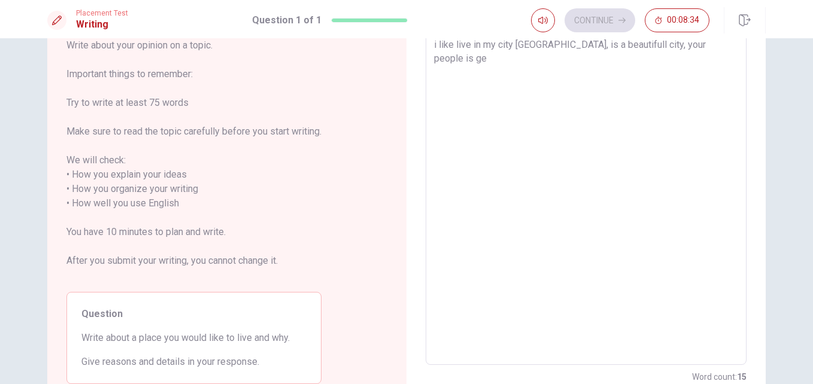
type textarea "i like live in my city [GEOGRAPHIC_DATA], is a beautifull city, your people is …"
type textarea "x"
type textarea "i like live in my city [GEOGRAPHIC_DATA], is a beautifull city, your people is …"
type textarea "x"
type textarea "i like live in my city [GEOGRAPHIC_DATA], is a beautifull city, your people is …"
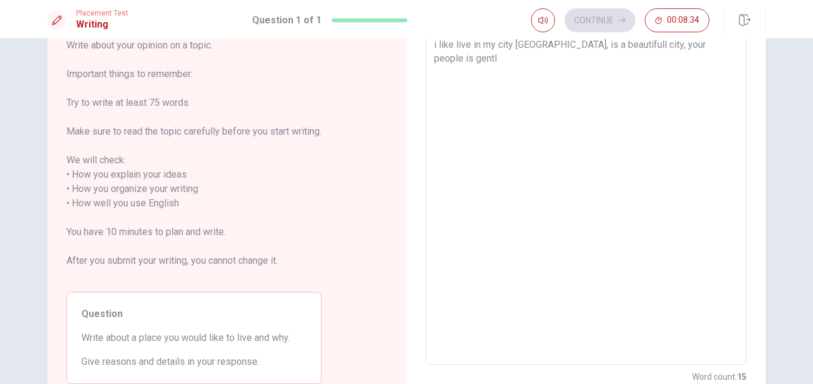
type textarea "x"
type textarea "i like live in my city [GEOGRAPHIC_DATA], is a beautifull city, your people is …"
type textarea "x"
type textarea "i like live in my city [GEOGRAPHIC_DATA], is a beautifull city, your people is …"
type textarea "x"
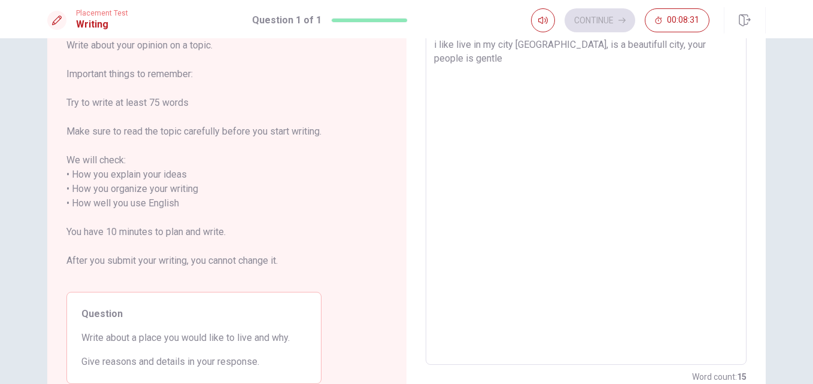
type textarea "i like live in my city [GEOGRAPHIC_DATA], is a beautifull city, your people is …"
type textarea "x"
type textarea "i like live in my city cali, is a beautifull city, your people is gentle,"
type textarea "x"
type textarea "i like live in my city cali, is a beautifull city, your people is gentle,"
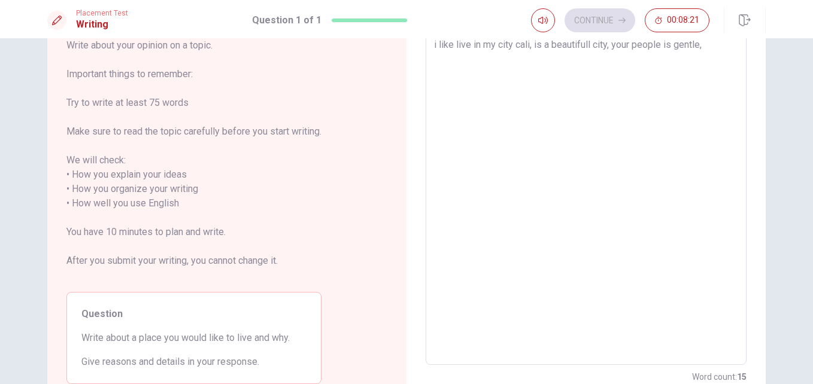
type textarea "x"
type textarea "i like live in my city cali, is a beautifull city, your people is gentle,"
type textarea "x"
type textarea "i like live in my city cali, is a beautifull city, your people is gentle, y"
type textarea "x"
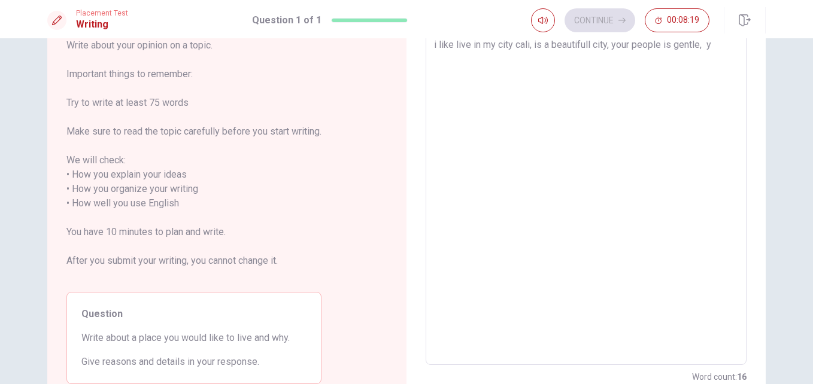
type textarea "i like live in my city [GEOGRAPHIC_DATA], is a beautifull city, your people is …"
type textarea "x"
type textarea "i like live in my city cali, is a beautifull city, your people is gentle, you"
type textarea "x"
type textarea "i like live in my city cali, is a beautifull city, your people is gentle, your"
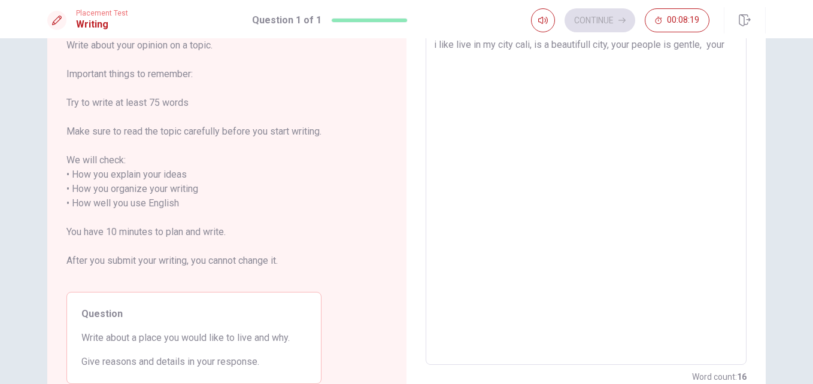
type textarea "x"
type textarea "i like live in my city cali, is a beautifull city, your people is gentle, your"
type textarea "x"
type textarea "i like live in my city cali, is a beautifull city, your people is gentle, your l"
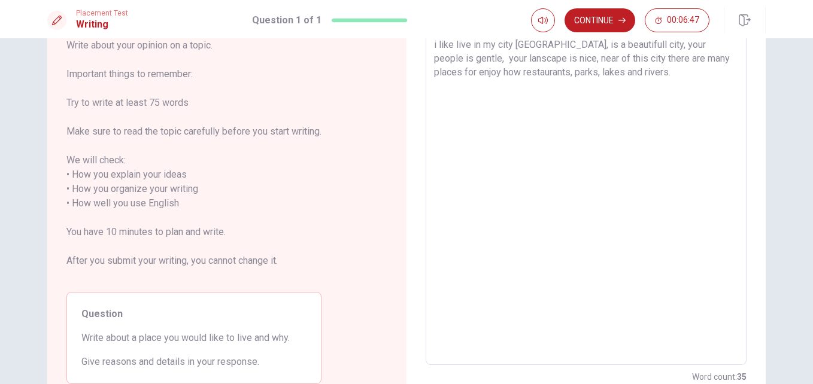
drag, startPoint x: 498, startPoint y: 58, endPoint x: 504, endPoint y: 63, distance: 8.5
click at [499, 59] on textarea "i like live in my city [GEOGRAPHIC_DATA], is a beautifull city, your people is …" at bounding box center [586, 197] width 304 height 318
click at [502, 62] on textarea "i like live in my city [GEOGRAPHIC_DATA], is a beautifull city, your people is …" at bounding box center [586, 197] width 304 height 318
click at [588, 87] on textarea "i like live in my city [GEOGRAPHIC_DATA], is a beautifull city, your people is …" at bounding box center [586, 197] width 304 height 318
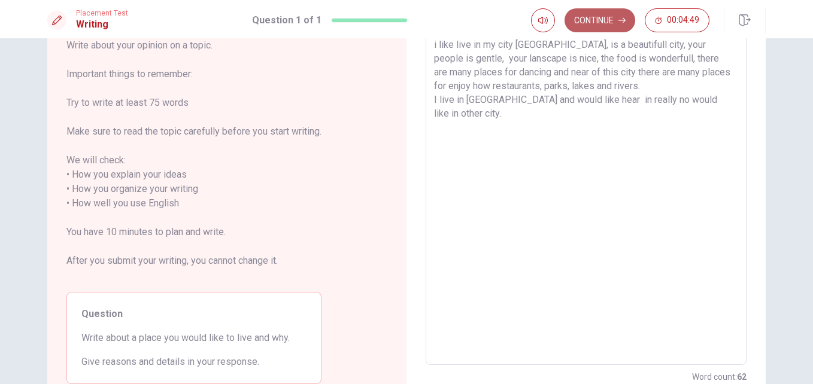
click at [598, 19] on button "Continue" at bounding box center [600, 20] width 71 height 24
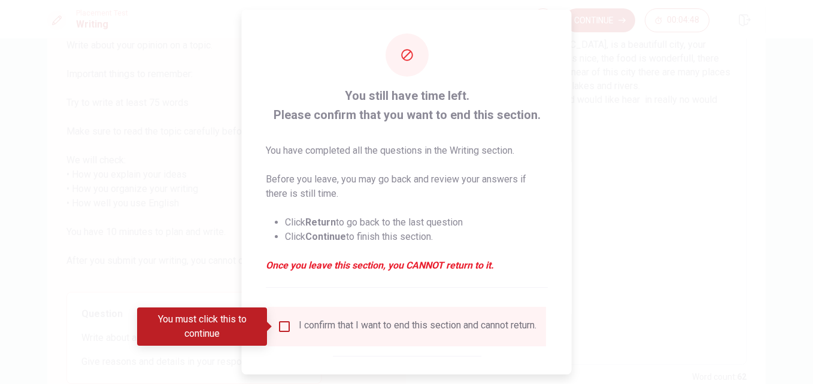
click at [283, 329] on input "You must click this to continue" at bounding box center [284, 327] width 14 height 14
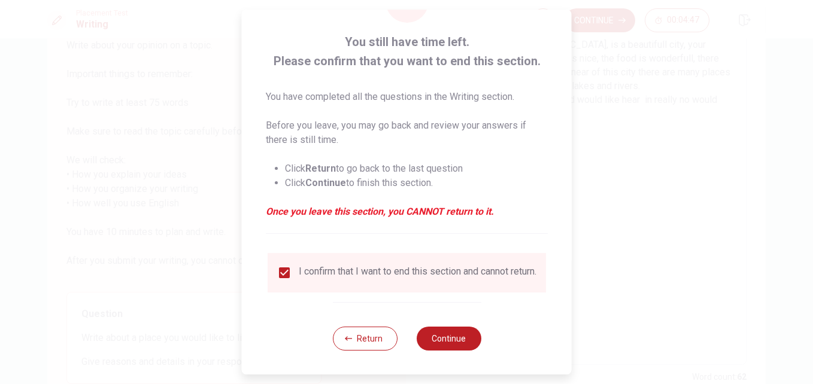
scroll to position [62, 0]
click at [463, 338] on button "Continue" at bounding box center [448, 339] width 65 height 24
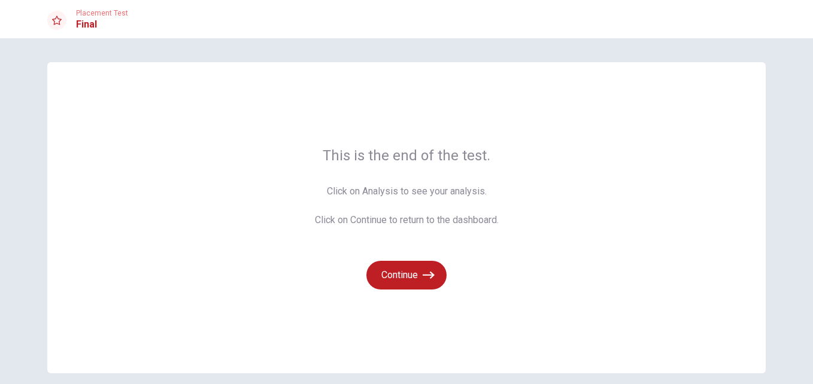
scroll to position [51, 0]
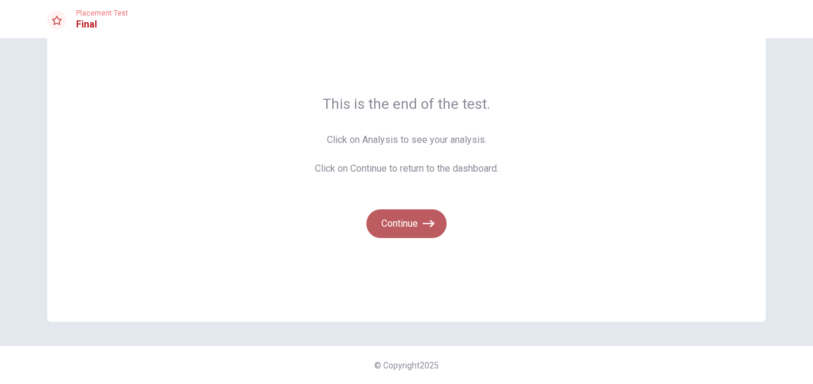
click at [414, 225] on button "Continue" at bounding box center [406, 224] width 80 height 29
